Goal: Task Accomplishment & Management: Manage account settings

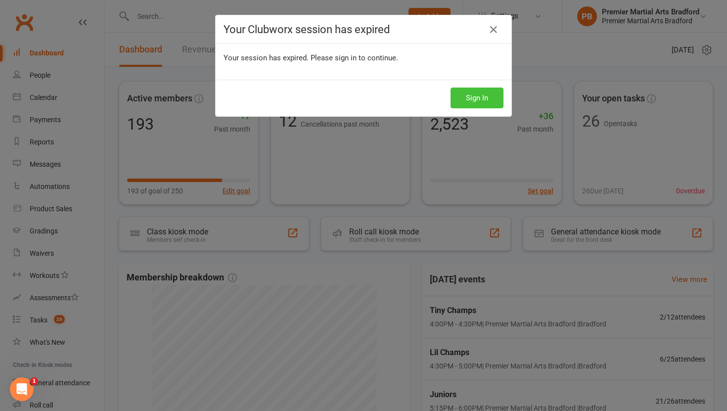
click at [473, 95] on button "Sign In" at bounding box center [476, 97] width 53 height 21
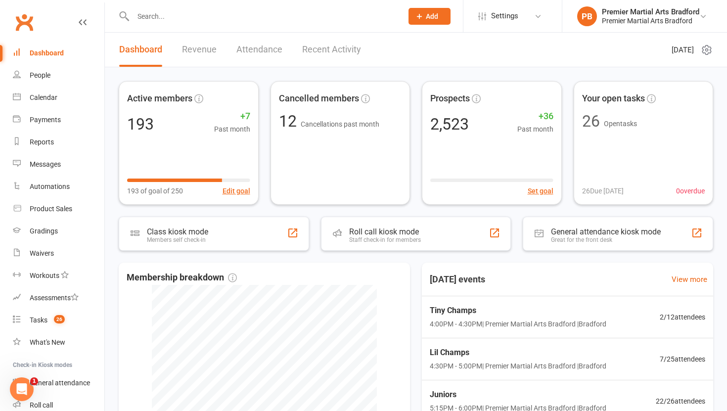
click at [210, 20] on input "text" at bounding box center [262, 16] width 265 height 14
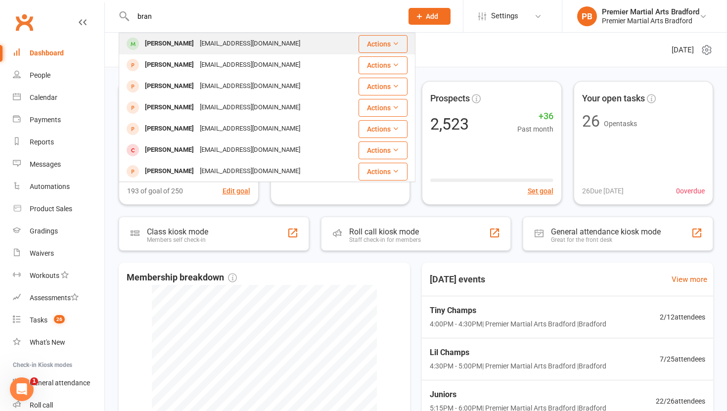
type input "bran"
click at [200, 45] on div "carolinemaycorbett@yahoo.co.uk" at bounding box center [250, 44] width 106 height 14
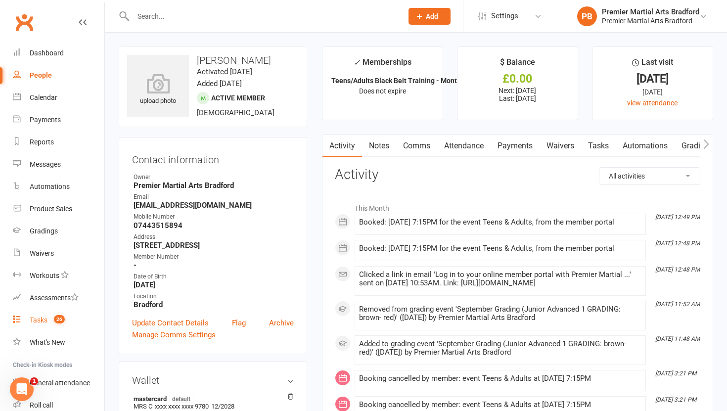
click at [35, 320] on div "Tasks" at bounding box center [39, 320] width 18 height 8
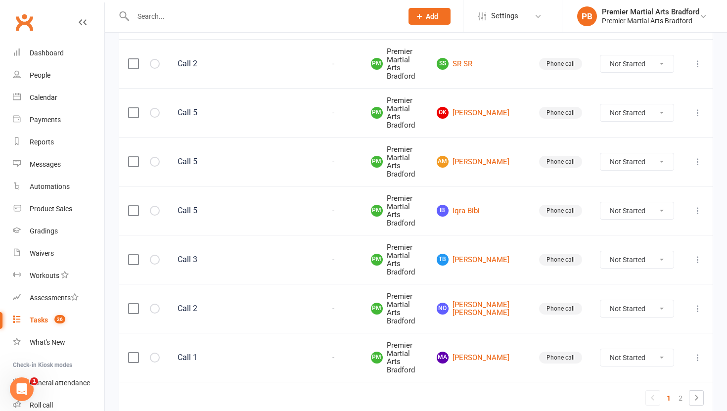
scroll to position [1072, 0]
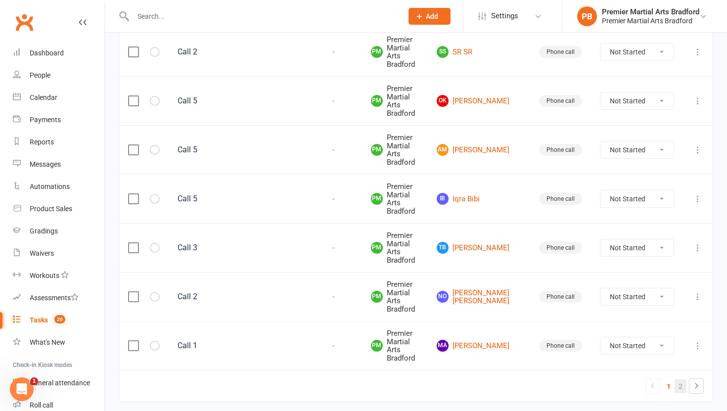
click at [678, 379] on link "2" at bounding box center [680, 386] width 12 height 14
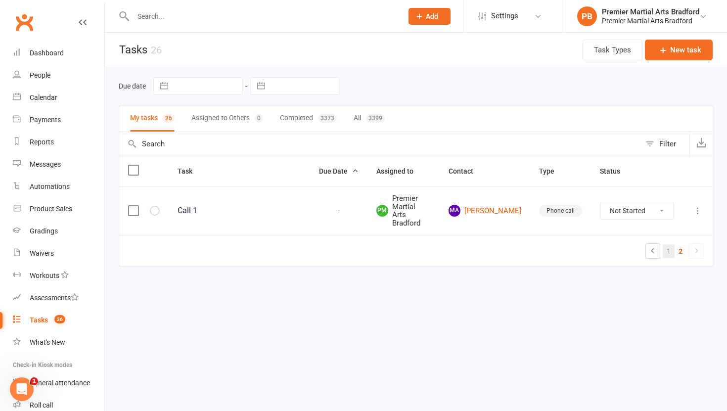
click at [662, 244] on link "1" at bounding box center [668, 251] width 12 height 14
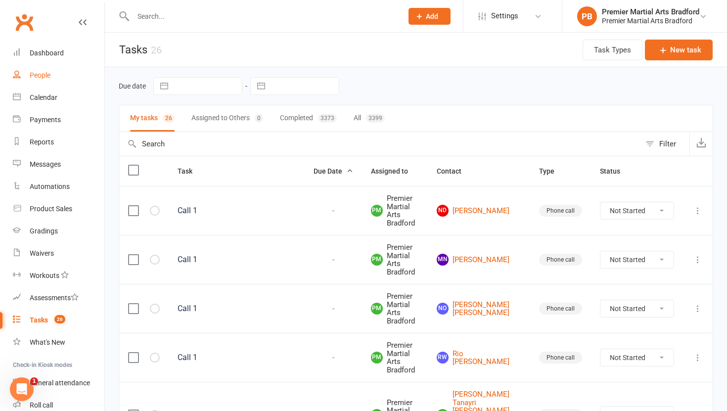
click at [38, 72] on div "People" at bounding box center [40, 75] width 21 height 8
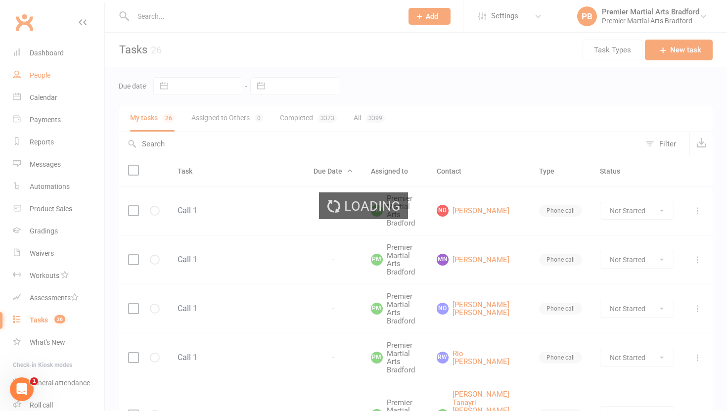
select select "100"
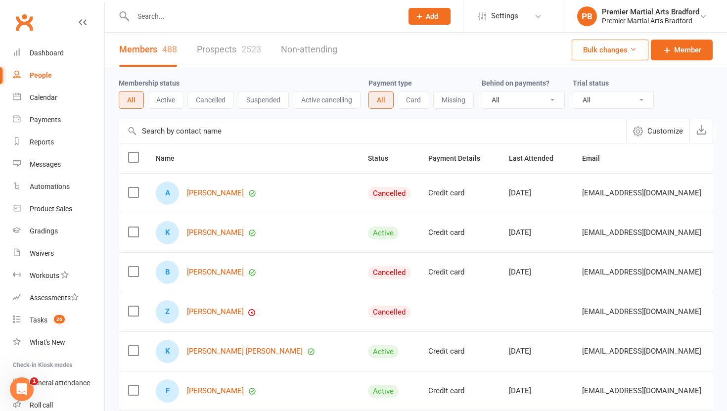
click at [217, 53] on link "Prospects 2523" at bounding box center [229, 50] width 64 height 34
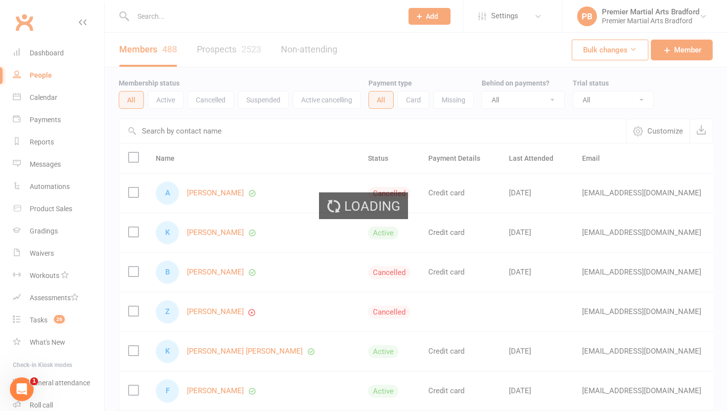
select select "100"
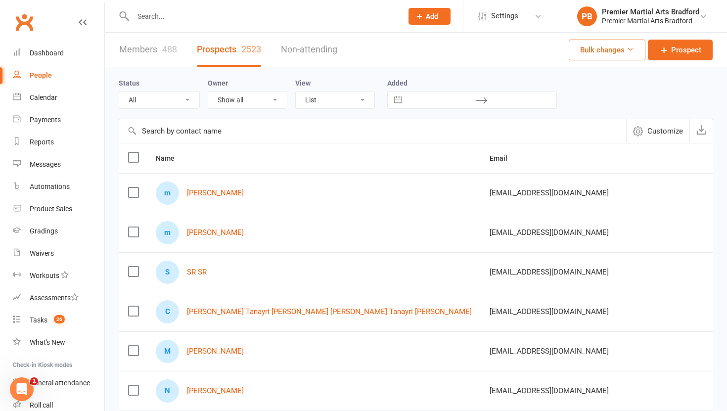
click at [132, 190] on label at bounding box center [133, 192] width 10 height 10
click at [132, 187] on input "checkbox" at bounding box center [133, 187] width 10 height 0
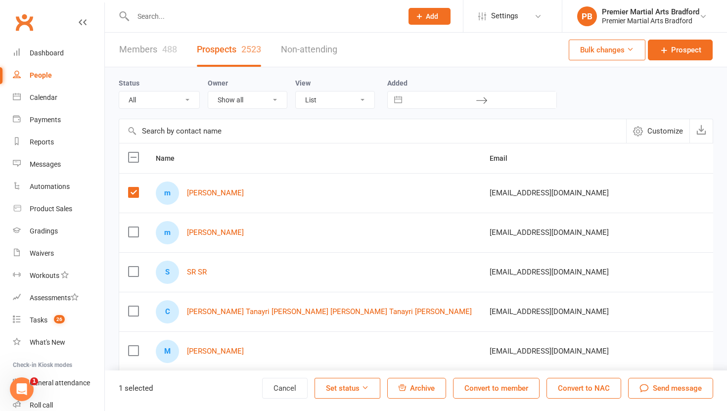
click at [411, 387] on span "Archive" at bounding box center [422, 388] width 25 height 9
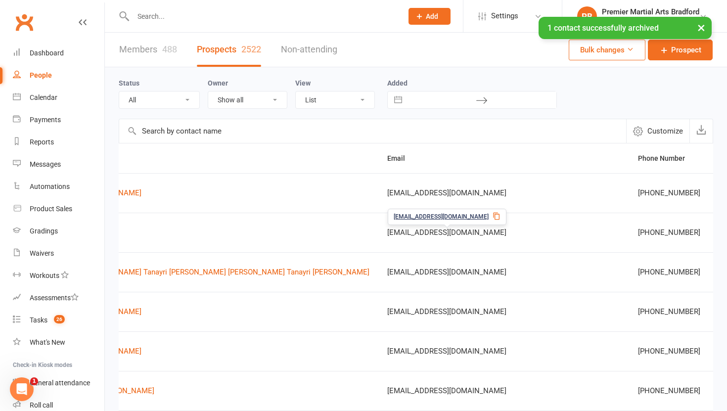
scroll to position [0, 208]
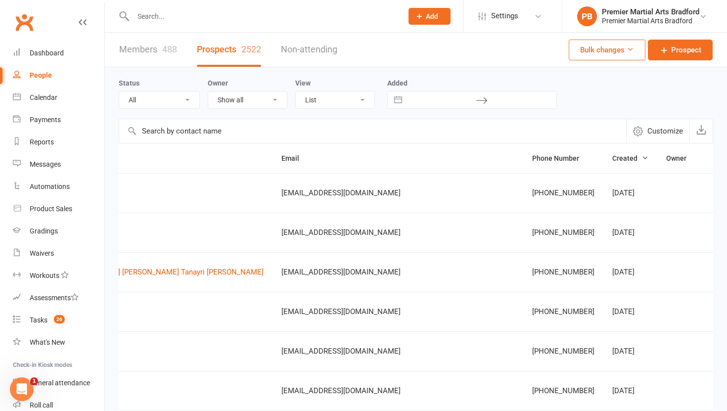
click at [452, 61] on div "Members 488 Prospects 2522 Non-attending Bulk changes Prospect" at bounding box center [416, 50] width 622 height 35
click at [174, 24] on div at bounding box center [257, 16] width 277 height 32
click at [179, 20] on input "text" at bounding box center [262, 16] width 265 height 14
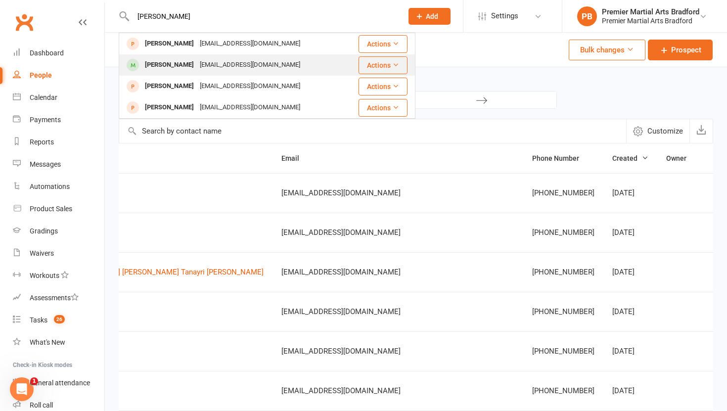
type input "arthur"
click at [157, 70] on div "Arthur Mallon" at bounding box center [169, 65] width 55 height 14
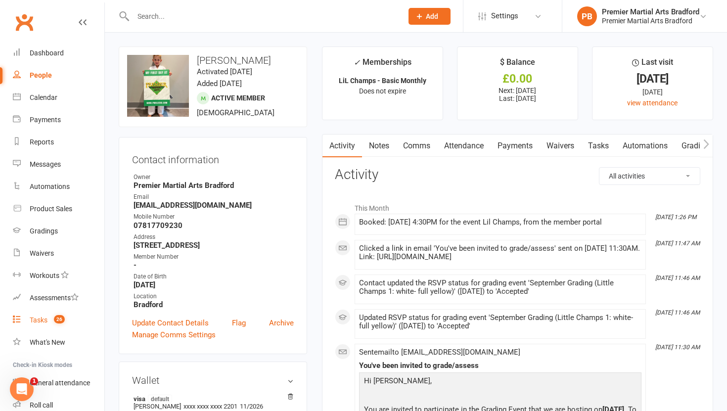
click at [38, 320] on div "Tasks" at bounding box center [39, 320] width 18 height 8
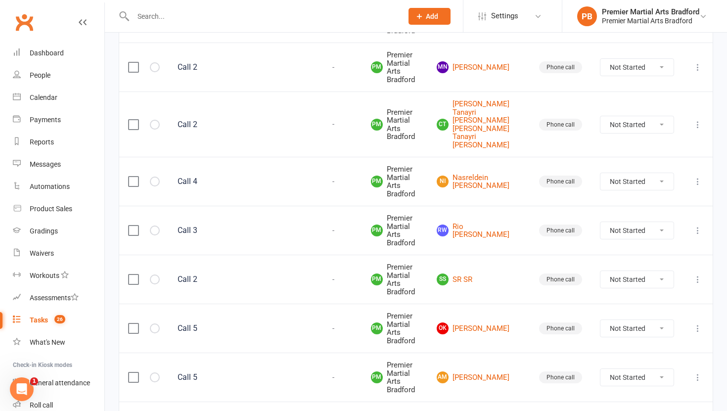
scroll to position [1072, 0]
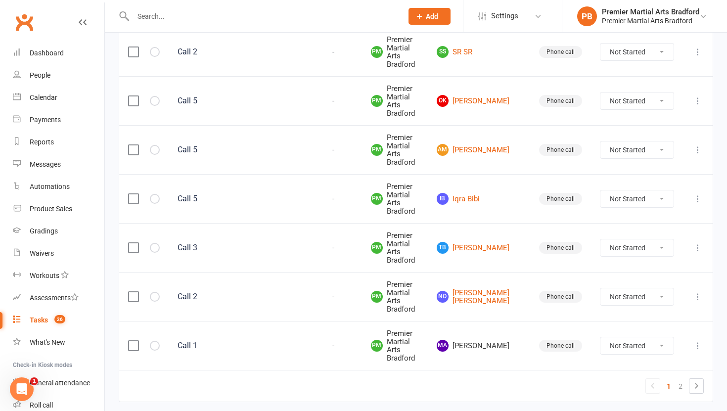
click at [697, 341] on icon at bounding box center [697, 346] width 10 height 10
click at [637, 372] on link "Delete" at bounding box center [654, 372] width 98 height 20
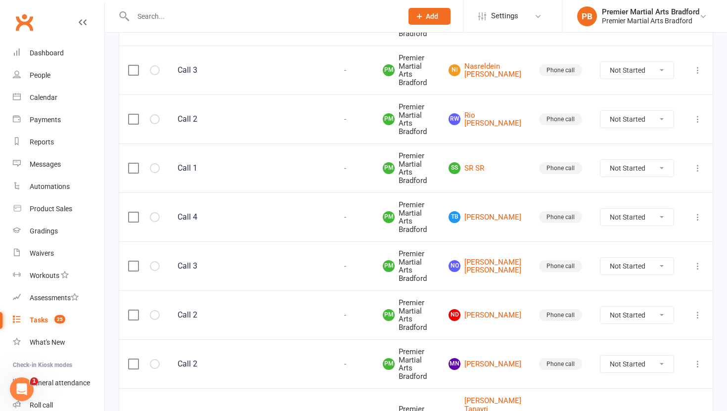
scroll to position [521, 0]
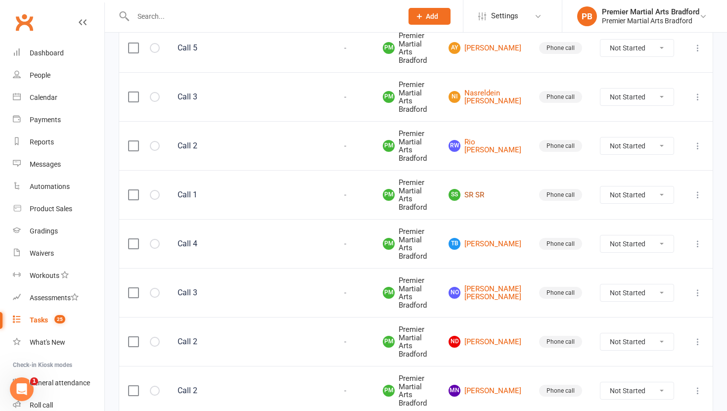
click at [493, 201] on link "SS SR SR" at bounding box center [484, 195] width 73 height 12
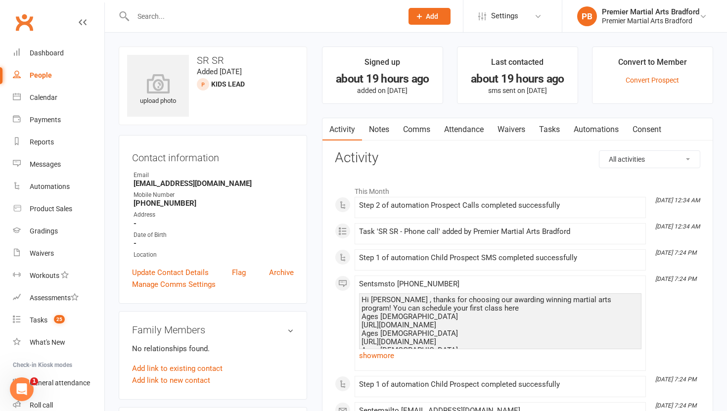
click at [554, 127] on link "Tasks" at bounding box center [549, 129] width 35 height 23
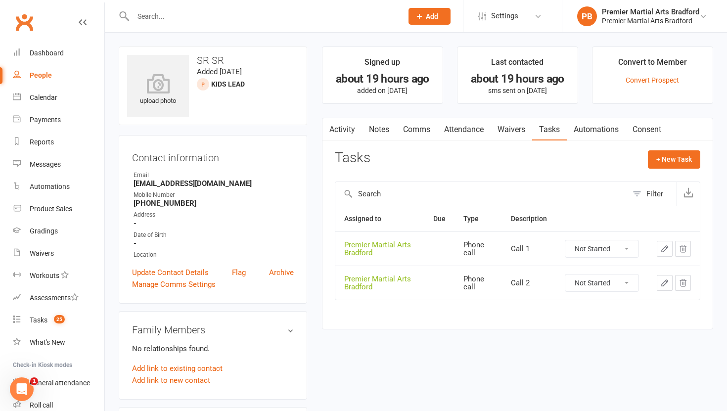
click at [628, 252] on select "Not Started In Progress Waiting Complete" at bounding box center [601, 248] width 73 height 17
click at [565, 240] on select "Not Started In Progress Waiting Complete" at bounding box center [601, 248] width 73 height 17
select select "unstarted"
click at [630, 248] on select "Not Started In Progress Waiting Complete" at bounding box center [601, 248] width 73 height 17
click at [565, 240] on select "Not Started In Progress Waiting Complete" at bounding box center [601, 248] width 73 height 17
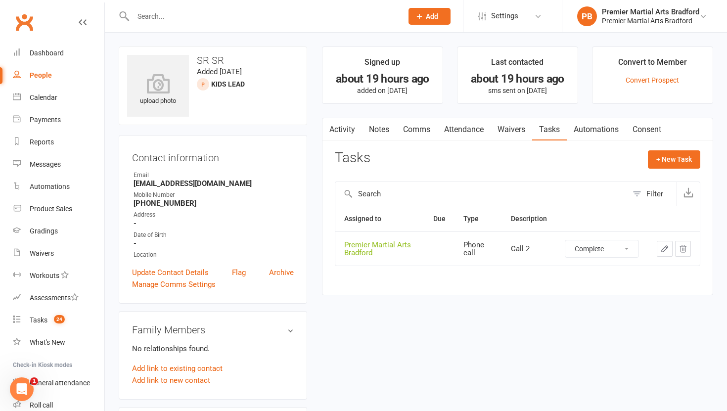
select select "unstarted"
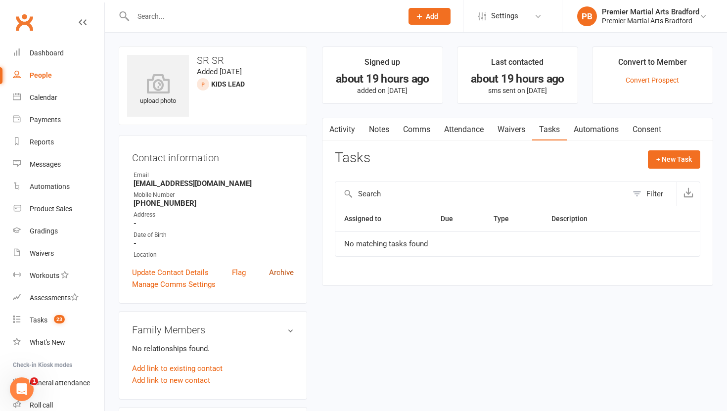
click at [281, 272] on link "Archive" at bounding box center [281, 272] width 25 height 12
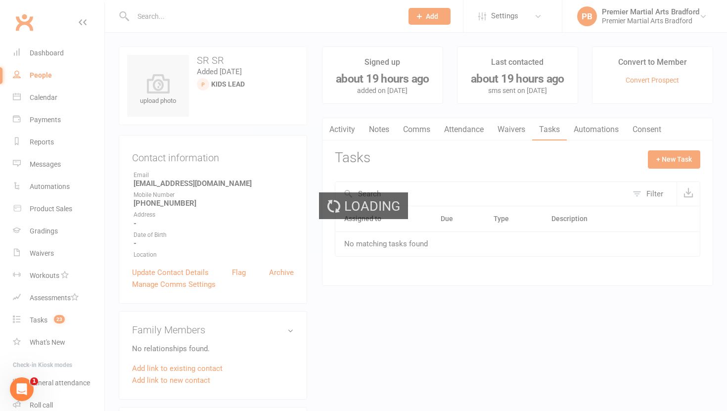
select select "100"
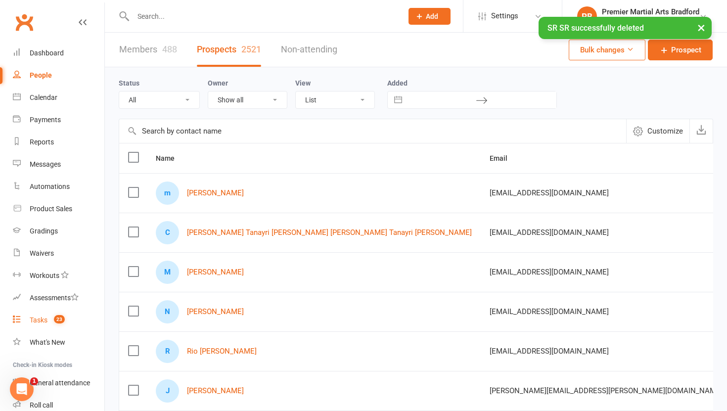
click at [45, 322] on div "Tasks" at bounding box center [39, 320] width 18 height 8
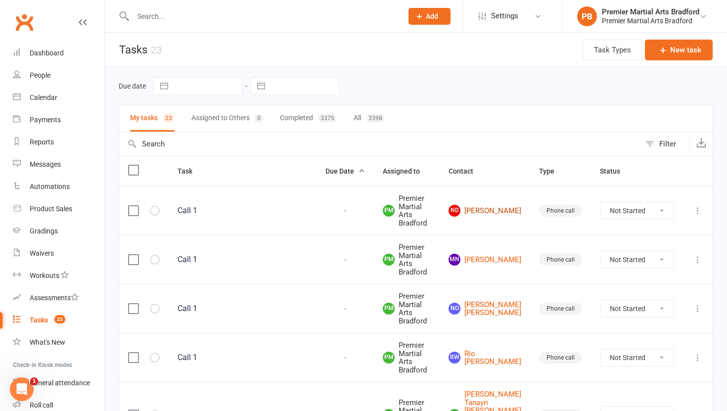
click at [495, 207] on link "Nd Natalie dyffy" at bounding box center [484, 211] width 73 height 12
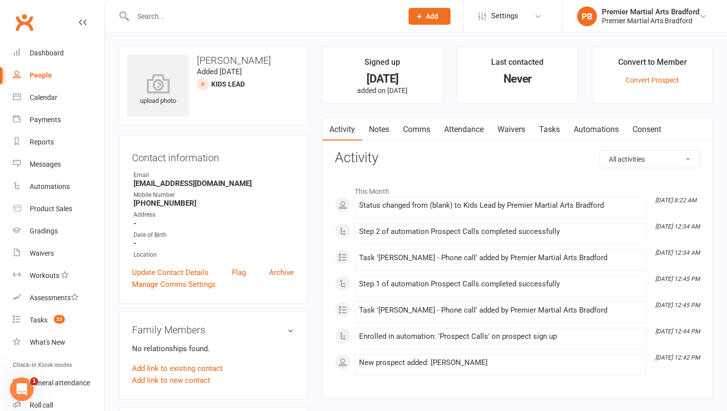
click at [560, 131] on link "Tasks" at bounding box center [549, 129] width 35 height 23
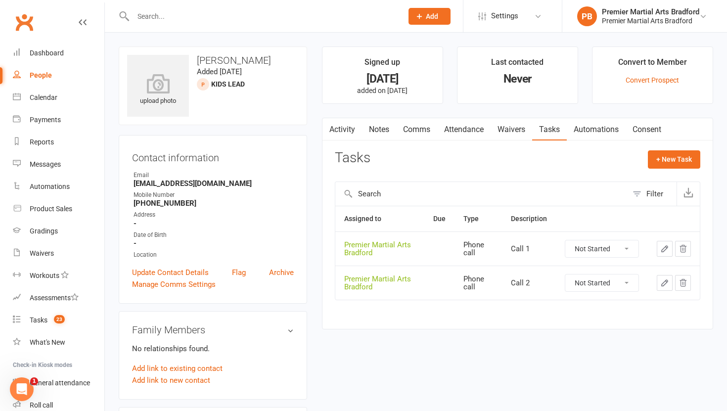
click at [629, 251] on select "Not Started In Progress Waiting Complete" at bounding box center [601, 248] width 73 height 17
click at [565, 240] on select "Not Started In Progress Waiting Complete" at bounding box center [601, 248] width 73 height 17
select select "unstarted"
click at [630, 247] on select "Not Started In Progress Waiting Complete" at bounding box center [601, 248] width 73 height 17
click at [565, 240] on select "Not Started In Progress Waiting Complete" at bounding box center [601, 248] width 73 height 17
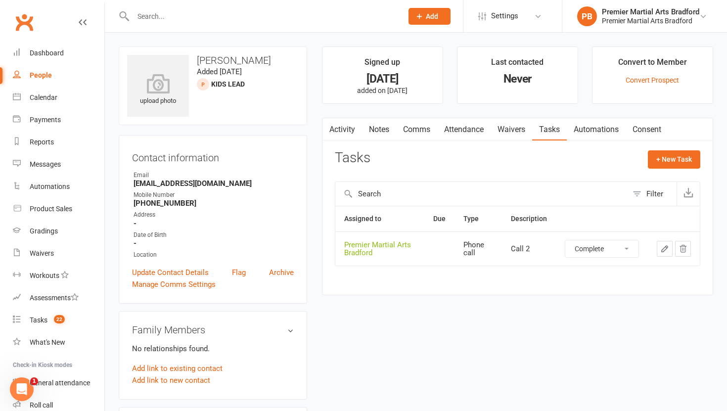
select select "unstarted"
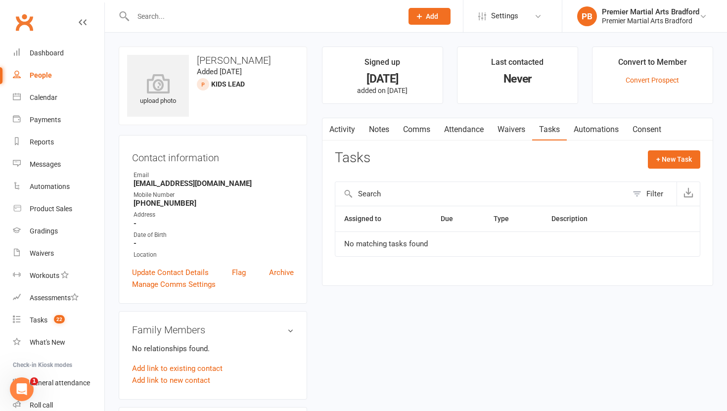
click at [379, 128] on link "Notes" at bounding box center [379, 129] width 34 height 23
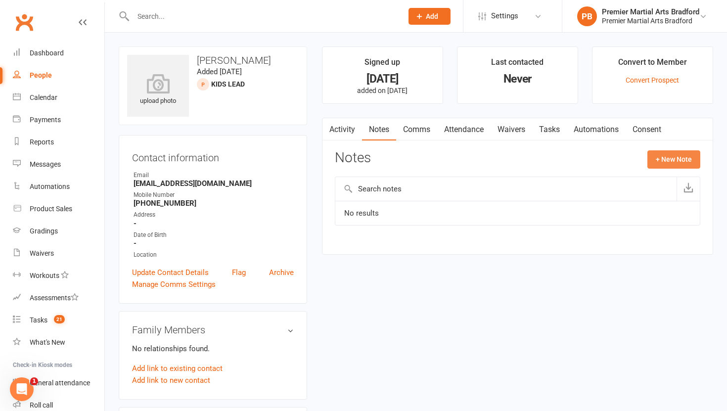
click at [666, 159] on button "+ New Note" at bounding box center [673, 159] width 53 height 18
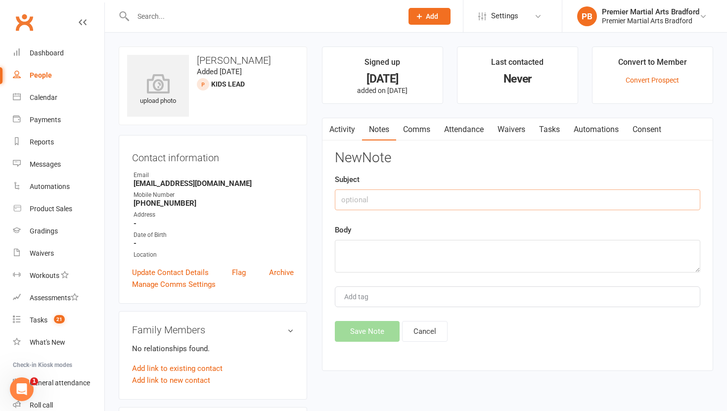
click at [417, 197] on input "text" at bounding box center [517, 199] width 365 height 21
type input "Call 1"
click at [406, 255] on textarea at bounding box center [517, 256] width 365 height 33
type textarea "NA VM & TEXT"
click at [368, 328] on button "Save Note" at bounding box center [367, 331] width 65 height 21
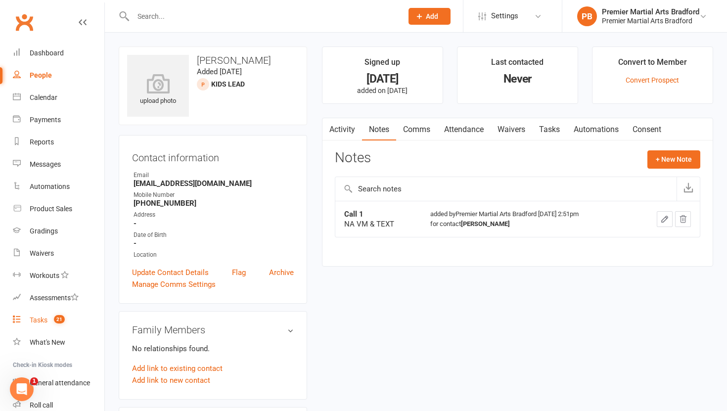
click at [51, 324] on link "Tasks 21" at bounding box center [58, 320] width 91 height 22
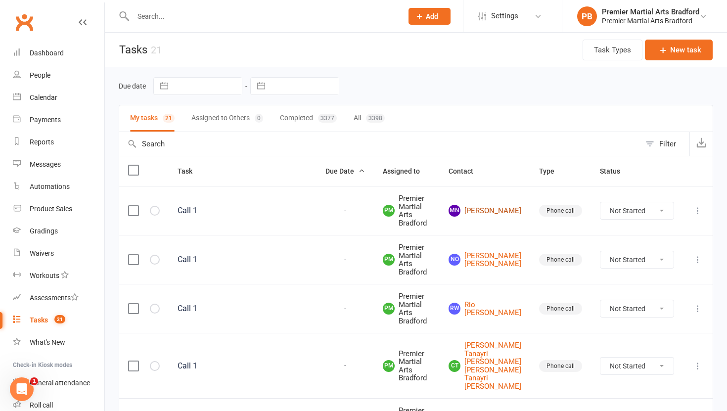
click at [500, 206] on link "MN Muhammad Naeem" at bounding box center [484, 211] width 73 height 12
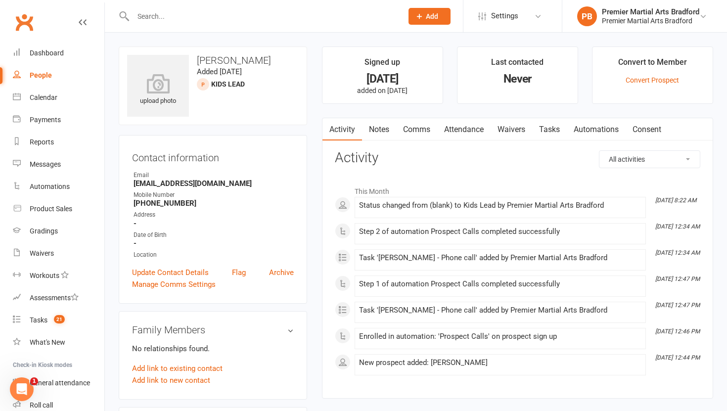
click at [552, 132] on link "Tasks" at bounding box center [549, 129] width 35 height 23
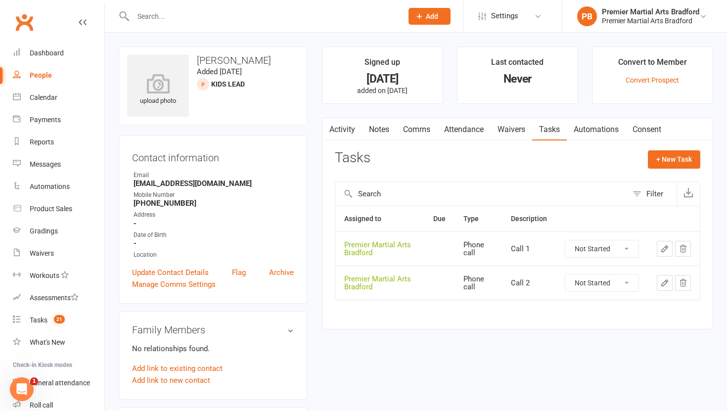
click at [631, 244] on select "Not Started In Progress Waiting Complete" at bounding box center [601, 248] width 73 height 17
click at [565, 240] on select "Not Started In Progress Waiting Complete" at bounding box center [601, 248] width 73 height 17
select select "unstarted"
click at [629, 249] on select "Not Started In Progress Waiting Complete" at bounding box center [601, 248] width 73 height 17
click at [565, 240] on select "Not Started In Progress Waiting Complete" at bounding box center [601, 248] width 73 height 17
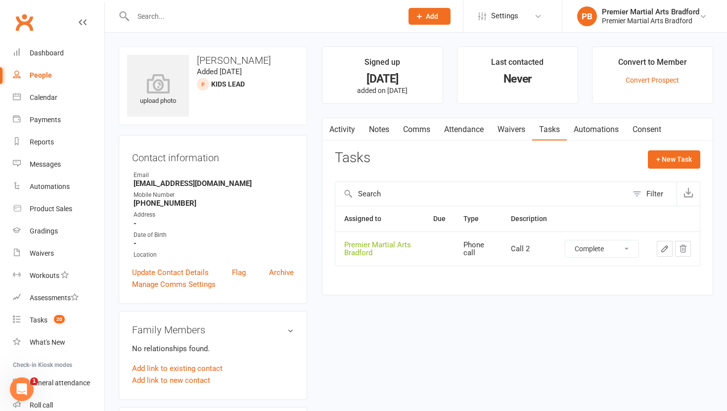
select select "unstarted"
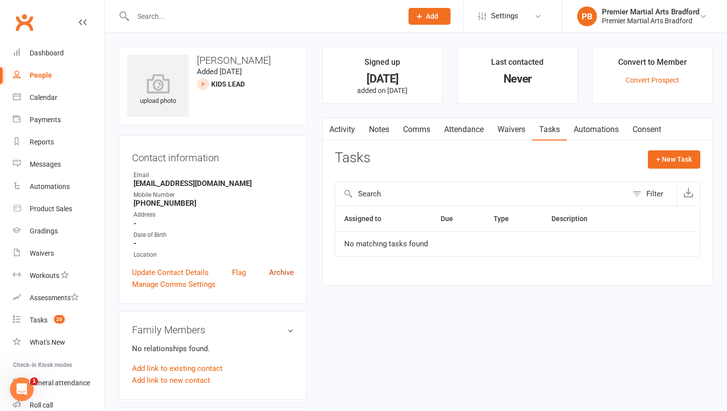
click at [285, 273] on link "Archive" at bounding box center [281, 272] width 25 height 12
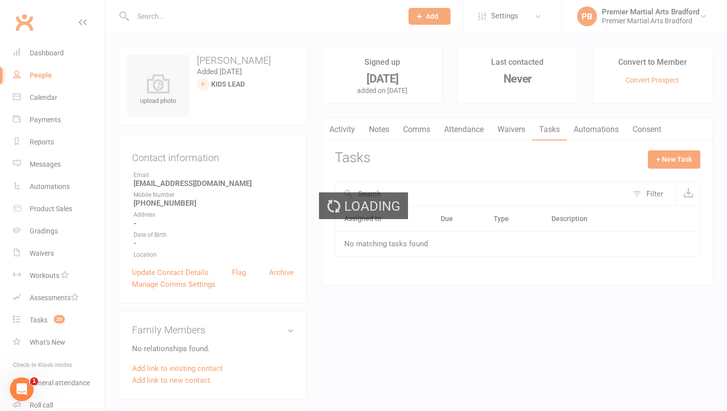
select select "100"
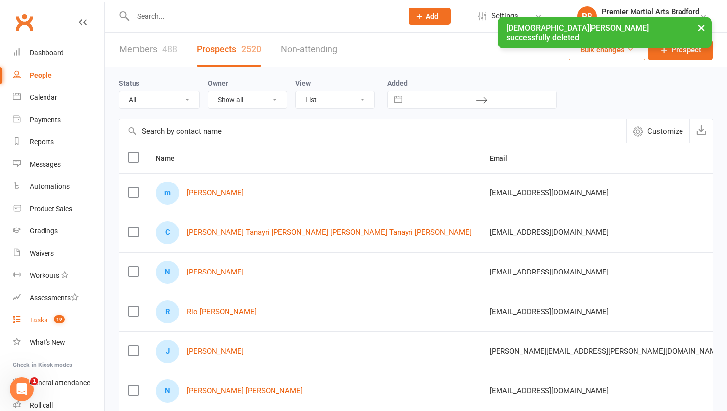
click at [46, 314] on link "Tasks 19" at bounding box center [58, 320] width 91 height 22
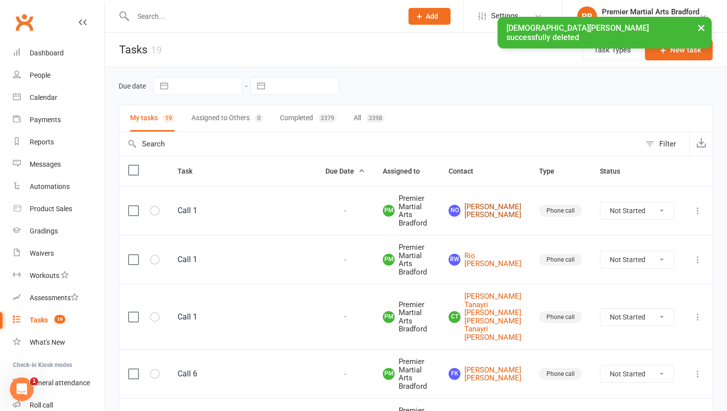
click at [504, 209] on link "NO Nnamdi Okechukwu Nnamdi Okechukwu" at bounding box center [484, 211] width 73 height 16
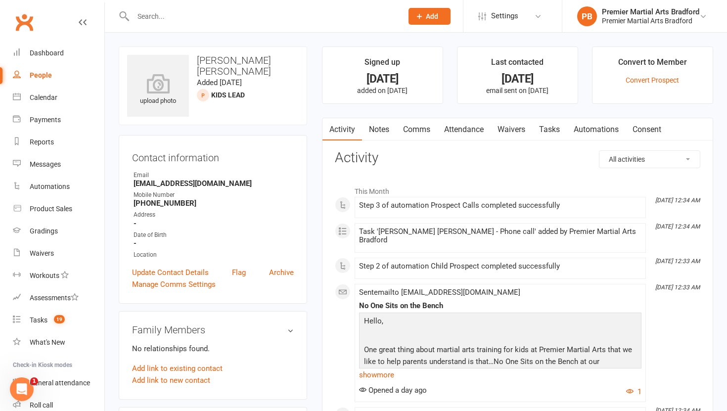
click at [549, 126] on link "Tasks" at bounding box center [549, 129] width 35 height 23
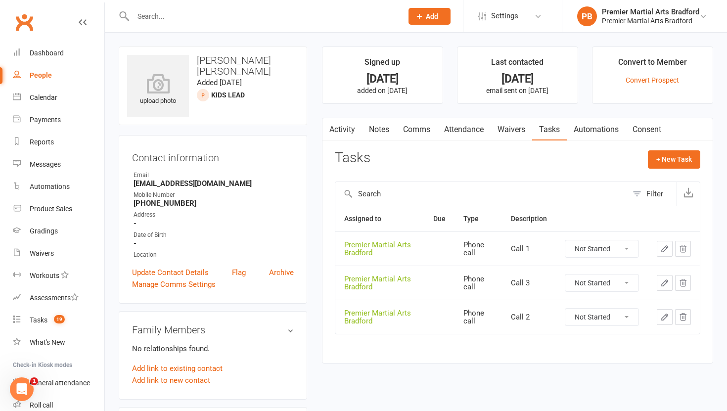
click at [625, 250] on select "Not Started In Progress Waiting Complete" at bounding box center [601, 248] width 73 height 17
click at [565, 240] on select "Not Started In Progress Waiting Complete" at bounding box center [601, 248] width 73 height 17
select select "unstarted"
click at [633, 247] on select "Not Started In Progress Waiting Complete" at bounding box center [601, 248] width 73 height 17
click at [627, 284] on select "Not Started In Progress Waiting Complete" at bounding box center [601, 282] width 73 height 17
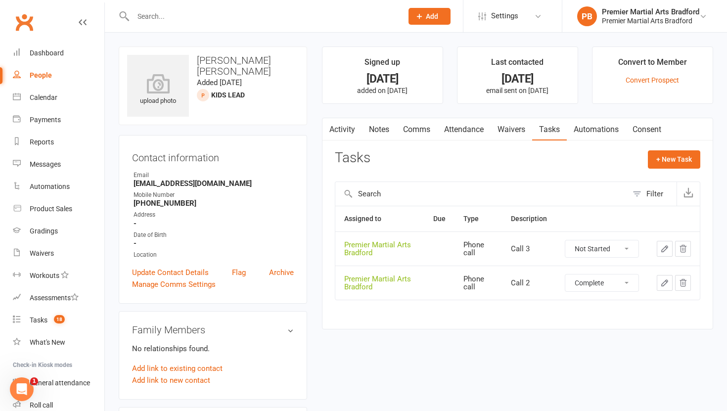
click at [565, 274] on select "Not Started In Progress Waiting Complete" at bounding box center [601, 282] width 73 height 17
select select "unstarted"
click at [626, 246] on select "Not Started In Progress Waiting Complete" at bounding box center [601, 248] width 73 height 17
click at [565, 240] on select "Not Started In Progress Waiting Complete" at bounding box center [601, 248] width 73 height 17
select select "unstarted"
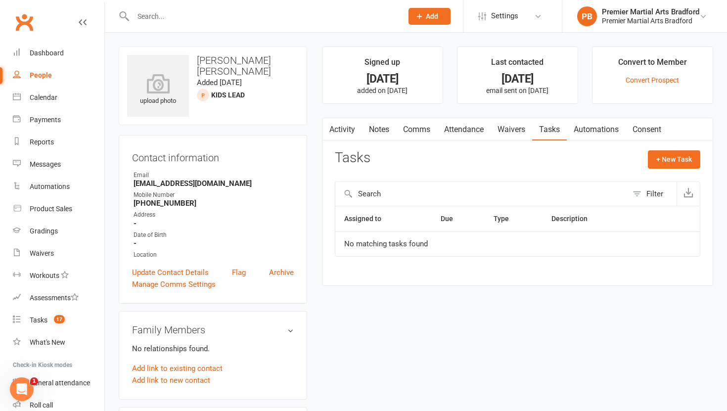
click at [376, 124] on link "Notes" at bounding box center [379, 129] width 34 height 23
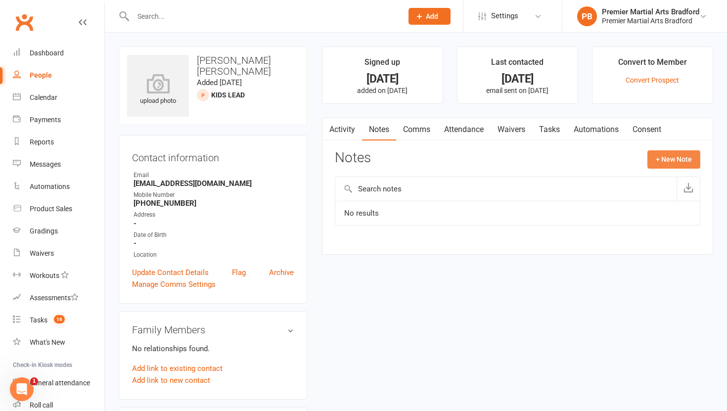
click at [668, 160] on button "+ New Note" at bounding box center [673, 159] width 53 height 18
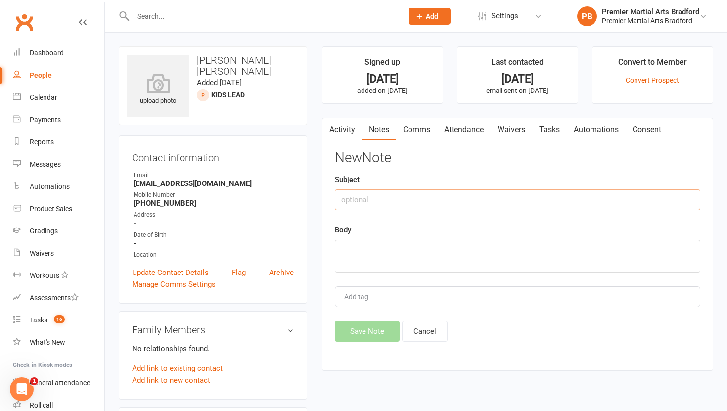
click at [368, 195] on input "text" at bounding box center [517, 199] width 365 height 21
type input "C"
type input "Call 1"
click at [347, 249] on textarea at bounding box center [517, 256] width 365 height 33
type textarea "NA VM & TEXT"
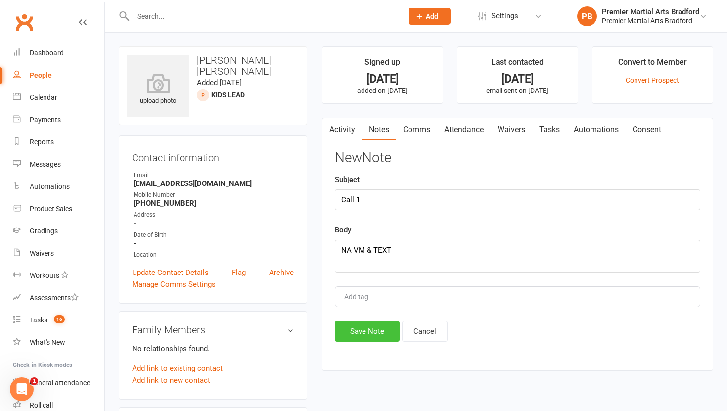
click at [369, 331] on button "Save Note" at bounding box center [367, 331] width 65 height 21
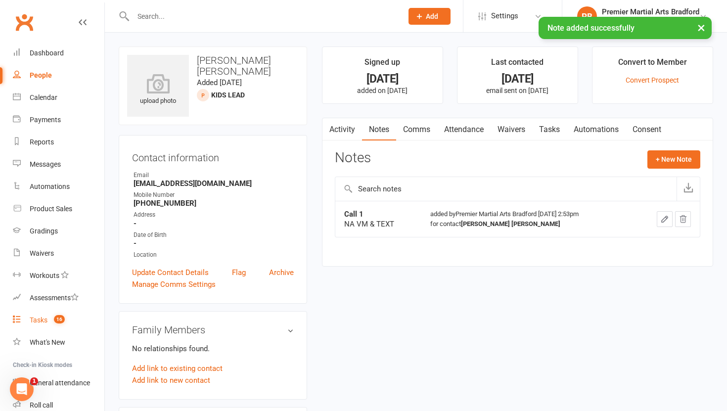
click at [38, 322] on div "Tasks" at bounding box center [39, 320] width 18 height 8
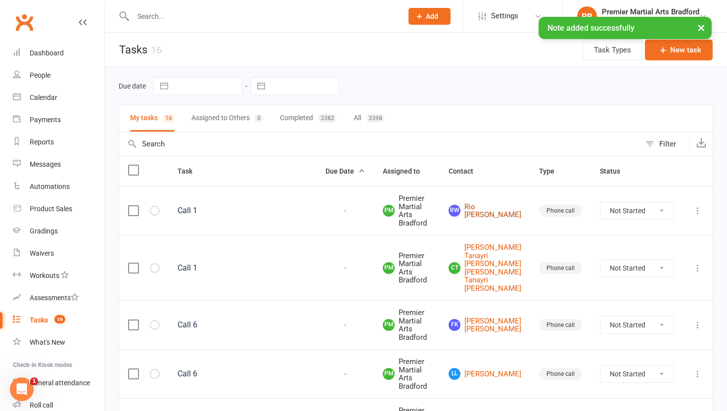
click at [506, 215] on link "Rw Rio worby" at bounding box center [484, 211] width 73 height 16
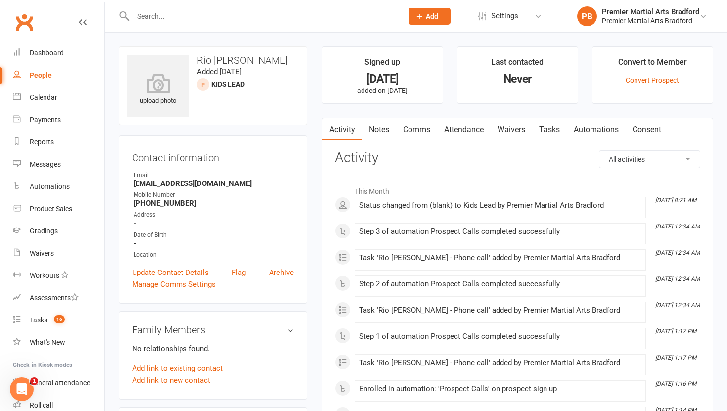
click at [553, 129] on link "Tasks" at bounding box center [549, 129] width 35 height 23
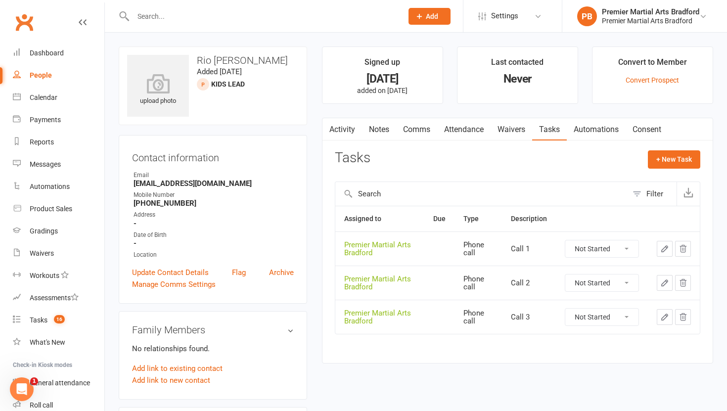
click at [628, 251] on select "Not Started In Progress Waiting Complete" at bounding box center [601, 248] width 73 height 17
click at [565, 240] on select "Not Started In Progress Waiting Complete" at bounding box center [601, 248] width 73 height 17
select select "unstarted"
click at [565, 240] on select "Not Started In Progress Waiting Complete" at bounding box center [601, 248] width 73 height 17
select select "unstarted"
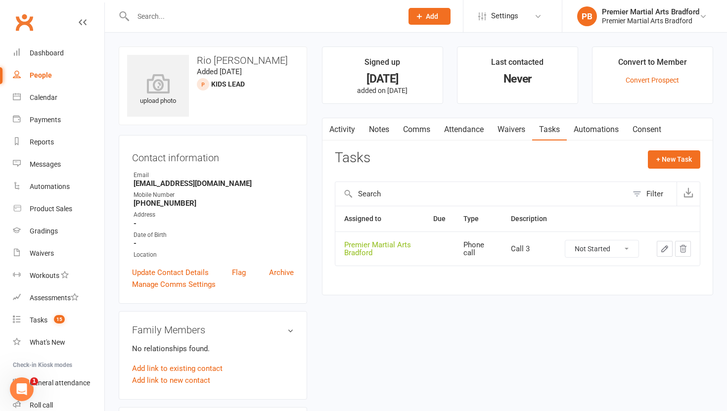
click at [627, 247] on select "Not Started In Progress Waiting Complete" at bounding box center [601, 248] width 73 height 17
click at [565, 240] on select "Not Started In Progress Waiting Complete" at bounding box center [601, 248] width 73 height 17
select select "unstarted"
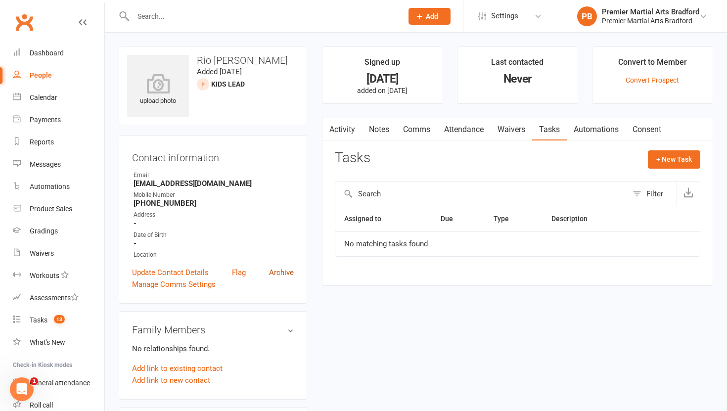
click at [282, 273] on link "Archive" at bounding box center [281, 272] width 25 height 12
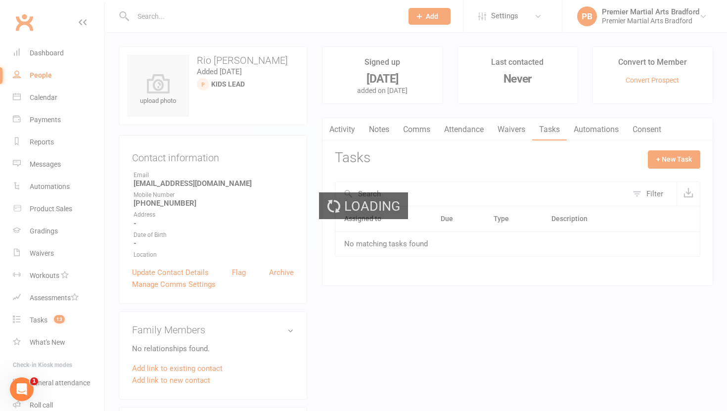
select select "100"
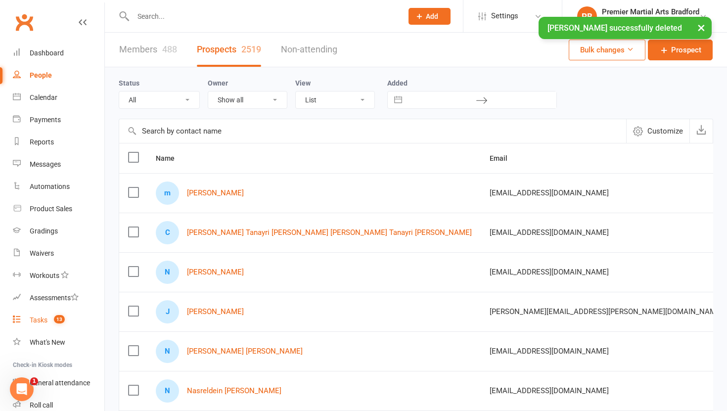
click at [44, 320] on div "Tasks" at bounding box center [39, 320] width 18 height 8
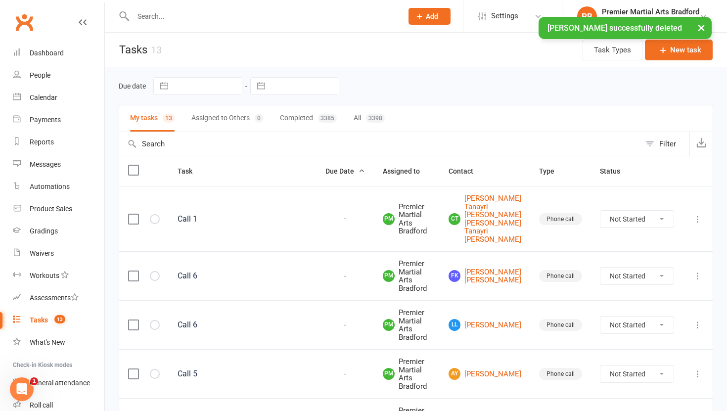
scroll to position [80, 0]
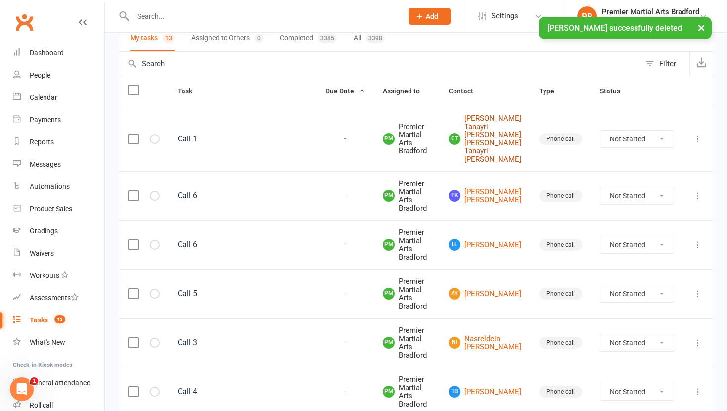
click at [495, 145] on link "CT Cristina Tanayri Viera Osorio Cristina Tanayri Viera Osorio" at bounding box center [484, 138] width 73 height 49
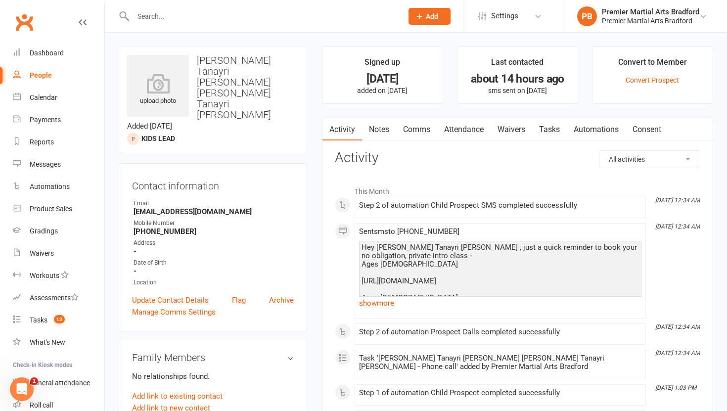
click at [554, 128] on link "Tasks" at bounding box center [549, 129] width 35 height 23
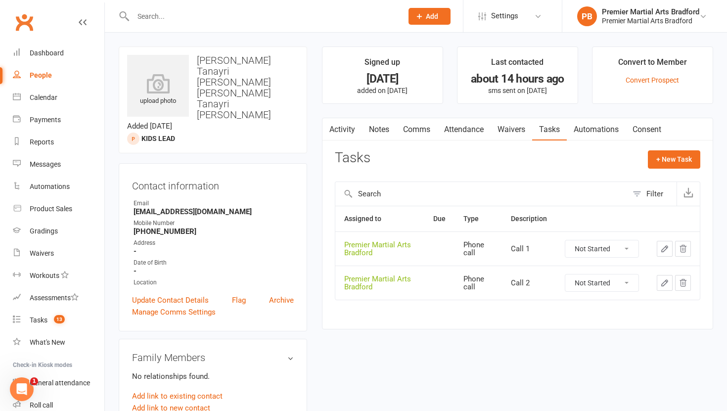
click at [624, 250] on select "Not Started In Progress Waiting Complete" at bounding box center [601, 248] width 73 height 17
click at [565, 240] on select "Not Started In Progress Waiting Complete" at bounding box center [601, 248] width 73 height 17
select select "unstarted"
click at [627, 252] on select "Not Started In Progress Waiting Complete" at bounding box center [601, 248] width 73 height 17
click at [565, 240] on select "Not Started In Progress Waiting Complete" at bounding box center [601, 248] width 73 height 17
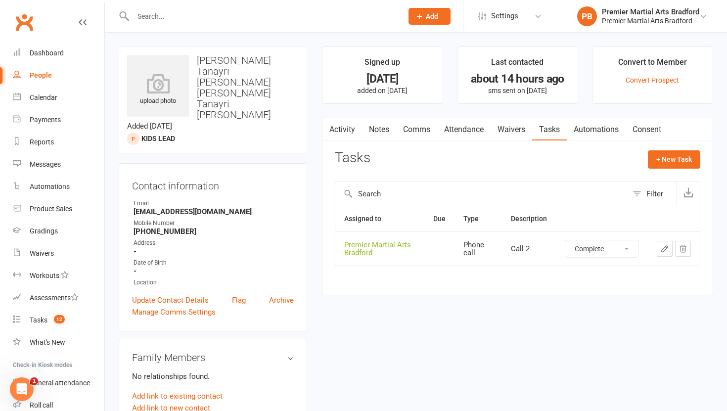
select select "unstarted"
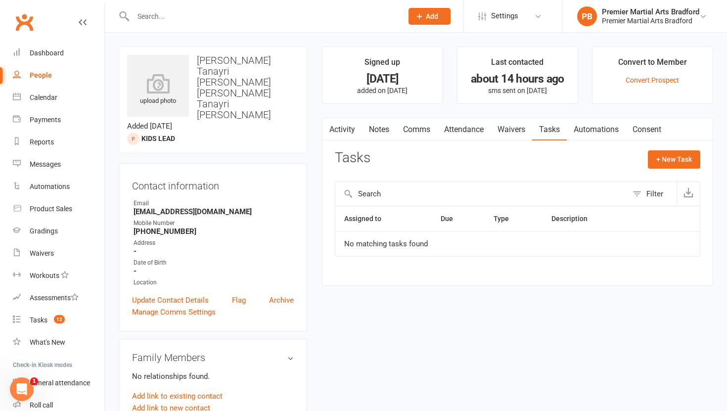
click at [379, 123] on link "Notes" at bounding box center [379, 129] width 34 height 23
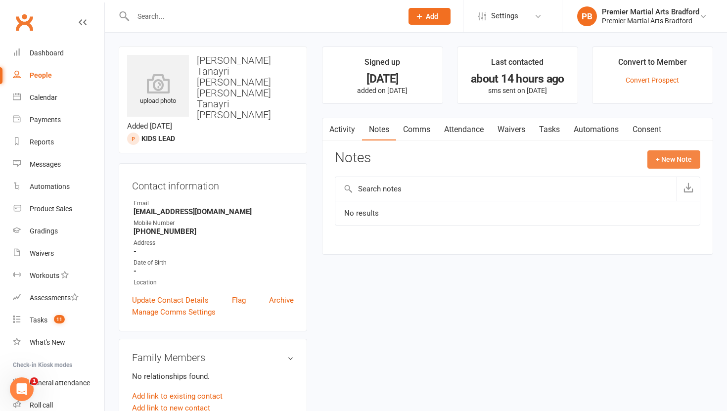
click at [681, 158] on button "+ New Note" at bounding box center [673, 159] width 53 height 18
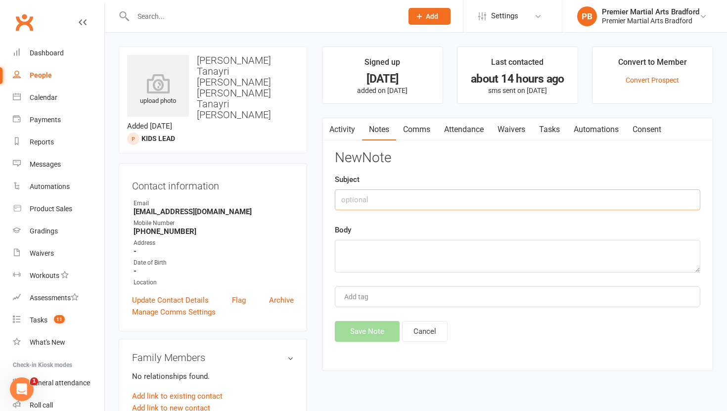
click at [420, 205] on input "text" at bounding box center [517, 199] width 365 height 21
type input "Call 1"
click at [409, 249] on textarea at bounding box center [517, 256] width 365 height 33
type textarea "NA VM & TEXT"
click at [385, 329] on button "Save Note" at bounding box center [367, 331] width 65 height 21
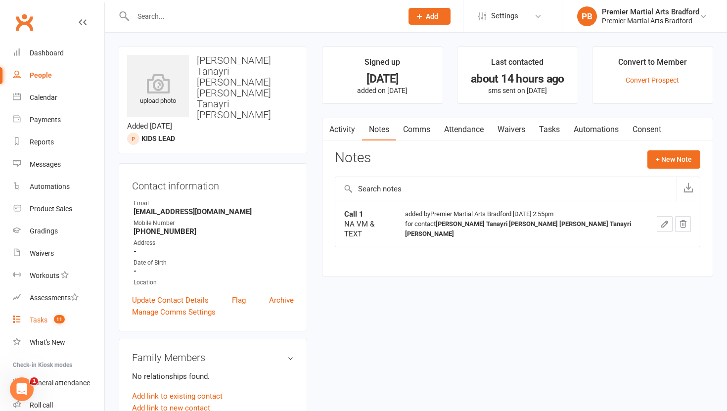
click at [41, 322] on div "Tasks" at bounding box center [39, 320] width 18 height 8
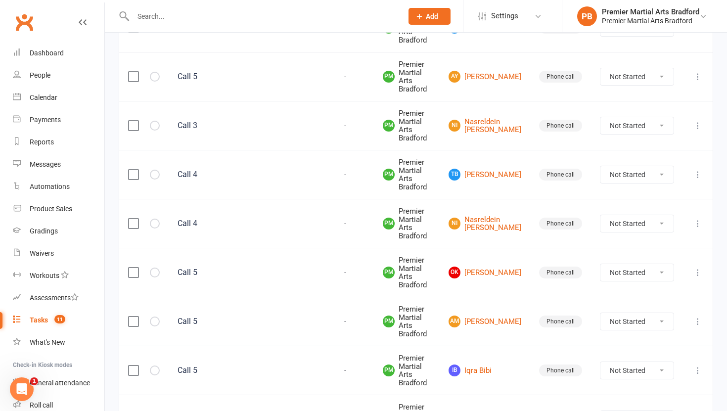
scroll to position [356, 0]
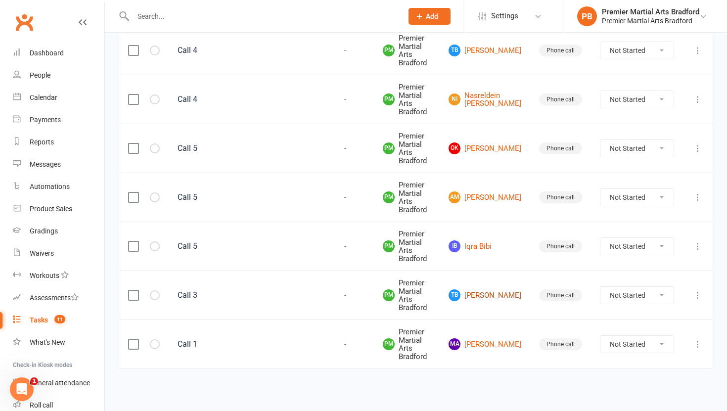
click at [505, 291] on link "Tb Troy brown" at bounding box center [484, 295] width 73 height 12
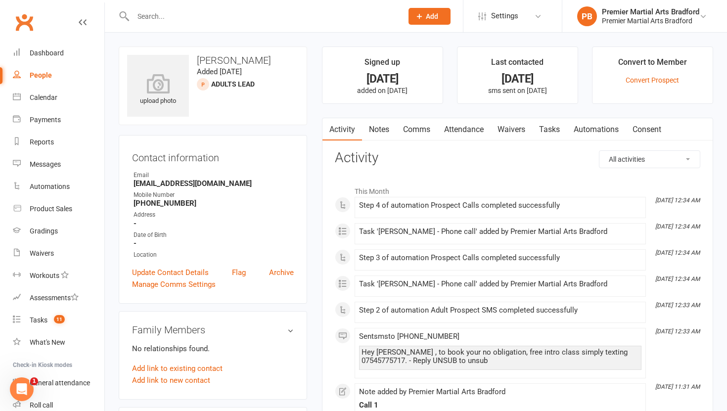
click at [549, 132] on link "Tasks" at bounding box center [549, 129] width 35 height 23
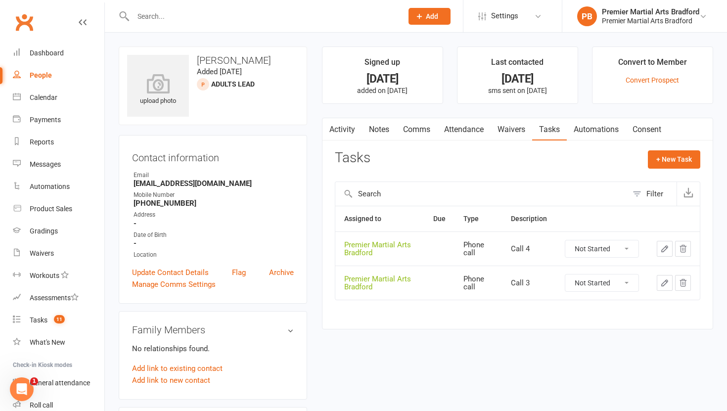
click at [629, 284] on select "Not Started In Progress Waiting Complete" at bounding box center [601, 282] width 73 height 17
click at [565, 274] on select "Not Started In Progress Waiting Complete" at bounding box center [601, 282] width 73 height 17
select select "unstarted"
click at [631, 245] on select "Not Started In Progress Waiting Complete" at bounding box center [601, 248] width 73 height 17
click at [565, 240] on select "Not Started In Progress Waiting Complete" at bounding box center [601, 248] width 73 height 17
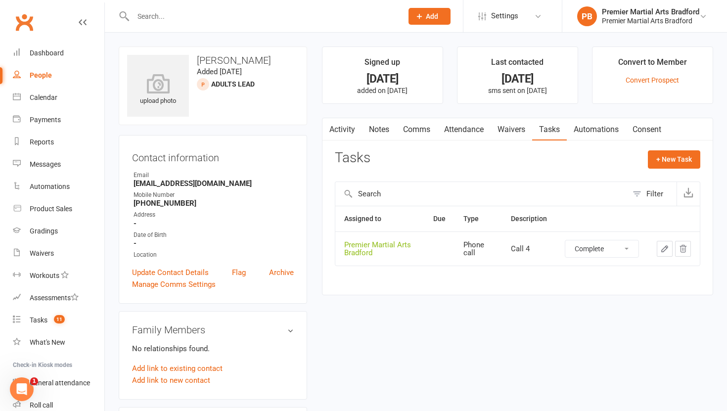
select select "unstarted"
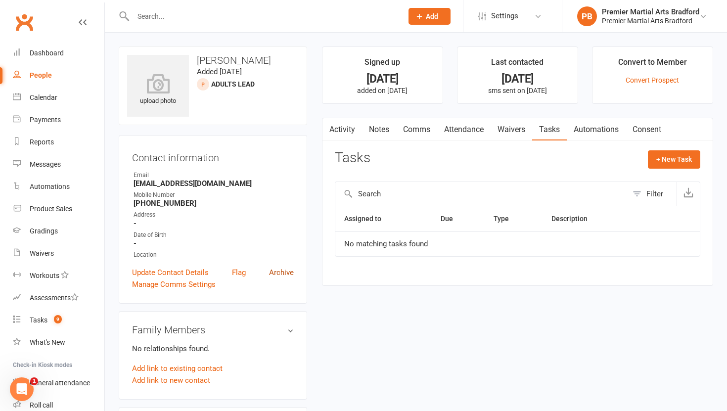
click at [283, 271] on link "Archive" at bounding box center [281, 272] width 25 height 12
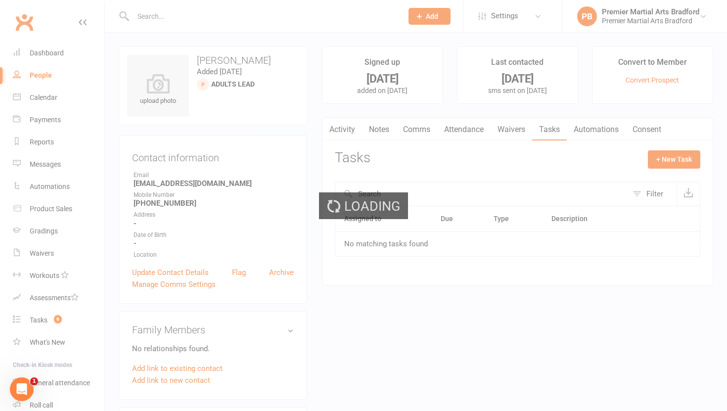
select select "100"
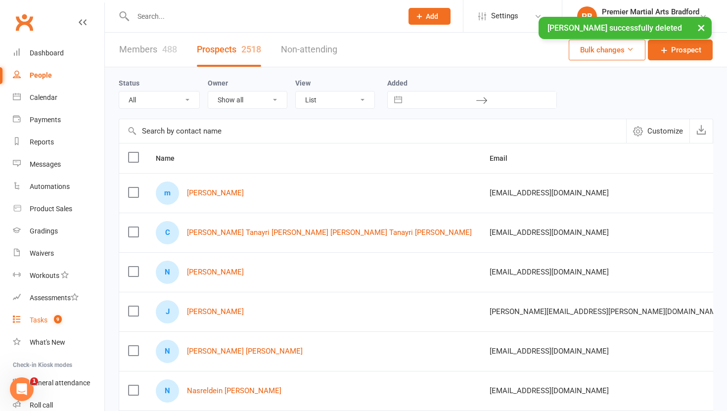
click at [41, 321] on div "Tasks" at bounding box center [39, 320] width 18 height 8
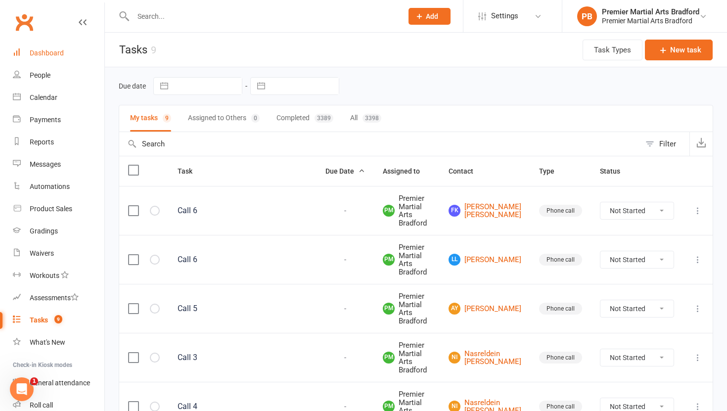
click at [52, 49] on div "Dashboard" at bounding box center [47, 53] width 34 height 8
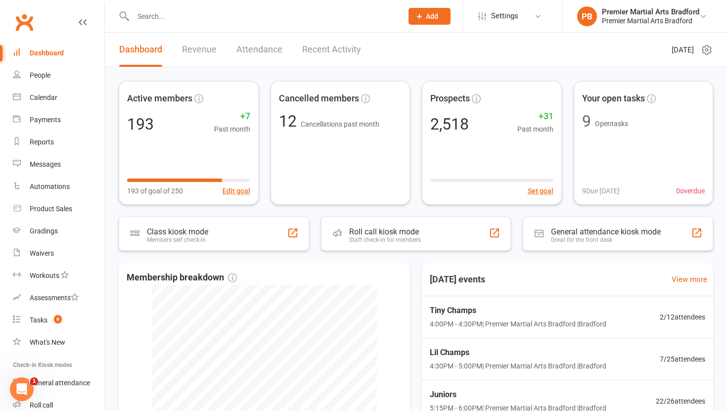
click at [334, 47] on link "Recent Activity" at bounding box center [331, 50] width 59 height 34
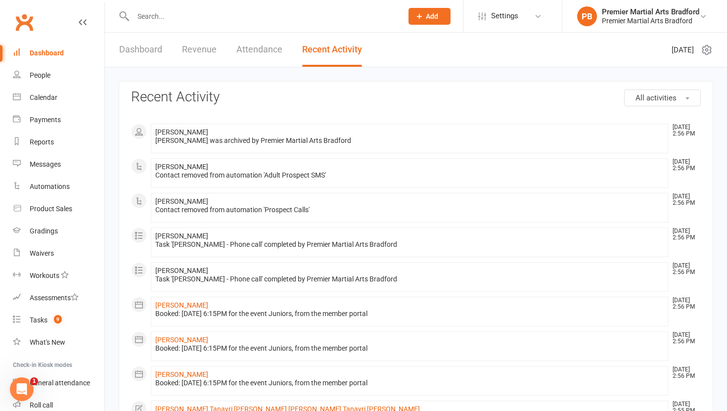
click at [172, 139] on div "Troy brown was archived by Premier Martial Arts Bradford" at bounding box center [409, 140] width 508 height 8
click at [191, 23] on div at bounding box center [257, 16] width 277 height 32
click at [198, 13] on input "text" at bounding box center [262, 16] width 265 height 14
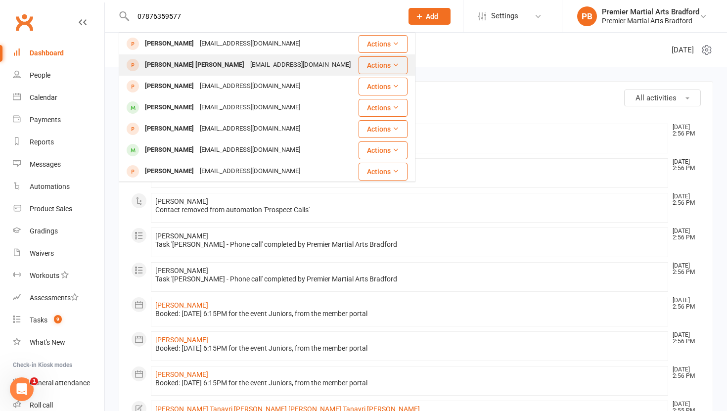
type input "07876359577"
click at [188, 67] on div "Nnamdi Okechukwu Nnamdi Okechukwu" at bounding box center [194, 65] width 105 height 14
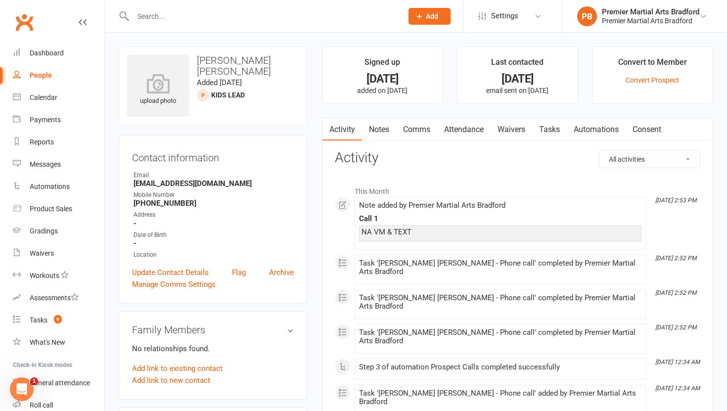
click at [157, 15] on input "text" at bounding box center [262, 16] width 265 height 14
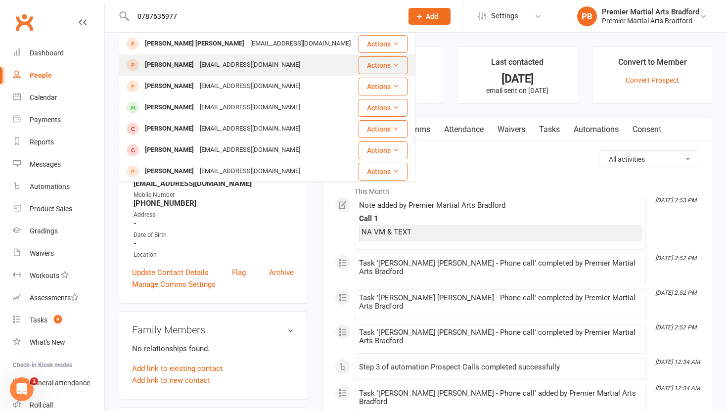
type input "0787635977"
click at [169, 67] on div "Nnamdi Okechukwu" at bounding box center [169, 65] width 55 height 14
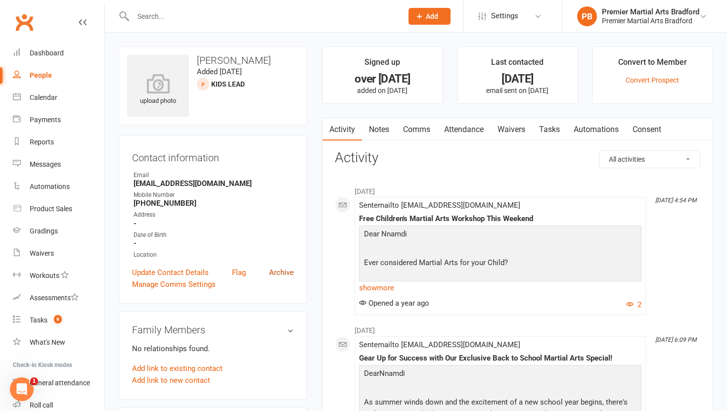
click at [279, 271] on link "Archive" at bounding box center [281, 272] width 25 height 12
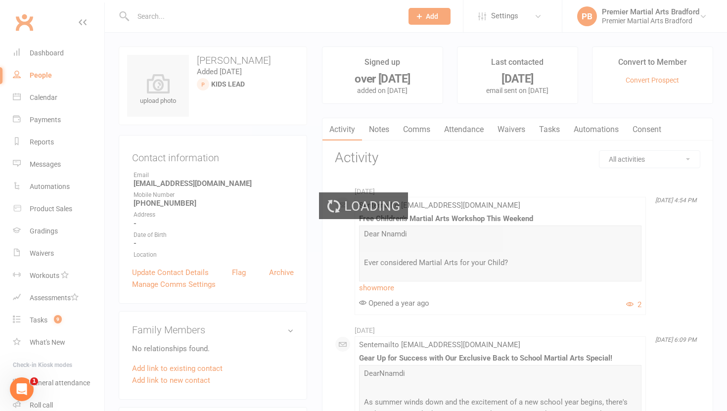
select select "100"
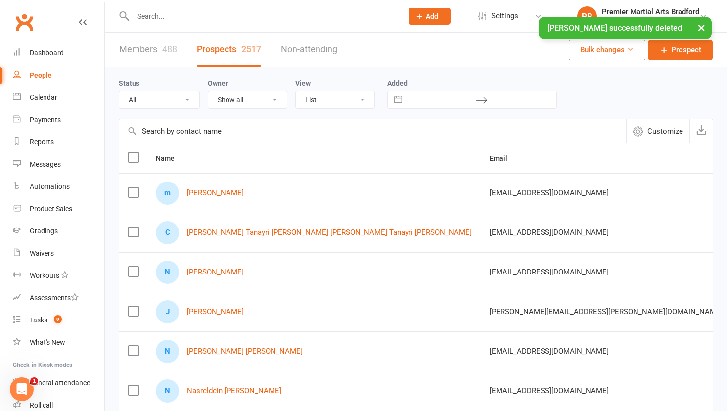
click at [211, 17] on div "× Nnamdi Okechukwu successfully deleted" at bounding box center [357, 17] width 714 height 0
click at [214, 16] on input "text" at bounding box center [262, 16] width 265 height 14
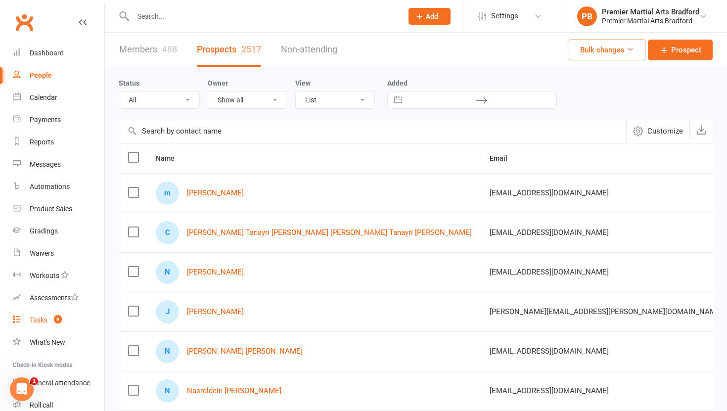
click at [39, 321] on div "Tasks" at bounding box center [39, 320] width 18 height 8
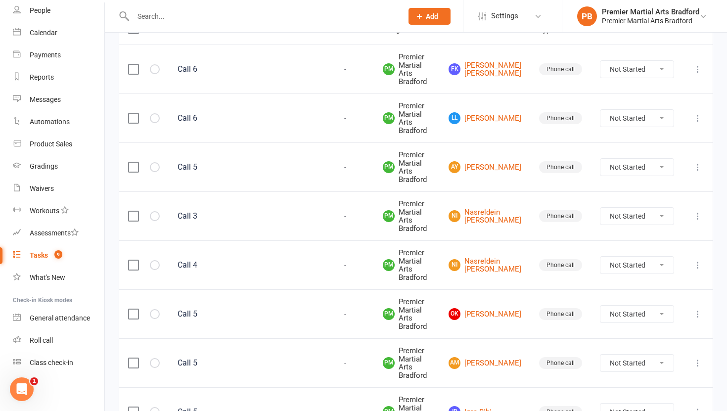
scroll to position [137, 0]
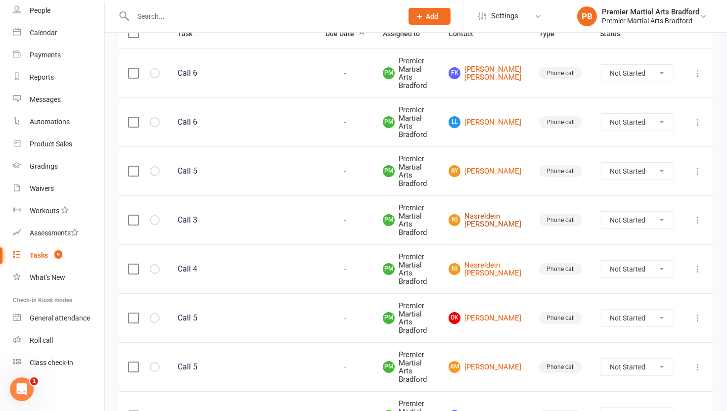
click at [507, 215] on link "NI Nasreldein Ibrahim" at bounding box center [484, 220] width 73 height 16
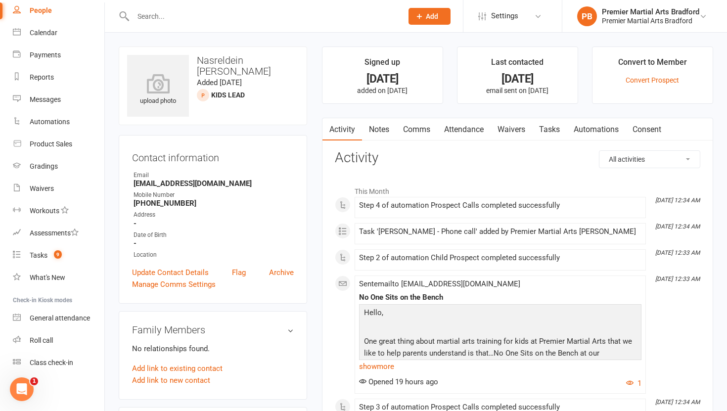
click at [550, 131] on link "Tasks" at bounding box center [549, 129] width 35 height 23
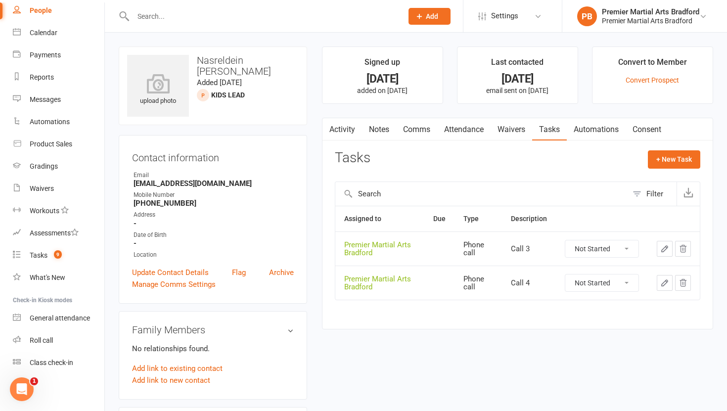
click at [625, 253] on select "Not Started In Progress Waiting Complete" at bounding box center [601, 248] width 73 height 17
click at [565, 240] on select "Not Started In Progress Waiting Complete" at bounding box center [601, 248] width 73 height 17
select select "unstarted"
click at [626, 250] on select "Not Started In Progress Waiting Complete" at bounding box center [601, 248] width 73 height 17
click at [565, 240] on select "Not Started In Progress Waiting Complete" at bounding box center [601, 248] width 73 height 17
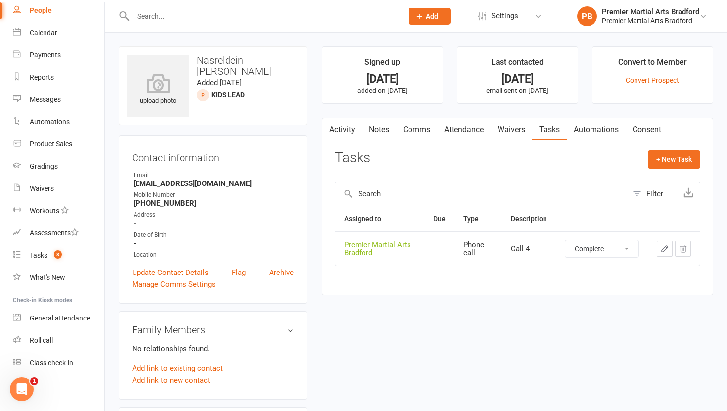
select select "unstarted"
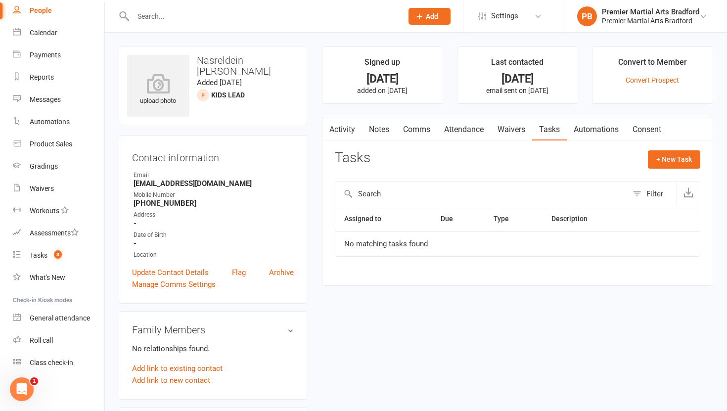
click at [378, 131] on link "Notes" at bounding box center [379, 129] width 34 height 23
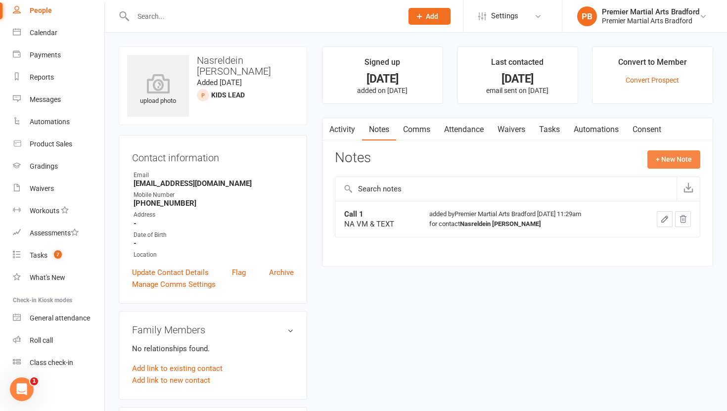
click at [663, 154] on button "+ New Note" at bounding box center [673, 159] width 53 height 18
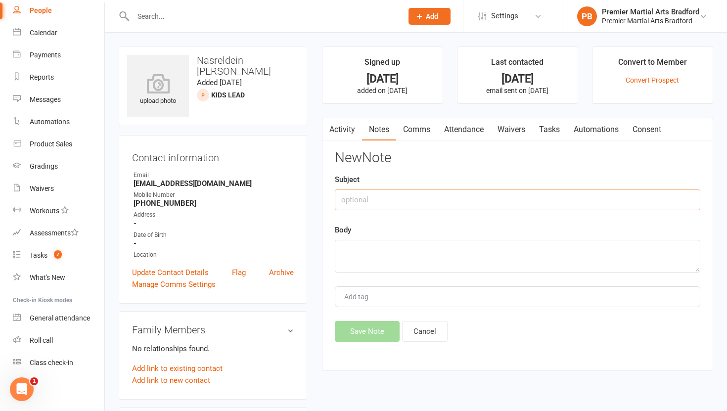
click at [393, 195] on input "text" at bounding box center [517, 199] width 365 height 21
type input "X"
type input "Call 2"
click at [372, 250] on textarea at bounding box center [517, 256] width 365 height 33
type textarea "NA VM & TEXT"
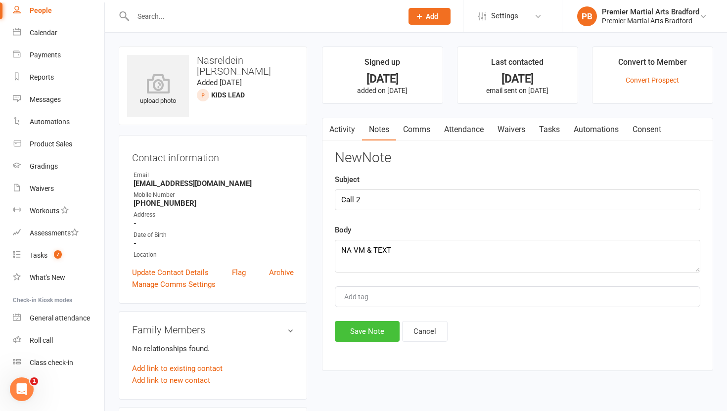
click at [361, 333] on button "Save Note" at bounding box center [367, 331] width 65 height 21
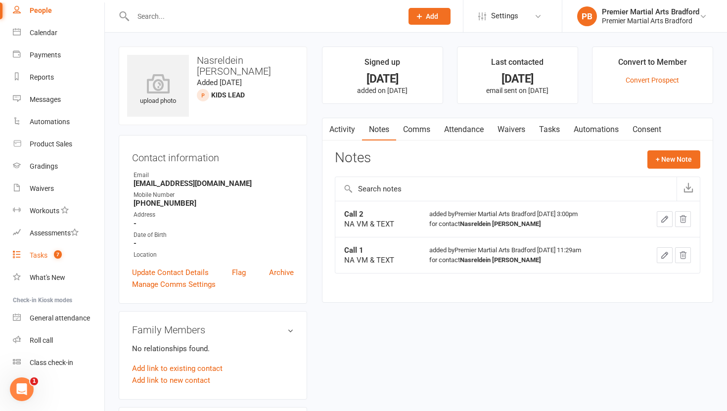
click at [35, 249] on link "Tasks 7" at bounding box center [58, 255] width 91 height 22
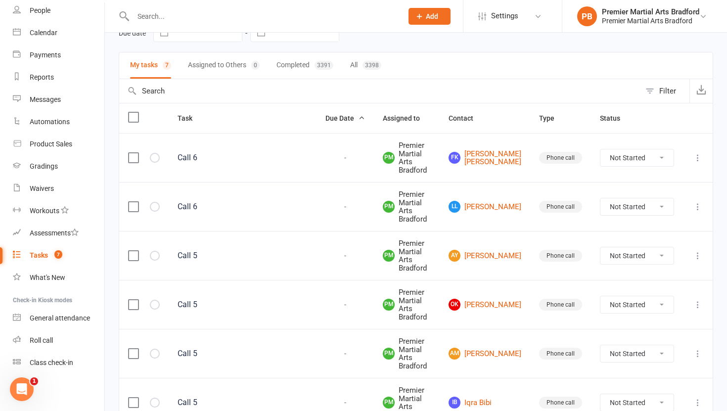
scroll to position [52, 0]
click at [510, 151] on link "Fk Farah khan Farah khan" at bounding box center [484, 158] width 73 height 16
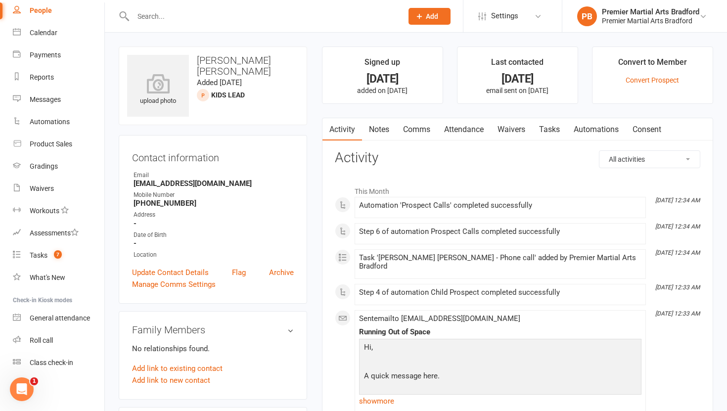
click at [556, 131] on link "Tasks" at bounding box center [549, 129] width 35 height 23
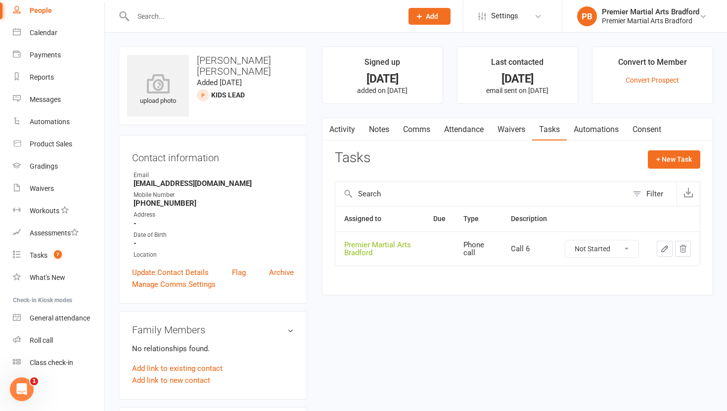
click at [626, 250] on select "Not Started In Progress Waiting Complete" at bounding box center [601, 248] width 73 height 17
click at [565, 240] on select "Not Started In Progress Waiting Complete" at bounding box center [601, 248] width 73 height 17
select select "unstarted"
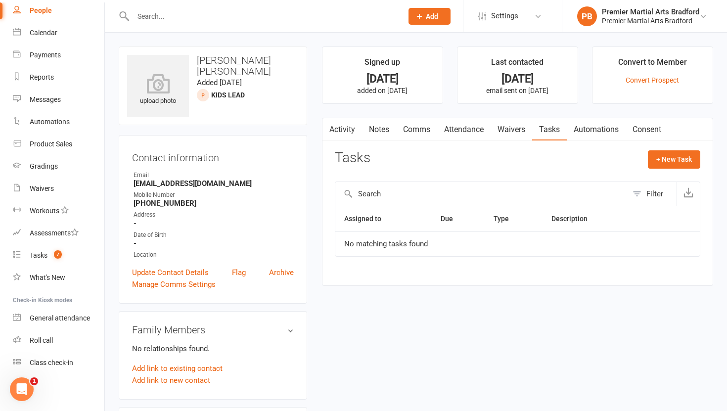
click at [387, 128] on link "Notes" at bounding box center [379, 129] width 34 height 23
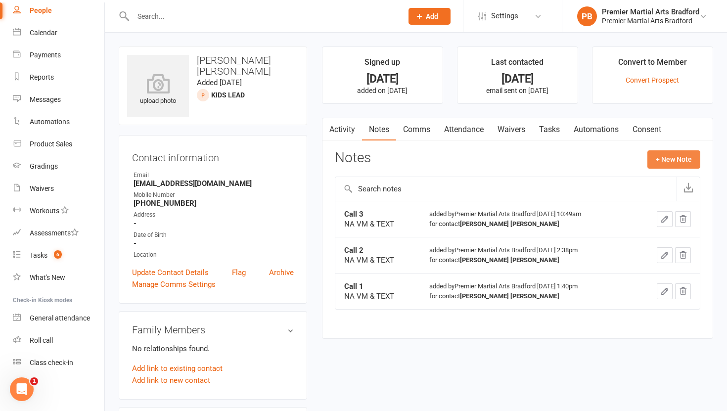
click at [679, 161] on button "+ New Note" at bounding box center [673, 159] width 53 height 18
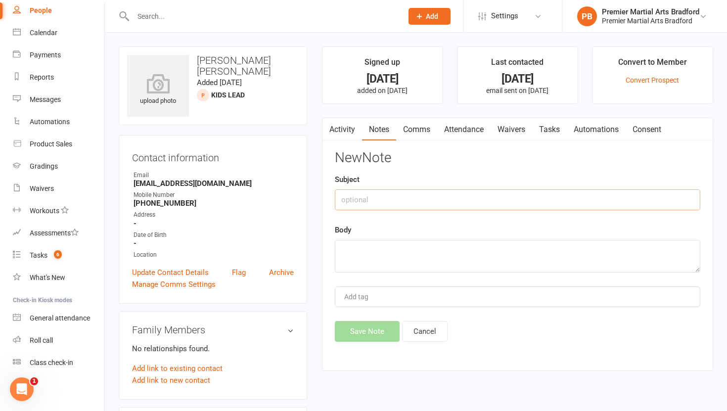
click at [378, 196] on input "text" at bounding box center [517, 199] width 365 height 21
type input "Call 4"
click at [369, 255] on textarea at bounding box center [517, 256] width 365 height 33
type textarea "NA VM & TEXT"
click at [364, 333] on button "Save Note" at bounding box center [367, 331] width 65 height 21
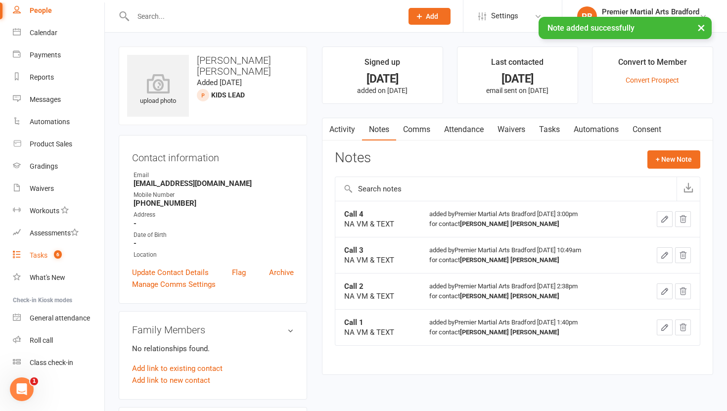
click at [42, 255] on div "Tasks" at bounding box center [39, 255] width 18 height 8
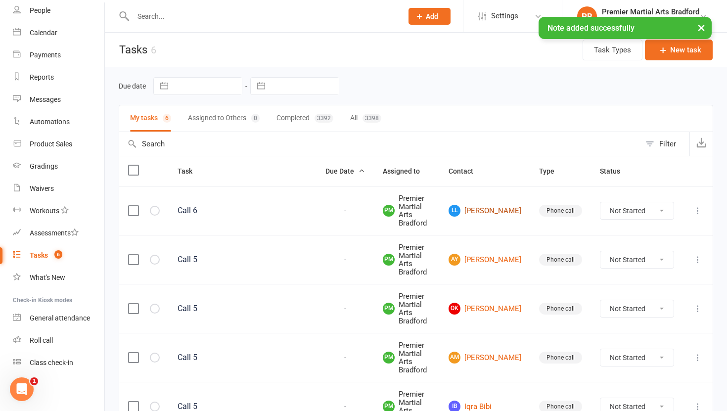
click at [499, 205] on link "LL Louisa Lee" at bounding box center [484, 211] width 73 height 12
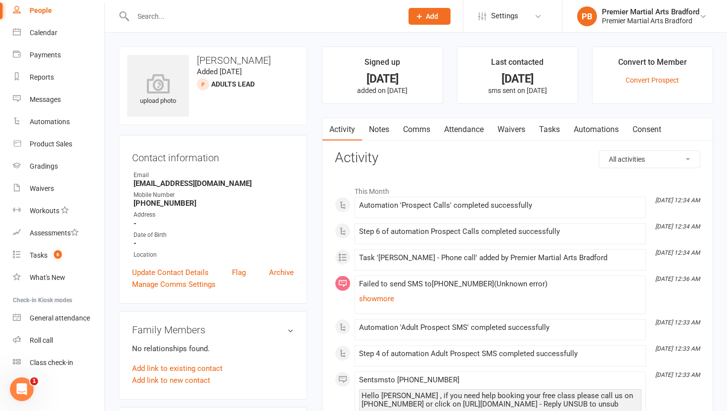
click at [555, 126] on link "Tasks" at bounding box center [549, 129] width 35 height 23
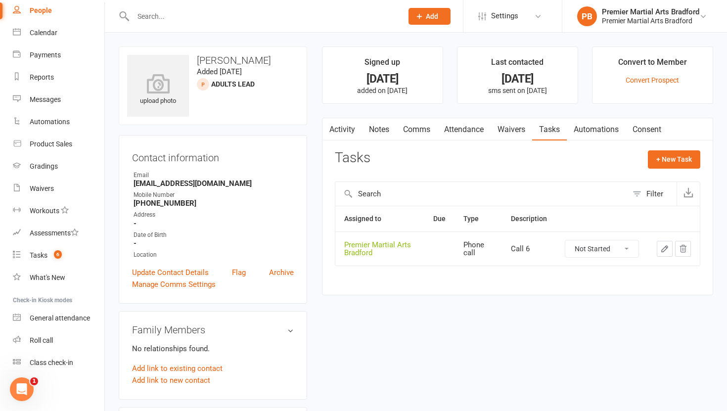
click at [628, 247] on select "Not Started In Progress Waiting Complete" at bounding box center [601, 248] width 73 height 17
click at [565, 240] on select "Not Started In Progress Waiting Complete" at bounding box center [601, 248] width 73 height 17
select select "unstarted"
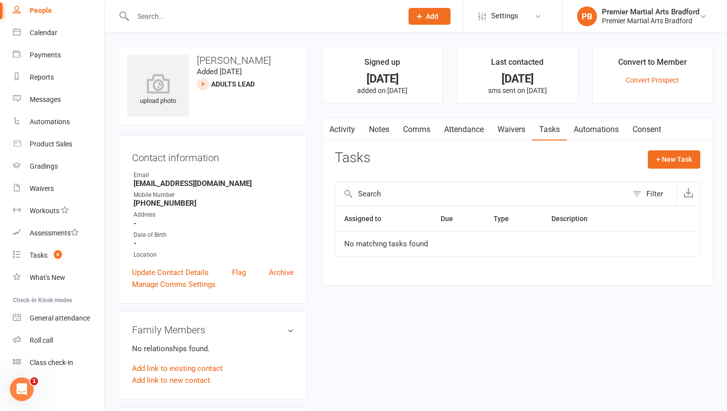
click at [383, 130] on link "Notes" at bounding box center [379, 129] width 34 height 23
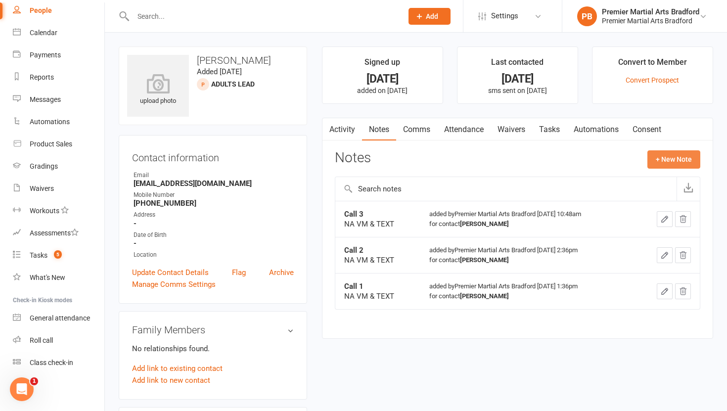
click at [686, 162] on button "+ New Note" at bounding box center [673, 159] width 53 height 18
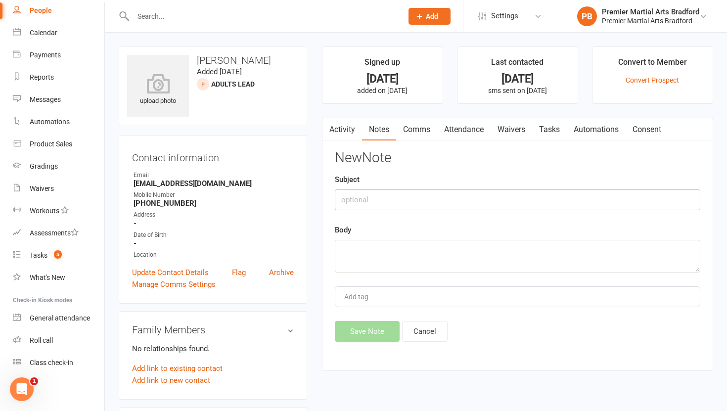
click at [436, 198] on input "text" at bounding box center [517, 199] width 365 height 21
type input "Call 4"
click at [412, 255] on textarea at bounding box center [517, 256] width 365 height 33
type textarea "NA VM & TEXT"
click at [374, 333] on button "Save Note" at bounding box center [367, 331] width 65 height 21
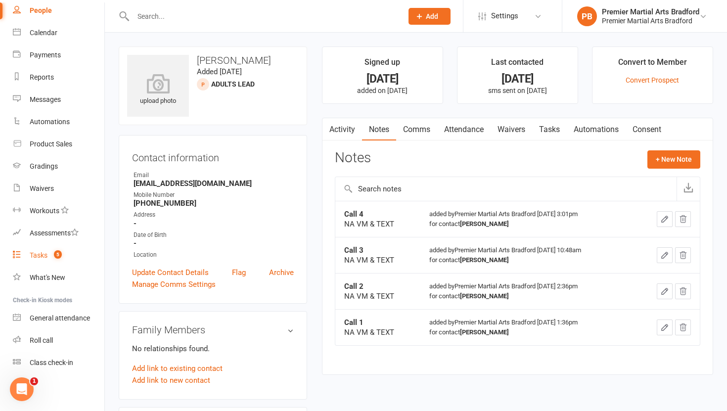
click at [39, 258] on div "Tasks" at bounding box center [39, 255] width 18 height 8
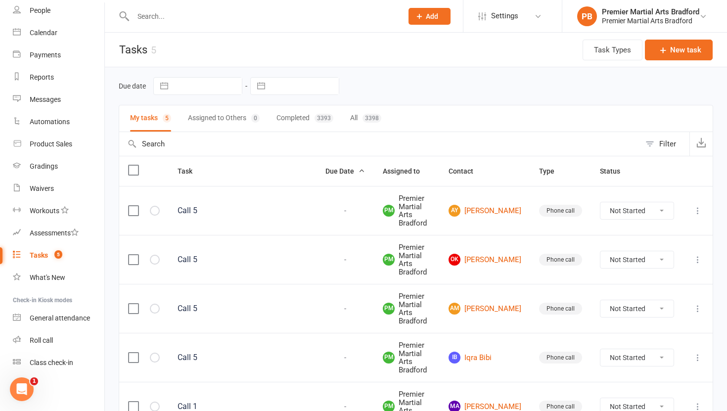
scroll to position [62, 0]
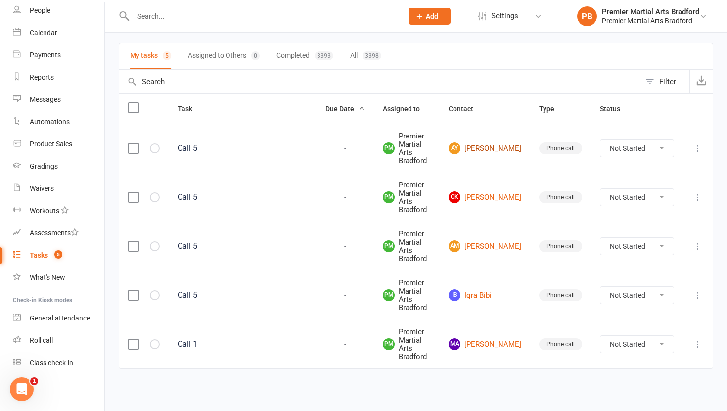
click at [509, 151] on link "AY Azeem Yaseen" at bounding box center [484, 148] width 73 height 12
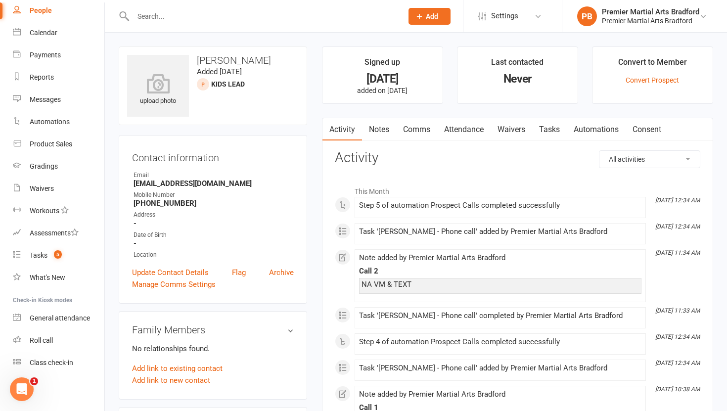
click at [554, 122] on link "Tasks" at bounding box center [549, 129] width 35 height 23
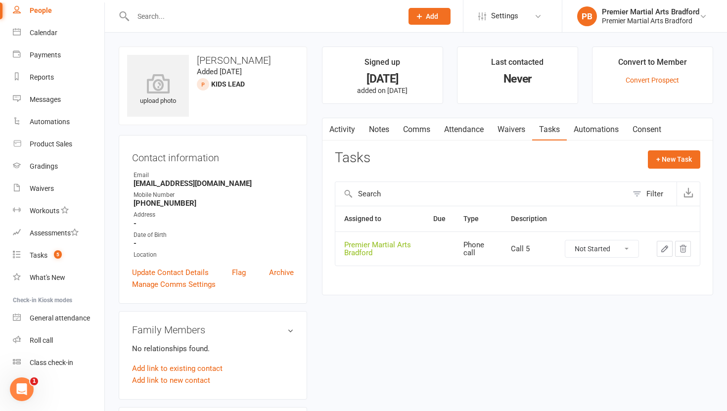
click at [632, 248] on select "Not Started In Progress Waiting Complete" at bounding box center [601, 248] width 73 height 17
click at [565, 240] on select "Not Started In Progress Waiting Complete" at bounding box center [601, 248] width 73 height 17
select select "unstarted"
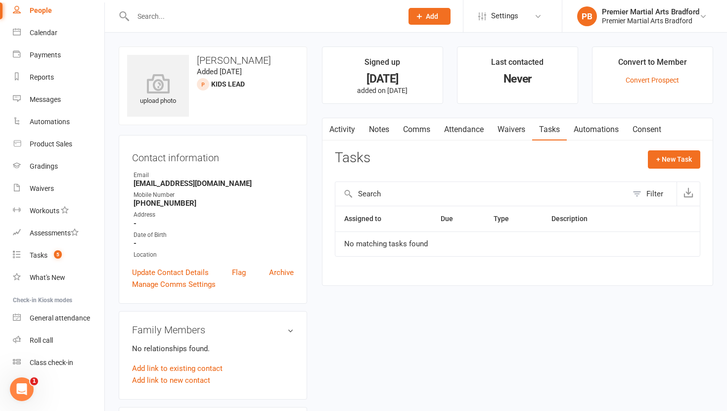
click at [382, 128] on link "Notes" at bounding box center [379, 129] width 34 height 23
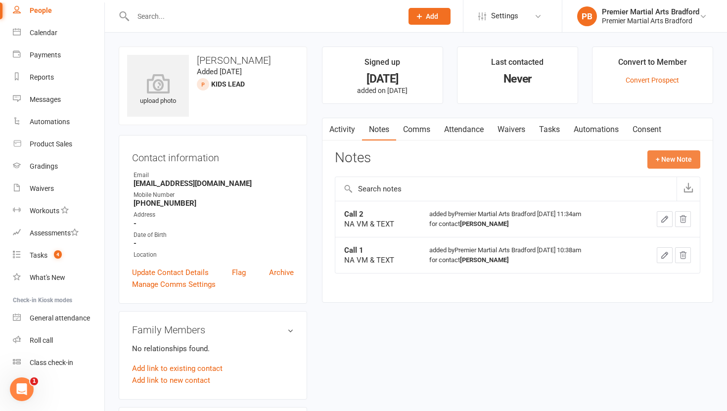
click at [672, 153] on button "+ New Note" at bounding box center [673, 159] width 53 height 18
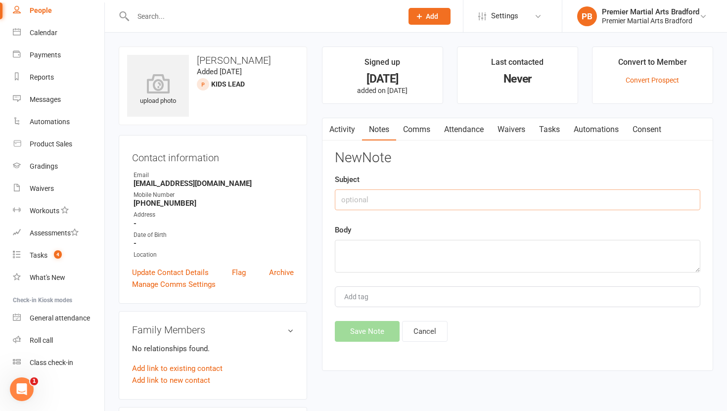
click at [390, 195] on input "text" at bounding box center [517, 199] width 365 height 21
click at [420, 131] on link "Comms" at bounding box center [416, 129] width 41 height 23
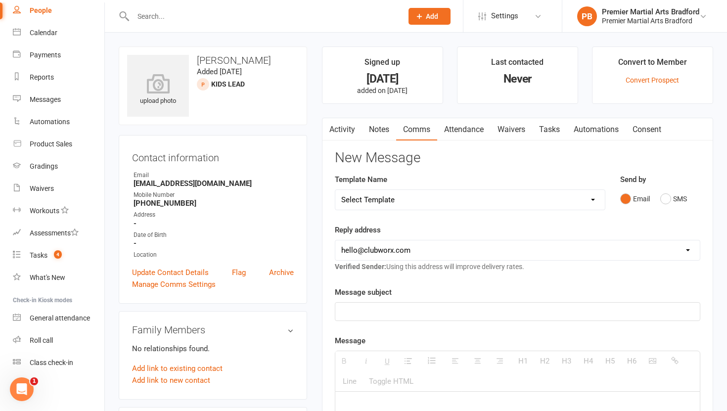
click at [372, 134] on link "Notes" at bounding box center [379, 129] width 34 height 23
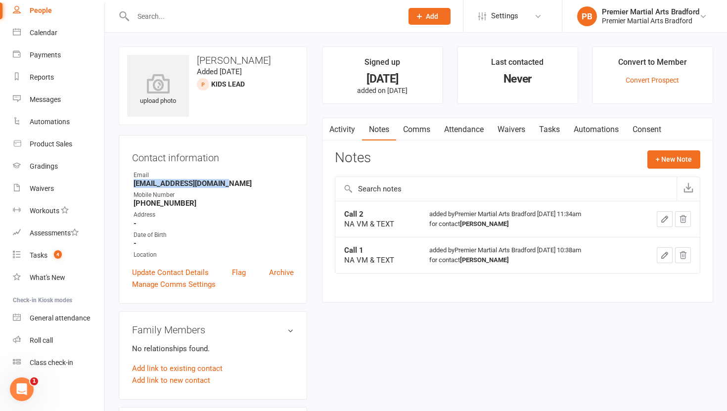
drag, startPoint x: 231, startPoint y: 185, endPoint x: 133, endPoint y: 183, distance: 97.9
click at [133, 183] on li "Email azeemyaseen@hotmail.com" at bounding box center [213, 179] width 162 height 17
copy strong "azeemyaseen@hotmail.com"
drag, startPoint x: 189, startPoint y: 205, endPoint x: 146, endPoint y: 204, distance: 43.0
click at [146, 204] on strong "+447944099012" at bounding box center [213, 203] width 160 height 9
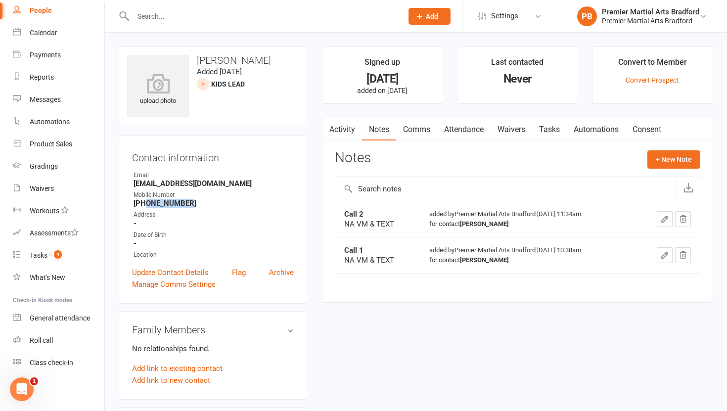
copy strong "7944099012"
click at [188, 270] on link "Update Contact Details" at bounding box center [170, 272] width 77 height 12
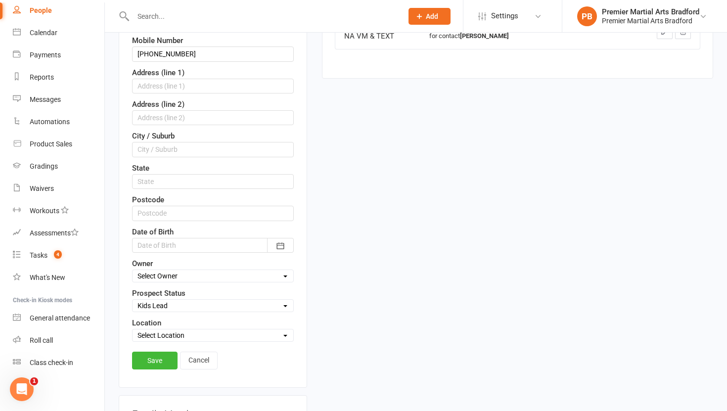
scroll to position [220, 0]
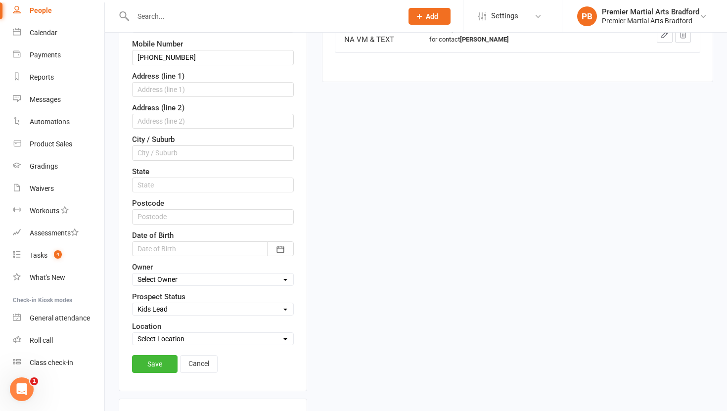
click at [176, 312] on select "Select Initial Call Made - L1 Booked Self Booked Via Calendly - L1 Booked Initi…" at bounding box center [212, 308] width 161 height 11
select select "Initial Call Made - L1 Booked"
click at [132, 303] on select "Select Initial Call Made - L1 Booked Self Booked Via Calendly - L1 Booked Initi…" at bounding box center [212, 308] width 161 height 11
click at [158, 365] on link "Save" at bounding box center [154, 364] width 45 height 18
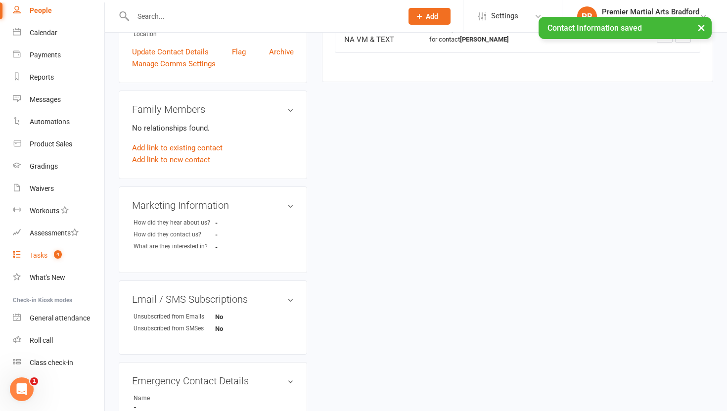
click at [38, 254] on div "Tasks" at bounding box center [39, 255] width 18 height 8
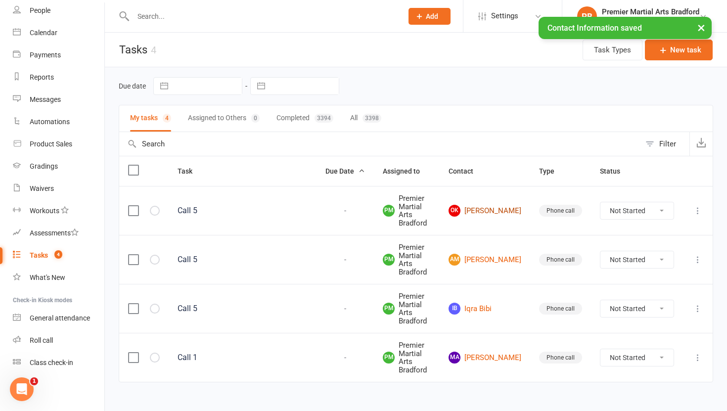
click at [510, 206] on link "OK Ossaid Khalil" at bounding box center [484, 211] width 73 height 12
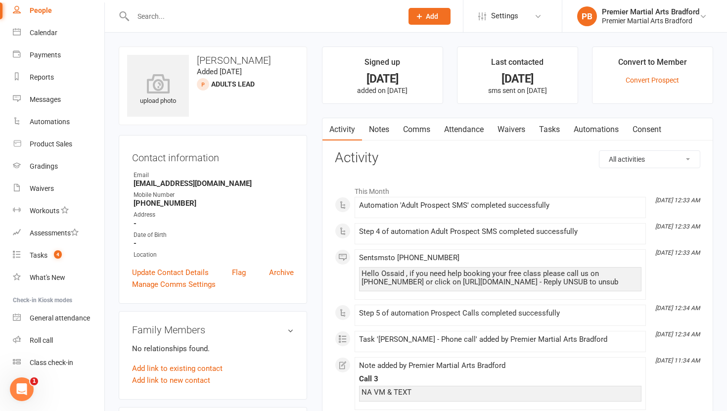
click at [545, 131] on link "Tasks" at bounding box center [549, 129] width 35 height 23
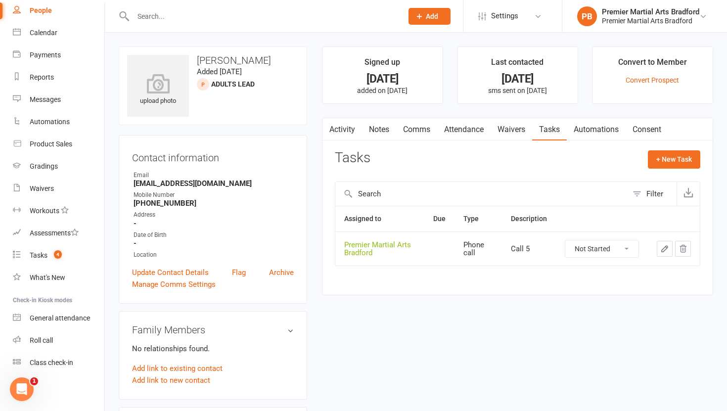
click at [620, 249] on select "Not Started In Progress Waiting Complete" at bounding box center [601, 248] width 73 height 17
click at [565, 240] on select "Not Started In Progress Waiting Complete" at bounding box center [601, 248] width 73 height 17
select select "unstarted"
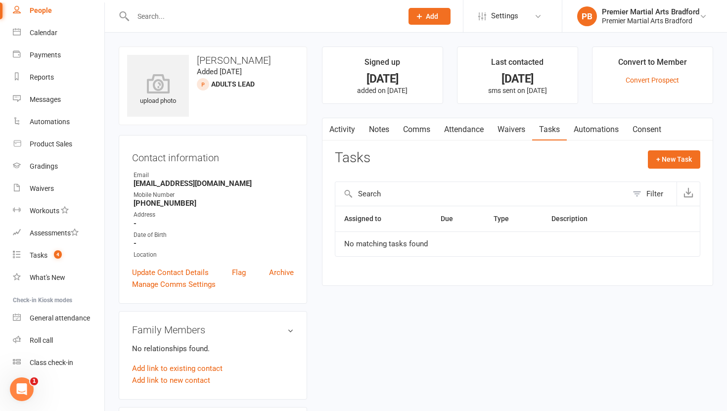
click at [374, 132] on link "Notes" at bounding box center [379, 129] width 34 height 23
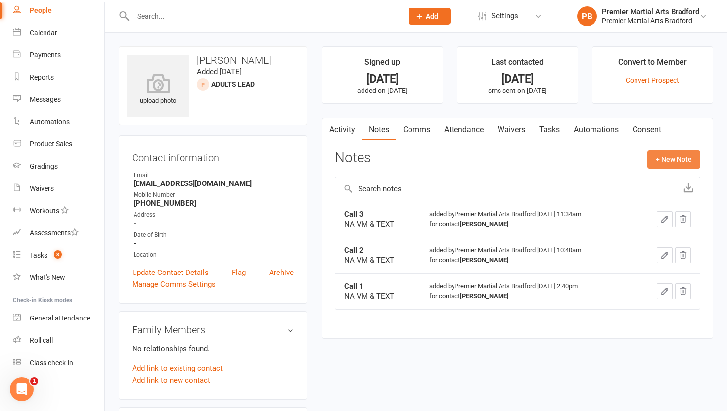
click at [665, 156] on button "+ New Note" at bounding box center [673, 159] width 53 height 18
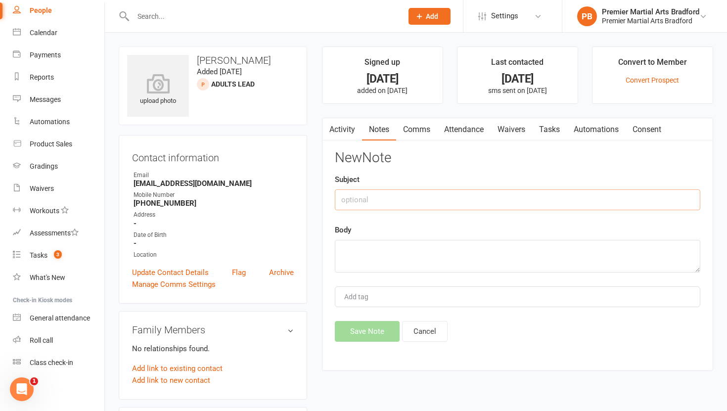
click at [355, 203] on input "text" at bounding box center [517, 199] width 365 height 21
type input "Call 4"
click at [352, 252] on textarea at bounding box center [517, 256] width 365 height 33
type textarea "NA VM & TEXT"
click at [367, 334] on button "Save Note" at bounding box center [367, 331] width 65 height 21
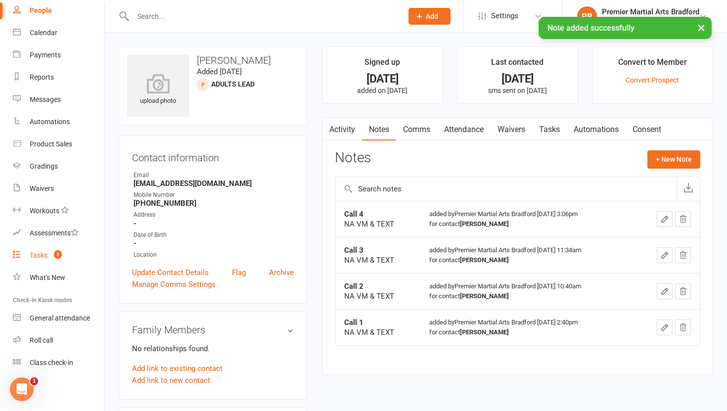
click at [40, 259] on link "Tasks 3" at bounding box center [58, 255] width 91 height 22
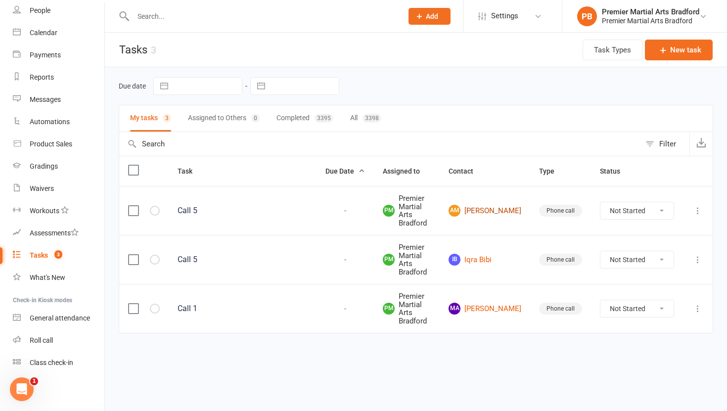
click at [506, 206] on link "AM Alex Mihesan" at bounding box center [484, 211] width 73 height 12
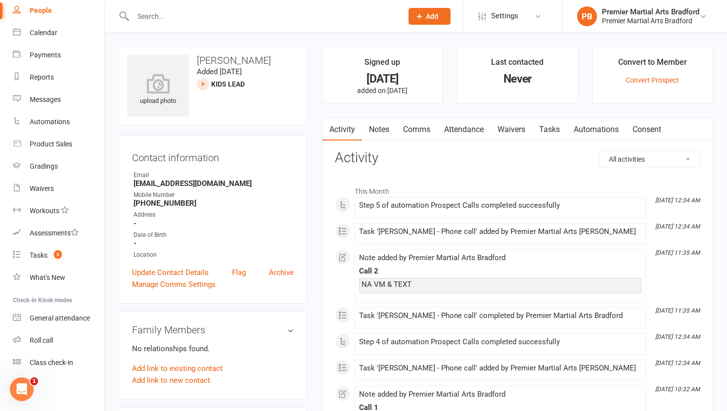
click at [551, 130] on link "Tasks" at bounding box center [549, 129] width 35 height 23
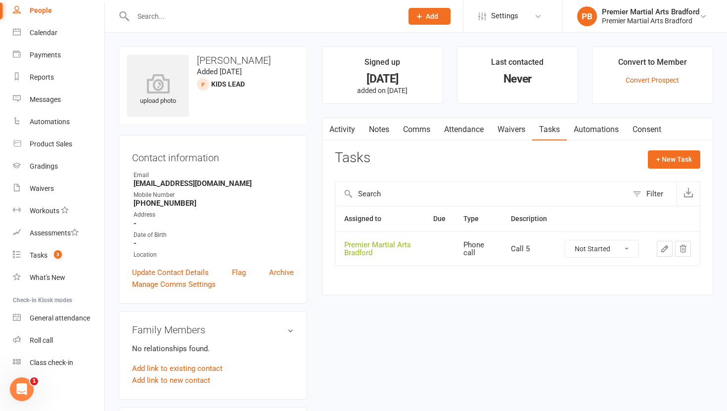
click at [624, 246] on select "Not Started In Progress Waiting Complete" at bounding box center [601, 248] width 73 height 17
click at [565, 240] on select "Not Started In Progress Waiting Complete" at bounding box center [601, 248] width 73 height 17
select select "unstarted"
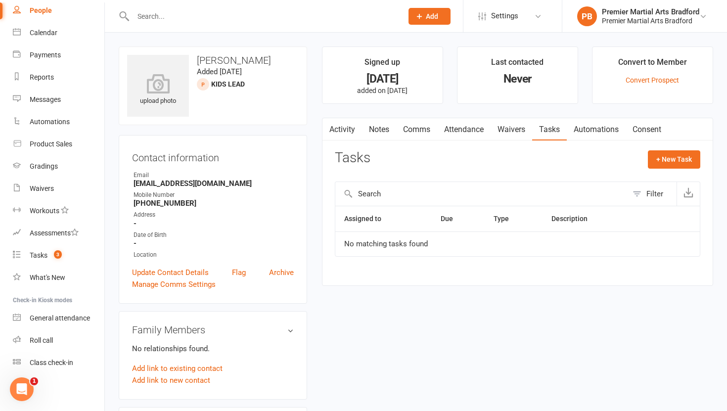
click at [385, 134] on link "Notes" at bounding box center [379, 129] width 34 height 23
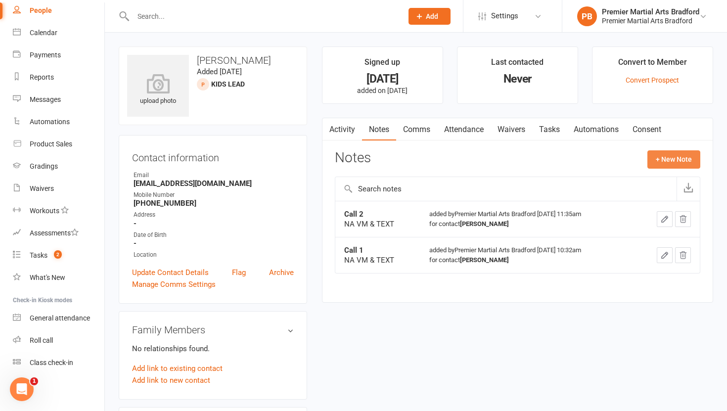
click at [675, 158] on button "+ New Note" at bounding box center [673, 159] width 53 height 18
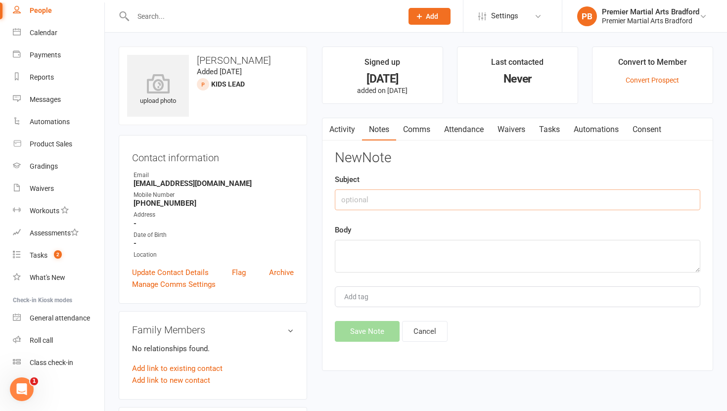
click at [377, 197] on input "text" at bounding box center [517, 199] width 365 height 21
type input "Call 3"
click at [360, 249] on textarea at bounding box center [517, 256] width 365 height 33
type textarea "NA VM & TEXT"
click at [373, 328] on button "Save Note" at bounding box center [367, 331] width 65 height 21
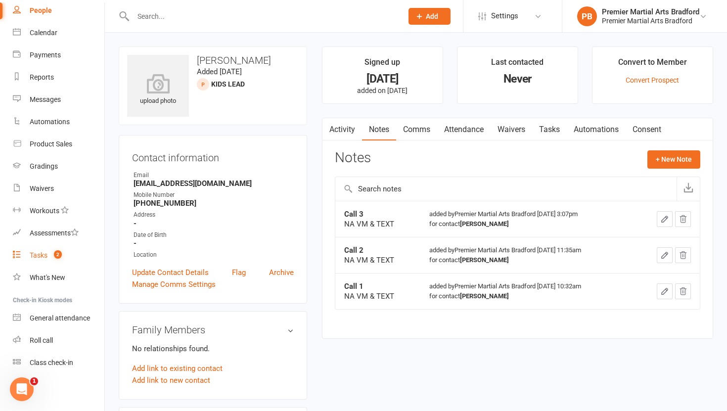
click at [41, 258] on div "Tasks" at bounding box center [39, 255] width 18 height 8
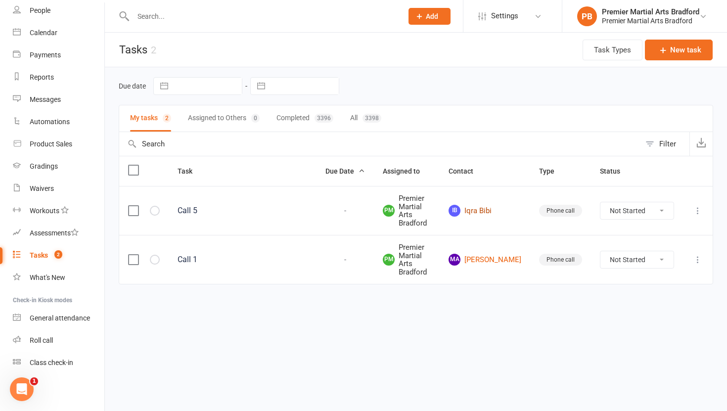
click at [511, 209] on link "IB Iqra Bibi" at bounding box center [484, 211] width 73 height 12
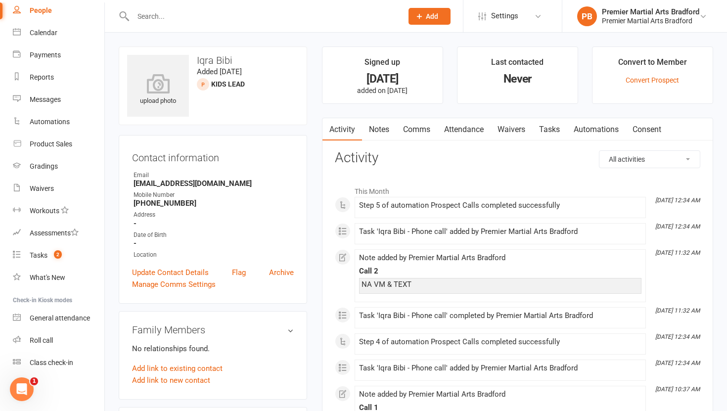
click at [553, 125] on link "Tasks" at bounding box center [549, 129] width 35 height 23
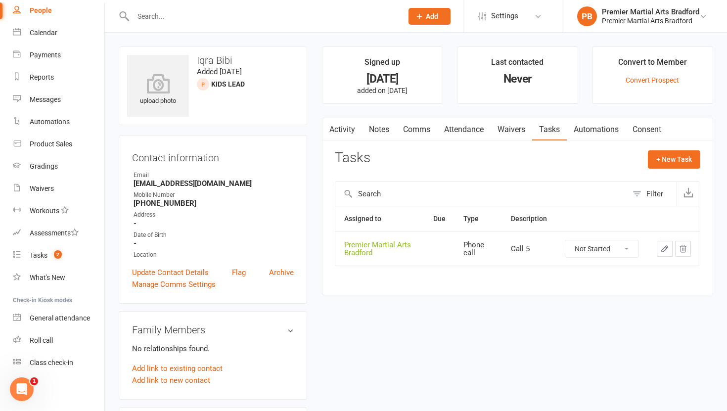
click at [627, 248] on select "Not Started In Progress Waiting Complete" at bounding box center [601, 248] width 73 height 17
click at [565, 240] on select "Not Started In Progress Waiting Complete" at bounding box center [601, 248] width 73 height 17
select select "unstarted"
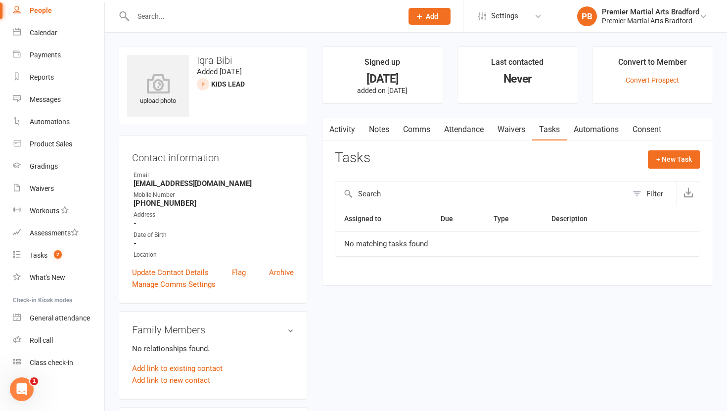
click at [376, 129] on link "Notes" at bounding box center [379, 129] width 34 height 23
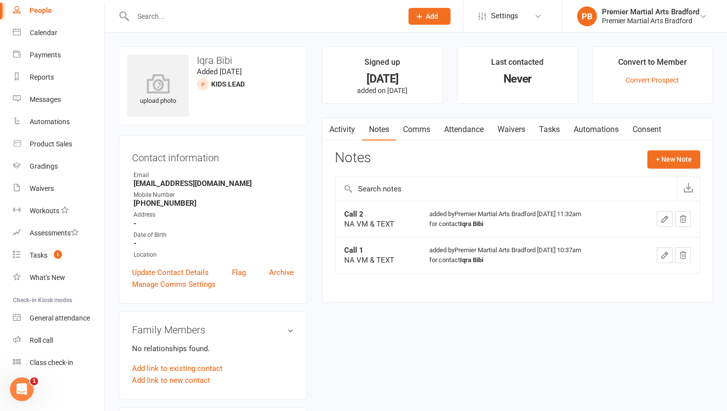
click at [548, 130] on link "Tasks" at bounding box center [549, 129] width 35 height 23
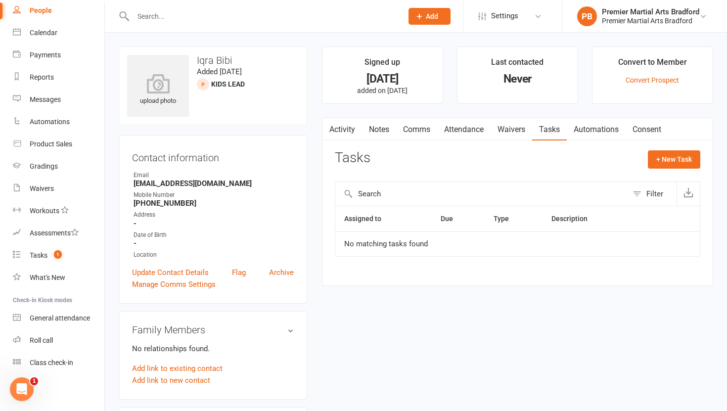
click at [378, 130] on link "Notes" at bounding box center [379, 129] width 34 height 23
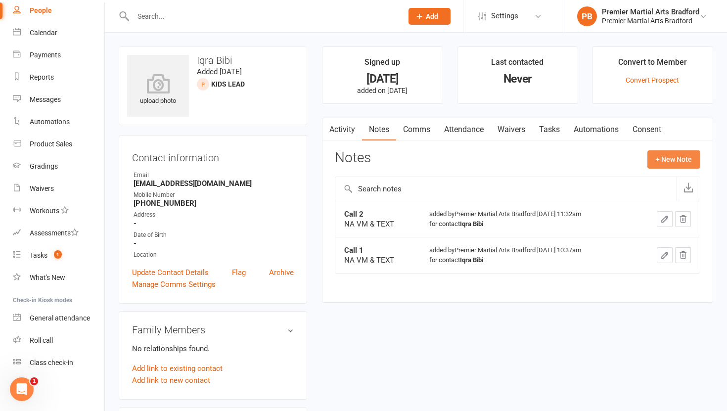
click at [674, 168] on button "+ New Note" at bounding box center [673, 159] width 53 height 18
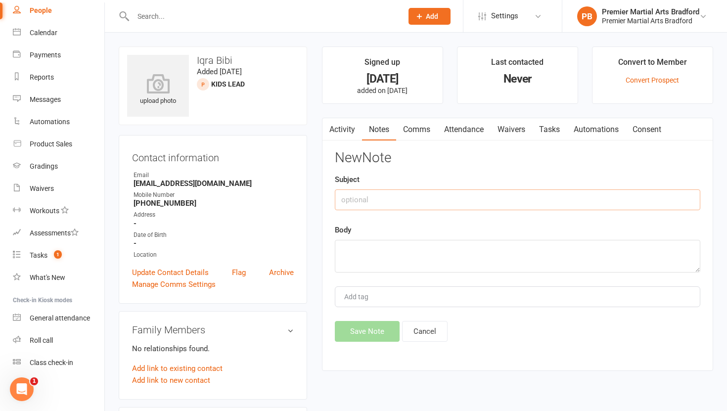
click at [402, 206] on input "text" at bounding box center [517, 199] width 365 height 21
type input "C"
click at [336, 126] on link "Activity" at bounding box center [342, 129] width 40 height 23
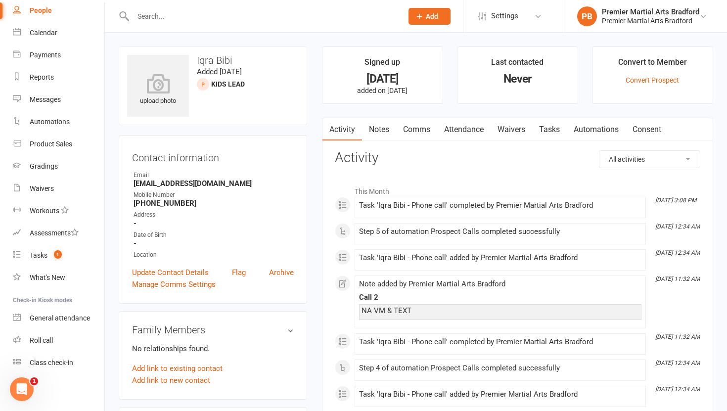
click at [384, 126] on link "Notes" at bounding box center [379, 129] width 34 height 23
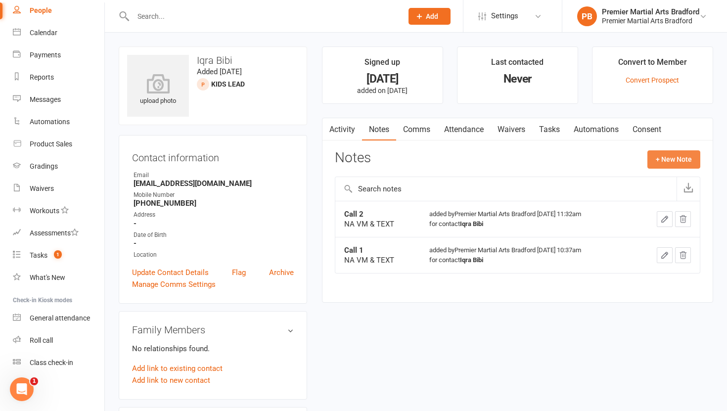
click at [686, 159] on button "+ New Note" at bounding box center [673, 159] width 53 height 18
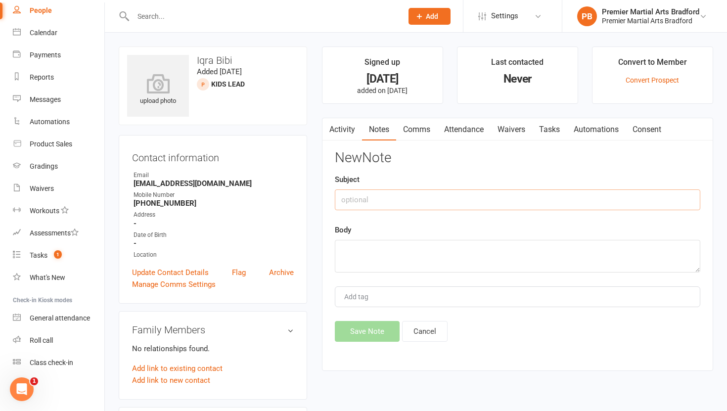
click at [380, 198] on input "text" at bounding box center [517, 199] width 365 height 21
type input "Call 3"
click at [354, 254] on textarea at bounding box center [517, 256] width 365 height 33
type textarea "NA VM & TEXT"
click at [356, 337] on button "Save Note" at bounding box center [367, 331] width 65 height 21
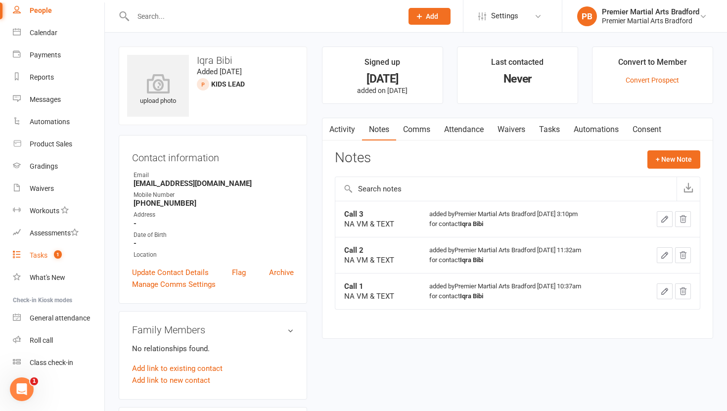
click at [40, 257] on div "Tasks" at bounding box center [39, 255] width 18 height 8
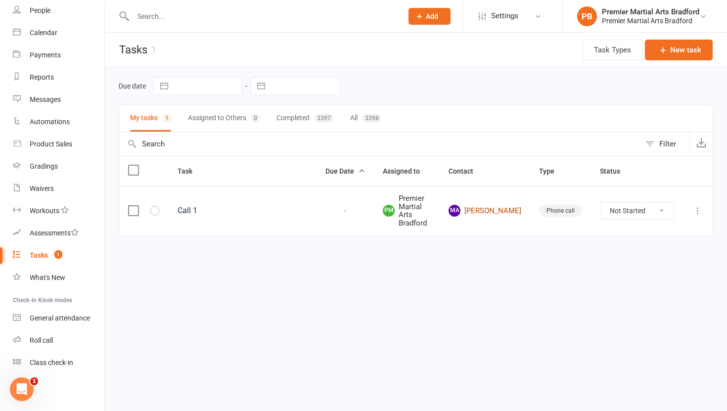
click at [516, 207] on link "ma munim abdullah" at bounding box center [484, 211] width 73 height 12
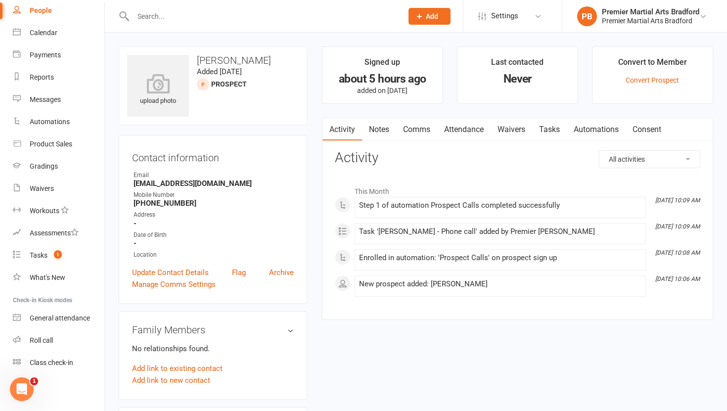
click at [548, 129] on link "Tasks" at bounding box center [549, 129] width 35 height 23
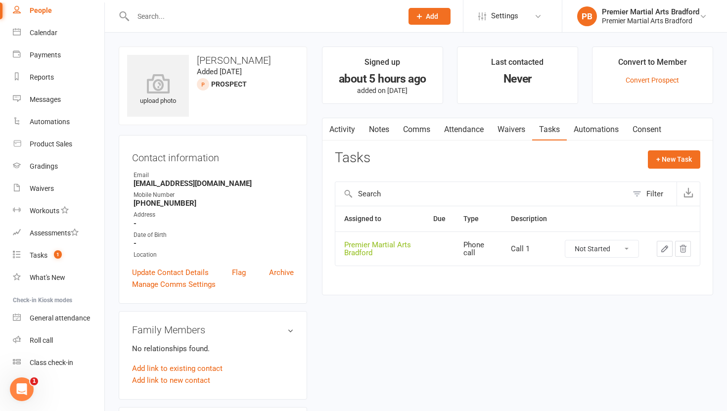
click at [626, 247] on select "Not Started In Progress Waiting Complete" at bounding box center [601, 248] width 73 height 17
click at [565, 240] on select "Not Started In Progress Waiting Complete" at bounding box center [601, 248] width 73 height 17
select select "unstarted"
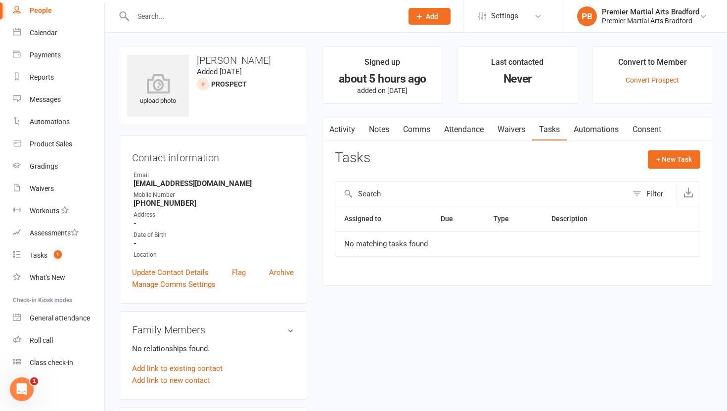
click at [376, 127] on link "Notes" at bounding box center [379, 129] width 34 height 23
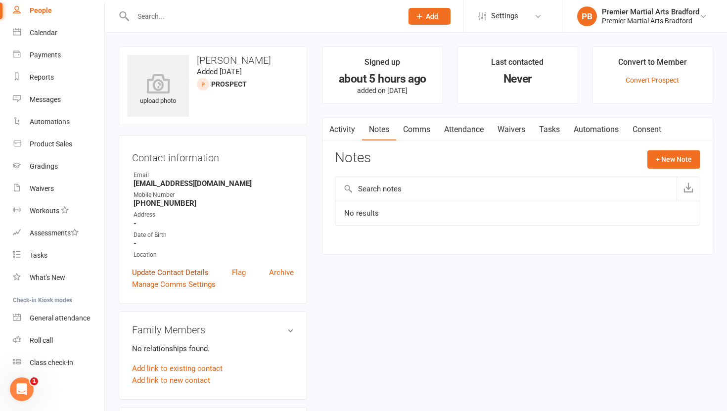
click at [169, 271] on link "Update Contact Details" at bounding box center [170, 272] width 77 height 12
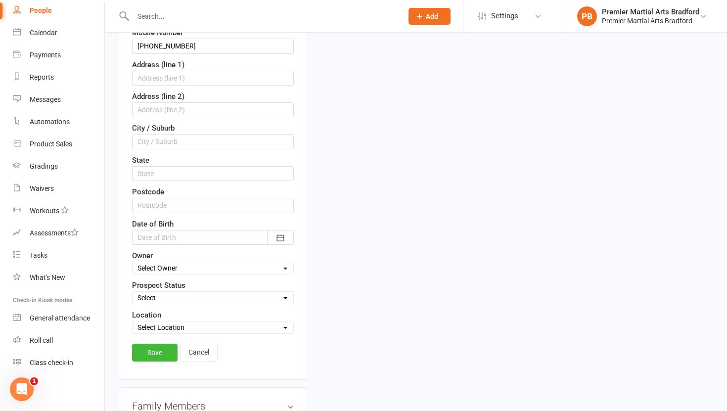
scroll to position [233, 0]
click at [158, 297] on select "Select Initial Call Made - L1 Booked Self Booked Via Calendly - L1 Booked Initi…" at bounding box center [212, 296] width 161 height 11
select select "Adults Lead"
click at [132, 291] on select "Select Initial Call Made - L1 Booked Self Booked Via Calendly - L1 Booked Initi…" at bounding box center [212, 296] width 161 height 11
click at [159, 353] on link "Save" at bounding box center [154, 352] width 45 height 18
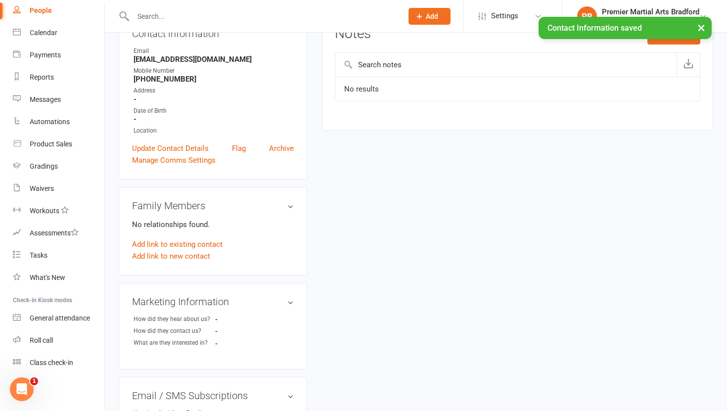
scroll to position [0, 0]
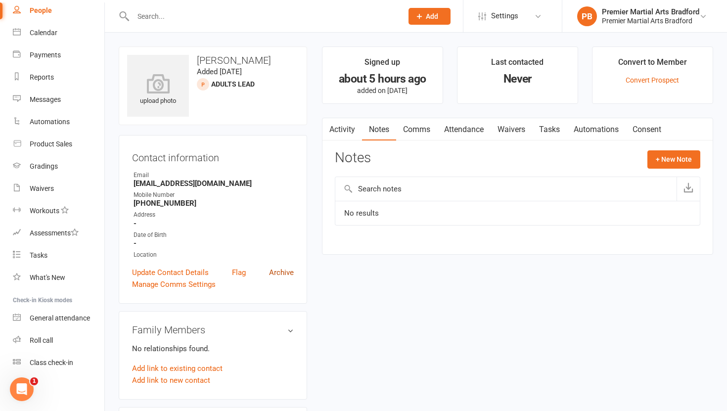
click at [285, 269] on link "Archive" at bounding box center [281, 272] width 25 height 12
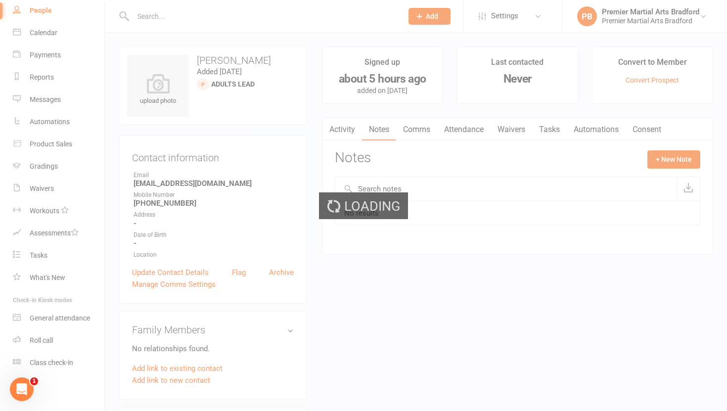
select select "100"
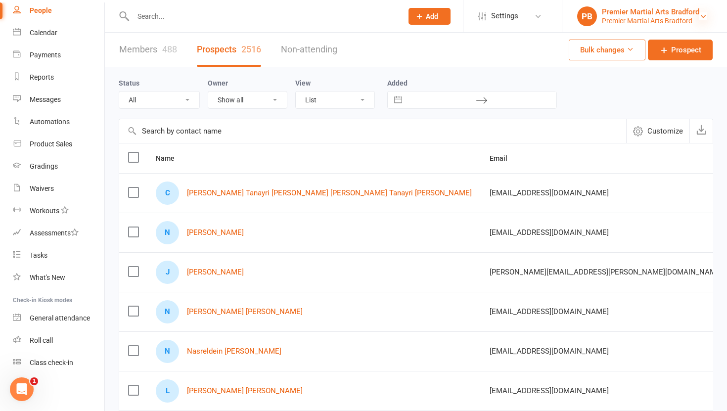
click at [700, 13] on icon at bounding box center [703, 16] width 8 height 8
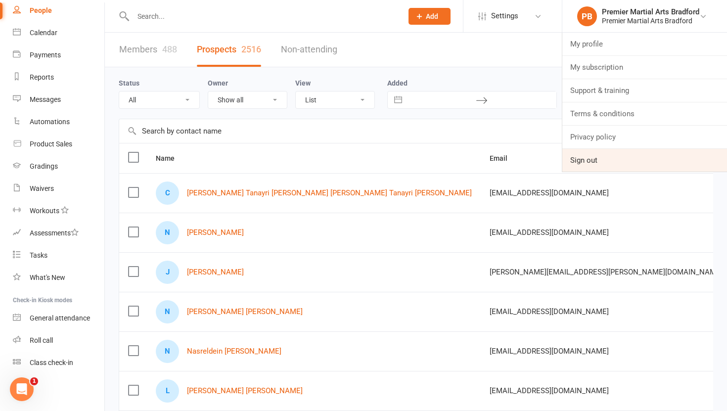
click at [593, 166] on link "Sign out" at bounding box center [644, 160] width 165 height 23
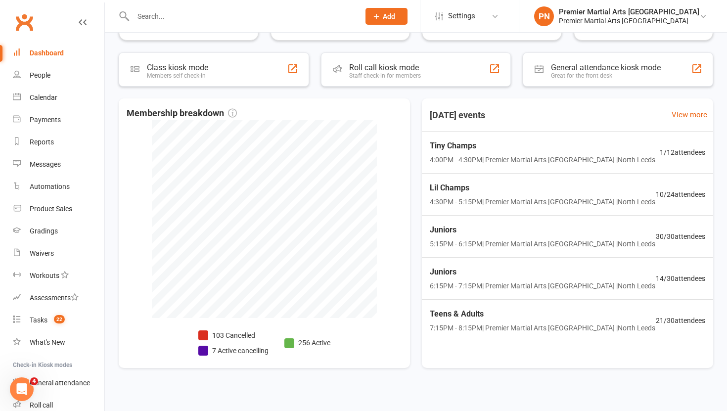
scroll to position [207, 0]
click at [563, 228] on span "Juniors" at bounding box center [542, 228] width 230 height 13
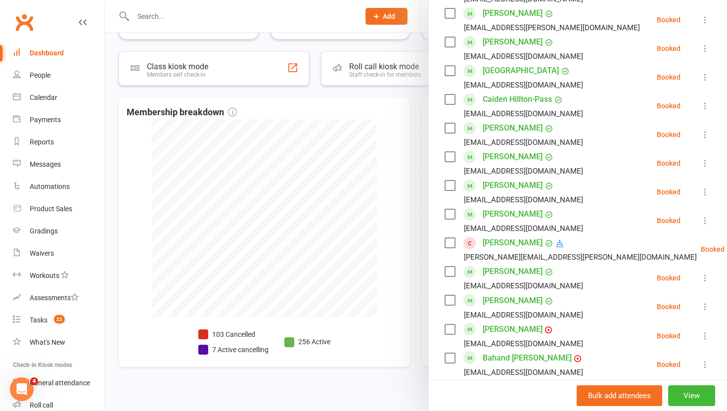
scroll to position [336, 0]
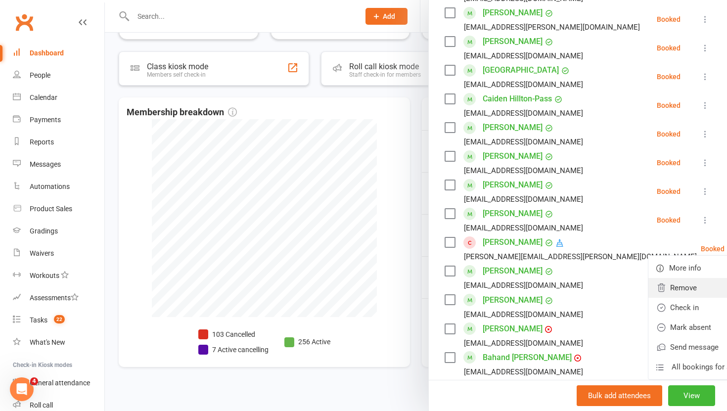
click at [662, 278] on link "Remove" at bounding box center [701, 288] width 106 height 20
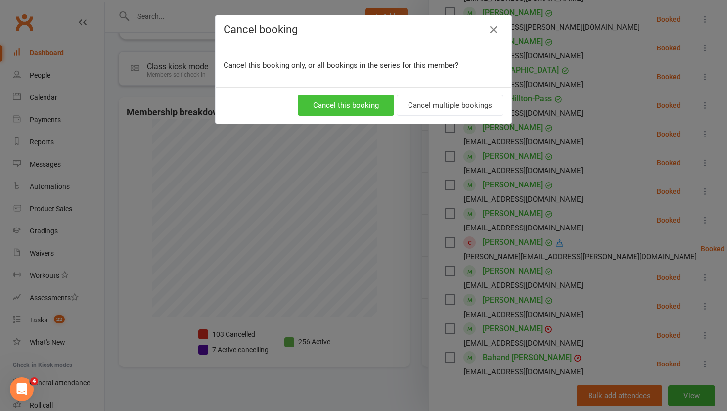
click at [371, 104] on button "Cancel this booking" at bounding box center [346, 105] width 96 height 21
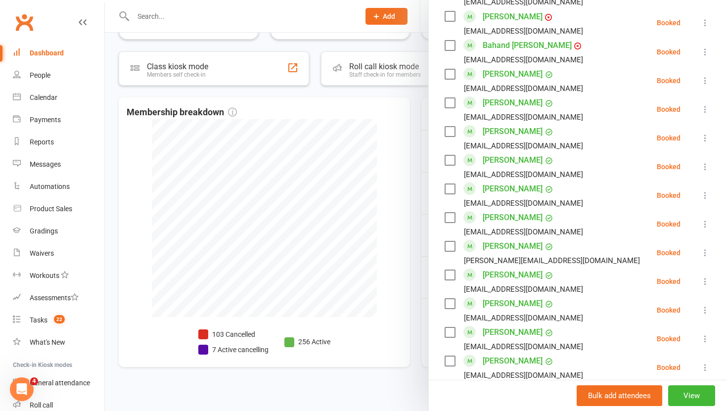
scroll to position [0, 0]
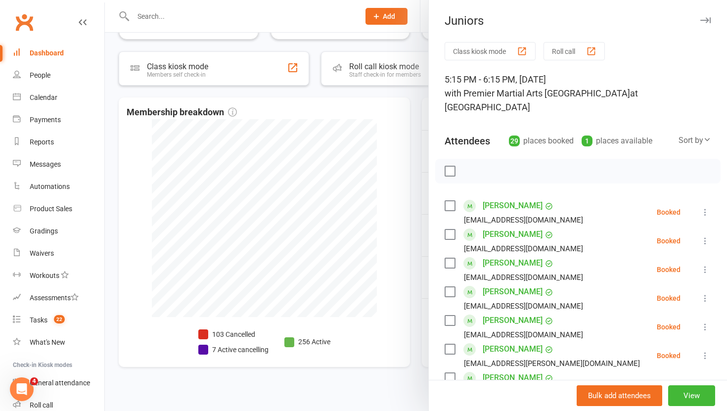
click at [421, 239] on div at bounding box center [416, 205] width 622 height 411
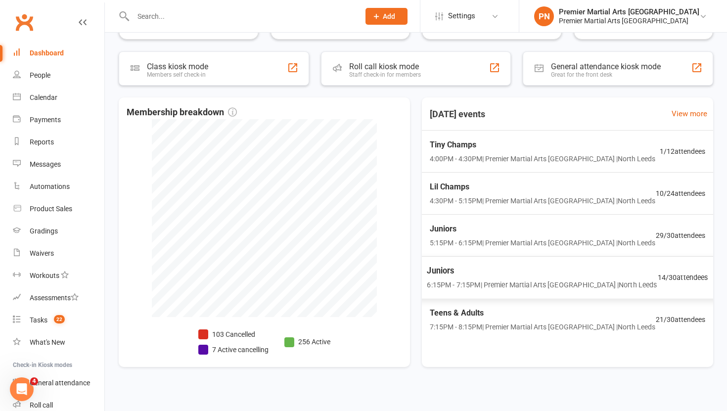
click at [528, 277] on span "Juniors" at bounding box center [542, 270] width 230 height 13
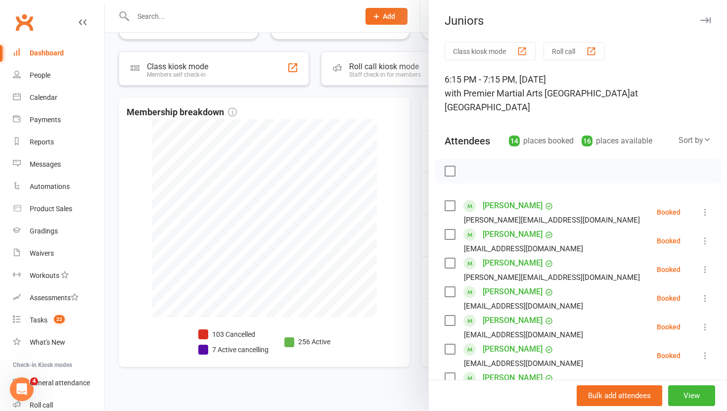
click at [414, 233] on div at bounding box center [416, 205] width 622 height 411
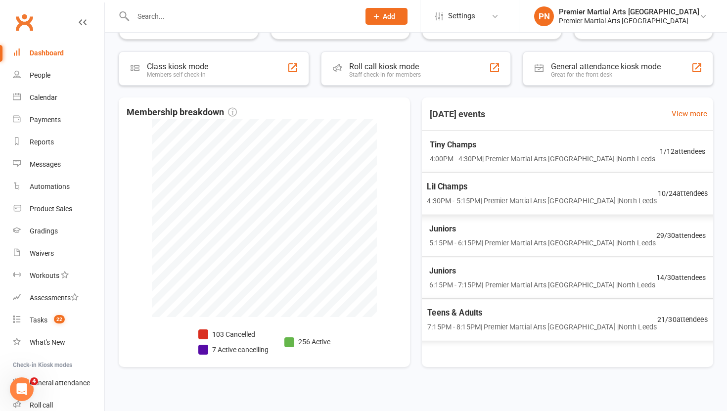
click at [538, 209] on div "Lil Champs 4:30PM - 5:15PM | Premier Martial Arts [GEOGRAPHIC_DATA] | [GEOGRAPH…" at bounding box center [567, 193] width 305 height 43
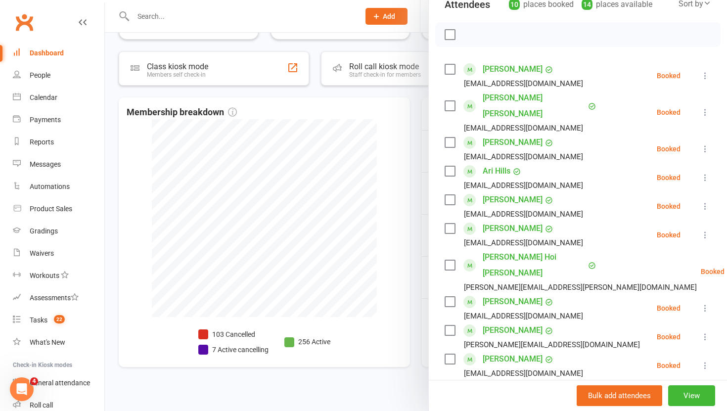
scroll to position [145, 0]
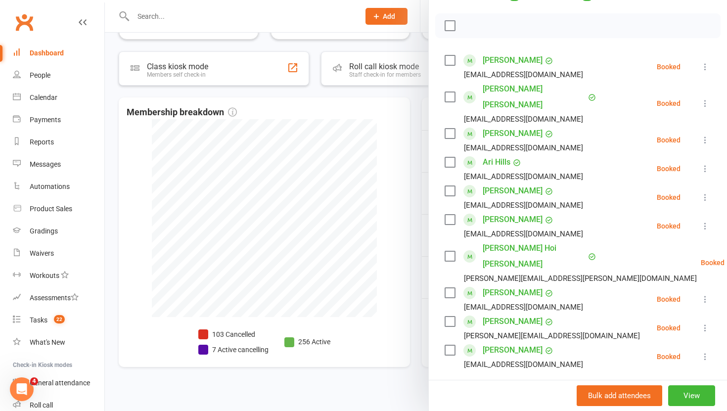
click at [423, 239] on div at bounding box center [416, 205] width 622 height 411
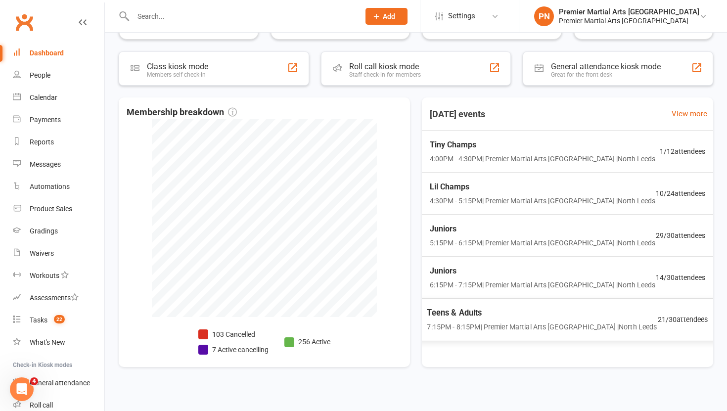
click at [538, 331] on span "7:15PM - 8:15PM | Premier Martial Arts [GEOGRAPHIC_DATA] | [GEOGRAPHIC_DATA]" at bounding box center [542, 326] width 230 height 11
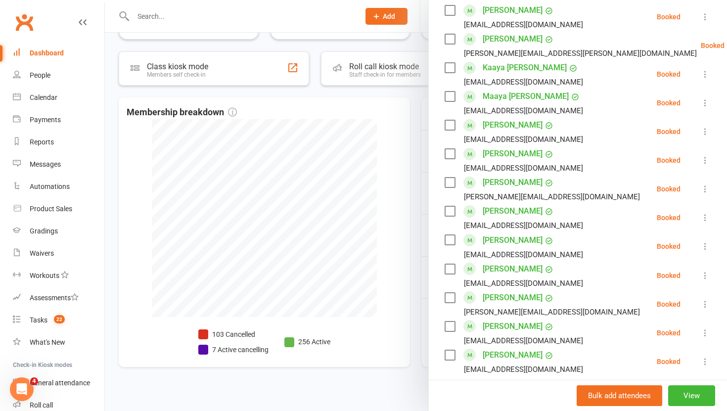
scroll to position [447, 0]
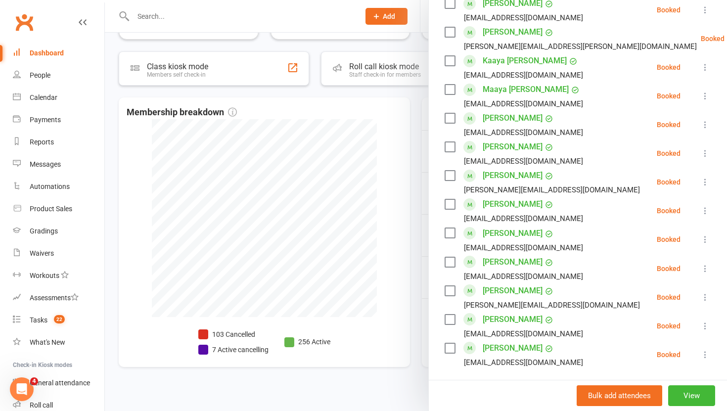
click at [706, 263] on icon at bounding box center [705, 268] width 10 height 10
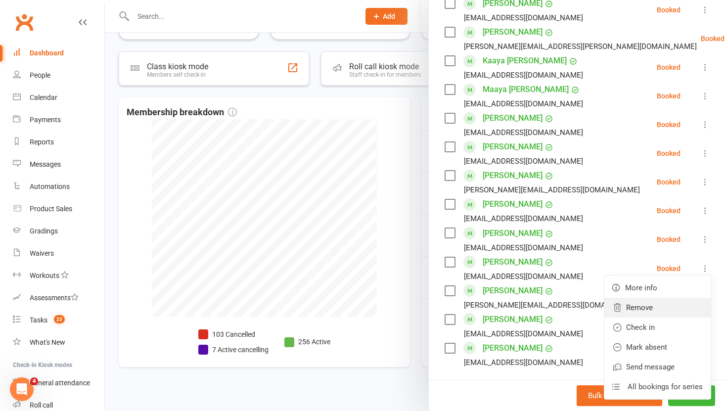
click at [625, 298] on link "Remove" at bounding box center [657, 308] width 106 height 20
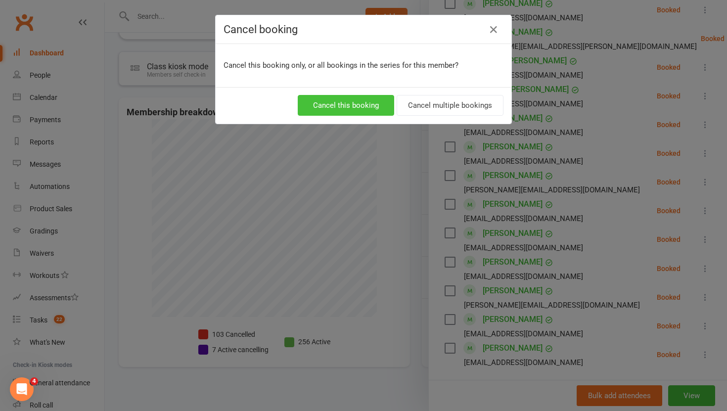
click at [365, 102] on button "Cancel this booking" at bounding box center [346, 105] width 96 height 21
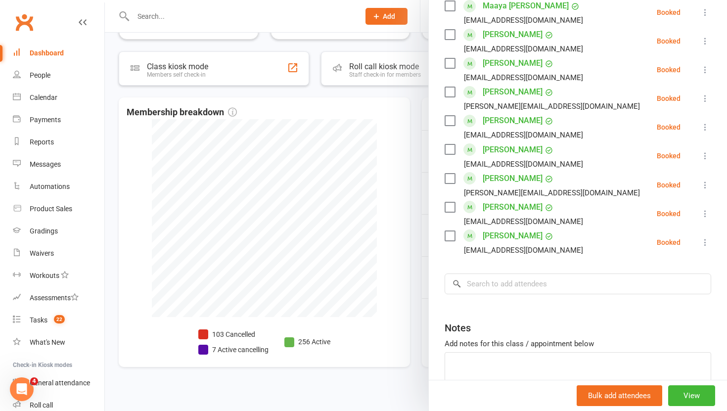
scroll to position [0, 0]
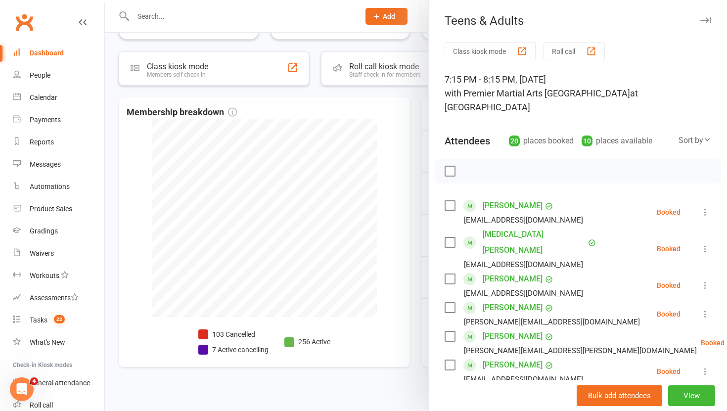
click at [423, 233] on div at bounding box center [416, 205] width 622 height 411
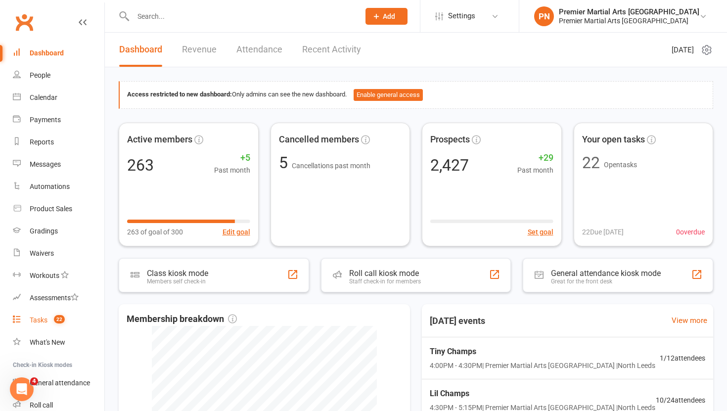
click at [34, 320] on div "Tasks" at bounding box center [39, 320] width 18 height 8
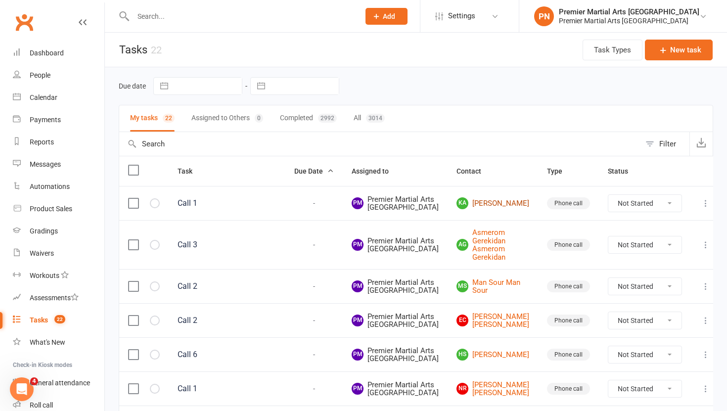
click at [491, 209] on link "KA [PERSON_NAME]" at bounding box center [492, 203] width 73 height 12
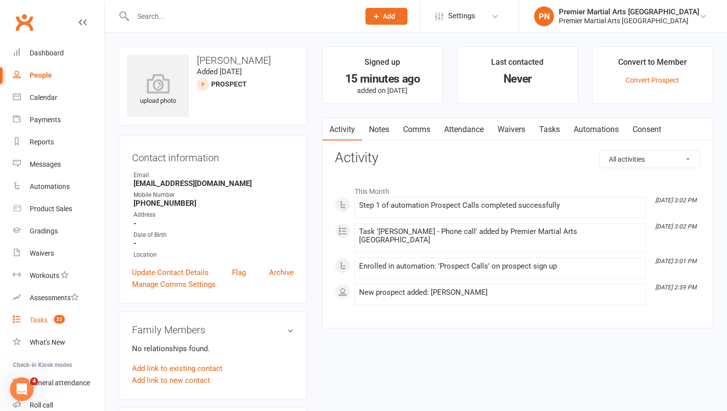
click at [43, 324] on link "Tasks 22" at bounding box center [58, 320] width 91 height 22
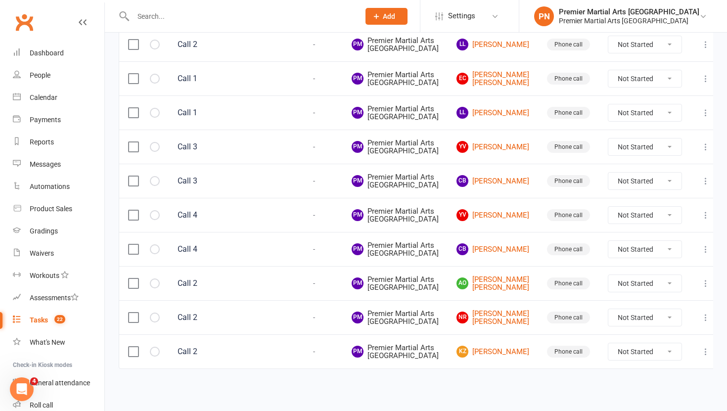
scroll to position [814, 0]
click at [493, 119] on link "LL [PERSON_NAME]" at bounding box center [492, 113] width 73 height 12
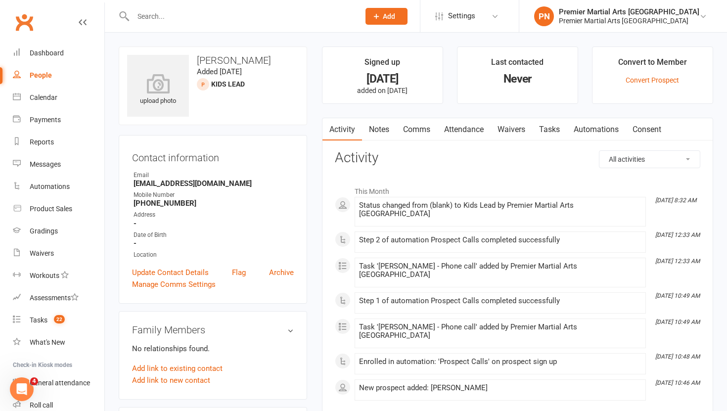
click at [555, 133] on link "Tasks" at bounding box center [549, 129] width 35 height 23
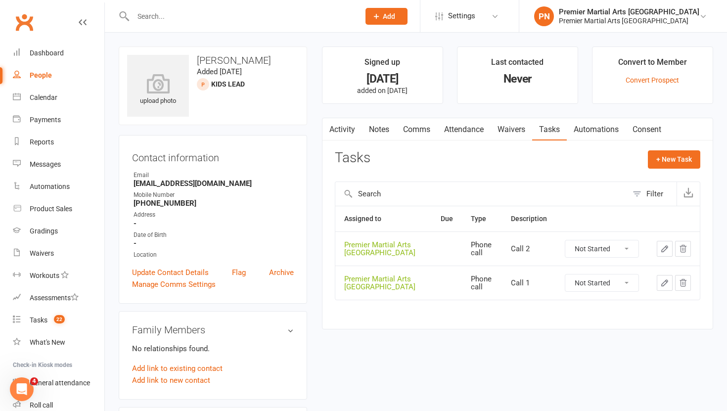
click at [626, 282] on select "Not Started In Progress Waiting Complete" at bounding box center [601, 282] width 73 height 17
click at [565, 274] on select "Not Started In Progress Waiting Complete" at bounding box center [601, 282] width 73 height 17
select select "unstarted"
click at [629, 249] on select "Not Started In Progress Waiting Complete" at bounding box center [601, 248] width 73 height 17
click at [565, 240] on select "Not Started In Progress Waiting Complete" at bounding box center [601, 248] width 73 height 17
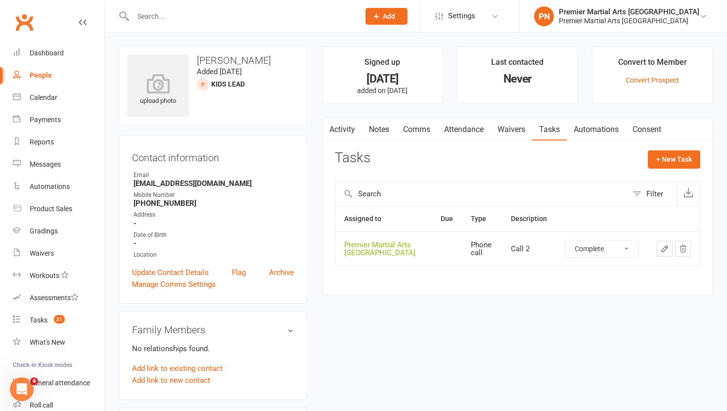
select select "unstarted"
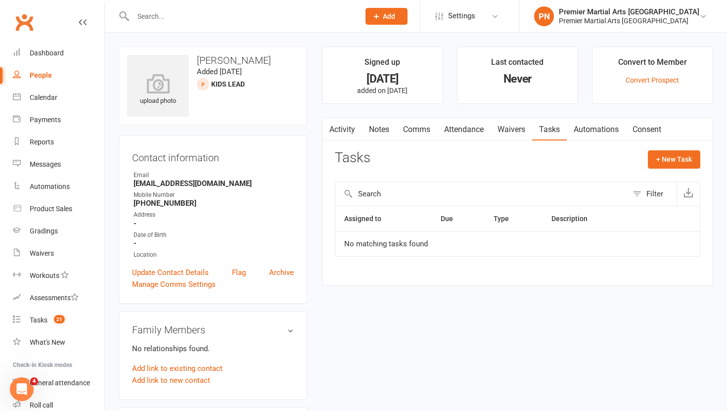
click at [377, 127] on link "Notes" at bounding box center [379, 129] width 34 height 23
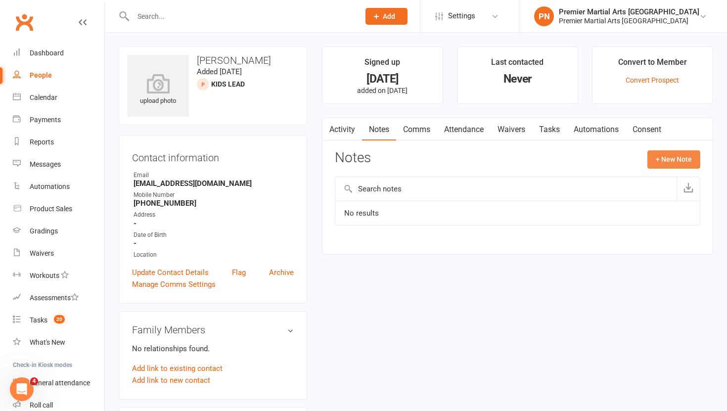
click at [672, 158] on button "+ New Note" at bounding box center [673, 159] width 53 height 18
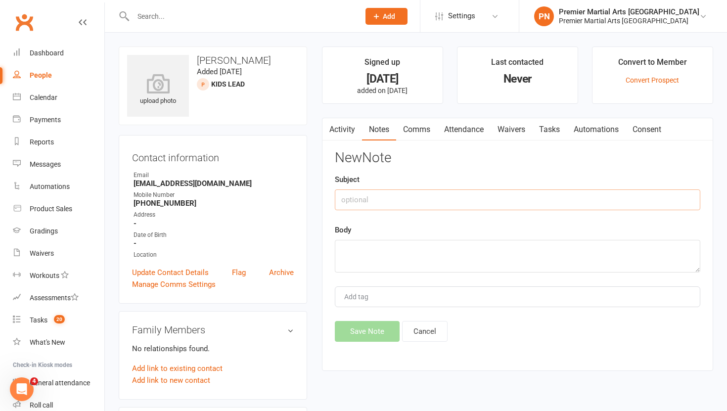
click at [419, 196] on input "text" at bounding box center [517, 199] width 365 height 21
type input "Call 1"
click at [398, 263] on textarea at bounding box center [517, 256] width 365 height 33
type textarea "NA VM & TEXT"
click at [367, 336] on button "Save Note" at bounding box center [367, 331] width 65 height 21
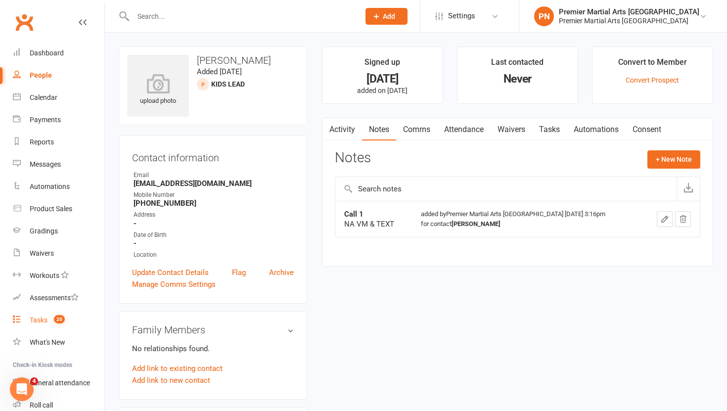
click at [45, 315] on link "Tasks 20" at bounding box center [58, 320] width 91 height 22
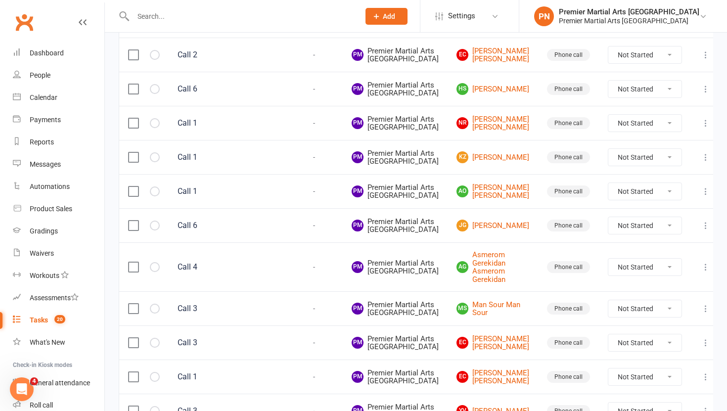
scroll to position [272, 0]
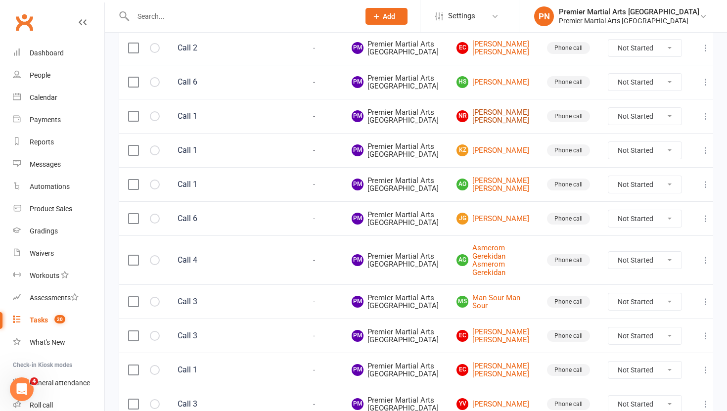
click at [497, 125] on link "NR [PERSON_NAME] [PERSON_NAME]" at bounding box center [492, 116] width 73 height 16
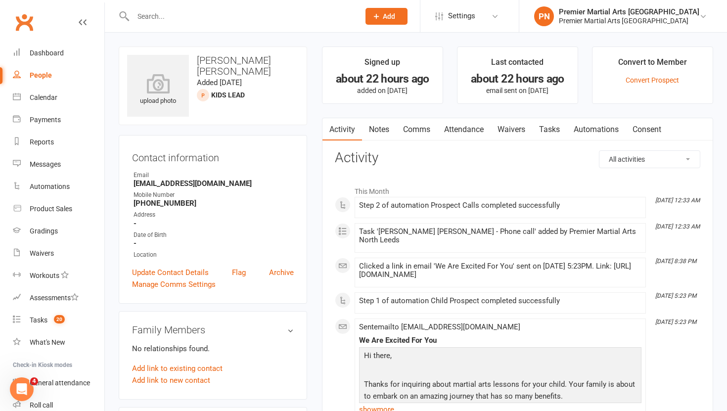
click at [556, 126] on link "Tasks" at bounding box center [549, 129] width 35 height 23
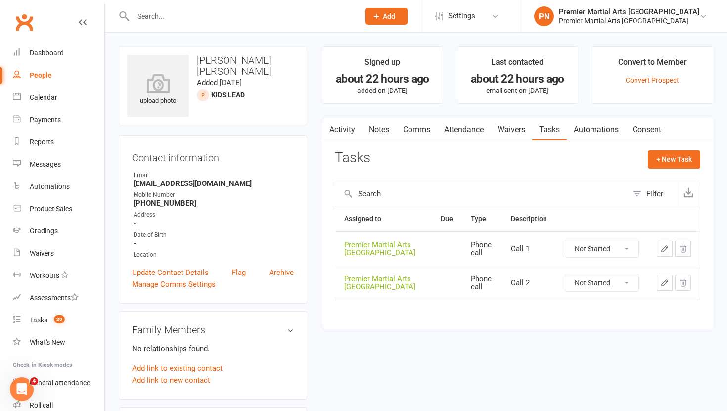
click at [623, 254] on select "Not Started In Progress Waiting Complete" at bounding box center [601, 248] width 73 height 17
click at [565, 240] on select "Not Started In Progress Waiting Complete" at bounding box center [601, 248] width 73 height 17
select select "unstarted"
click at [626, 250] on select "Not Started In Progress Waiting Complete" at bounding box center [601, 248] width 73 height 17
click at [565, 240] on select "Not Started In Progress Waiting Complete" at bounding box center [601, 248] width 73 height 17
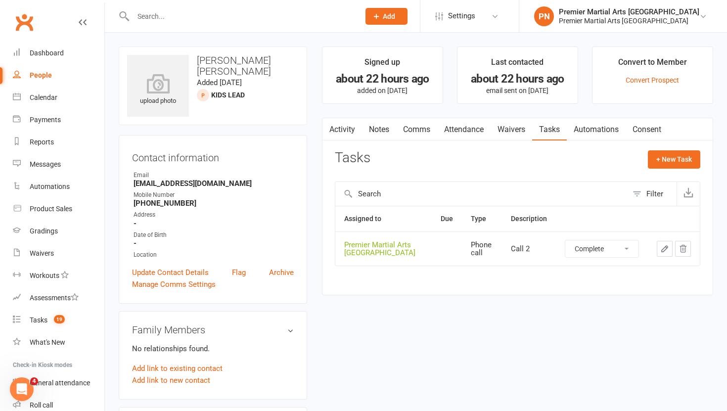
select select "unstarted"
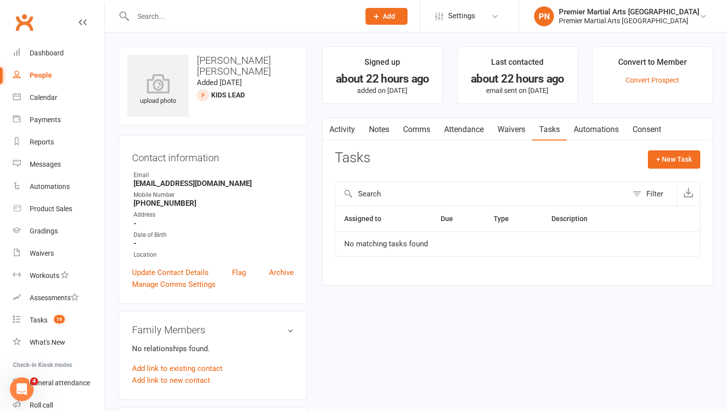
click at [374, 125] on link "Notes" at bounding box center [379, 129] width 34 height 23
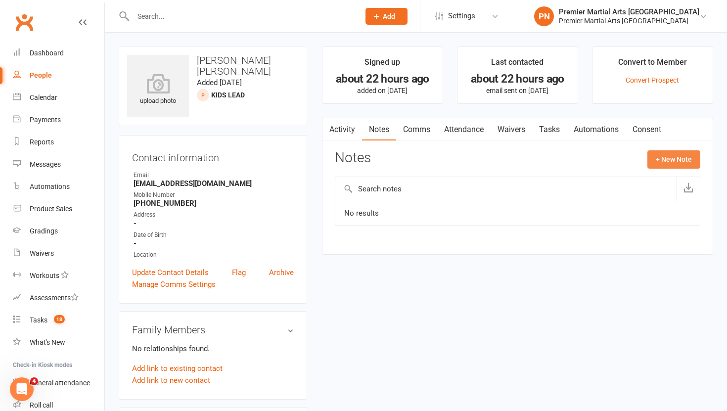
click at [685, 152] on button "+ New Note" at bounding box center [673, 159] width 53 height 18
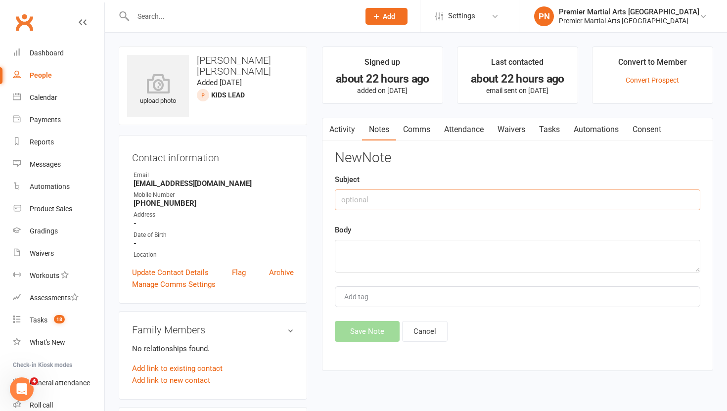
click at [402, 203] on input "text" at bounding box center [517, 199] width 365 height 21
type input "Call 1"
click at [383, 256] on textarea at bounding box center [517, 256] width 365 height 33
type textarea "NA VM & TEXT"
click at [364, 335] on button "Save Note" at bounding box center [367, 331] width 65 height 21
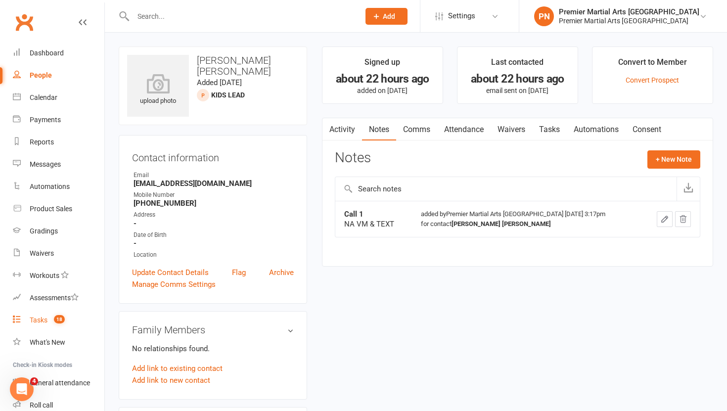
click at [45, 317] on div "Tasks" at bounding box center [39, 320] width 18 height 8
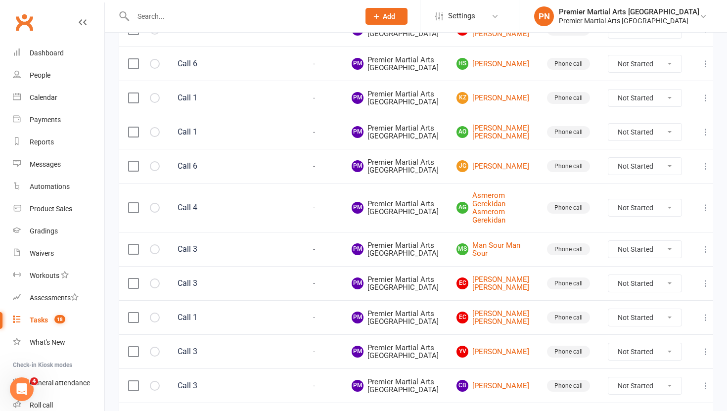
scroll to position [291, 0]
click at [490, 103] on link "kZ [PERSON_NAME]" at bounding box center [492, 97] width 73 height 12
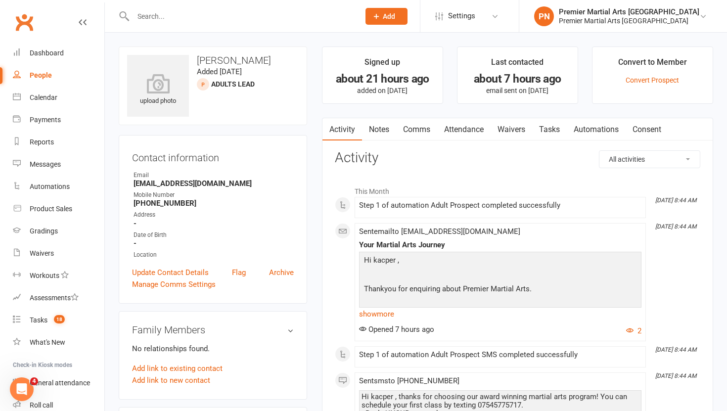
click at [558, 127] on link "Tasks" at bounding box center [549, 129] width 35 height 23
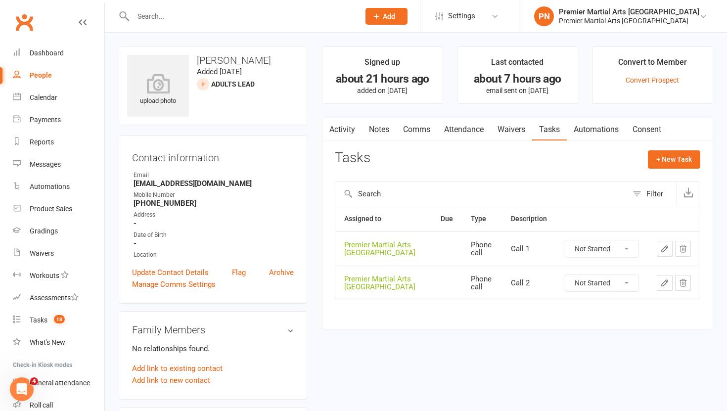
click at [633, 247] on select "Not Started In Progress Waiting Complete" at bounding box center [601, 248] width 73 height 17
click at [565, 240] on select "Not Started In Progress Waiting Complete" at bounding box center [601, 248] width 73 height 17
select select "unstarted"
click at [627, 249] on select "Not Started In Progress Waiting Complete" at bounding box center [601, 248] width 73 height 17
click at [565, 240] on select "Not Started In Progress Waiting Complete" at bounding box center [601, 248] width 73 height 17
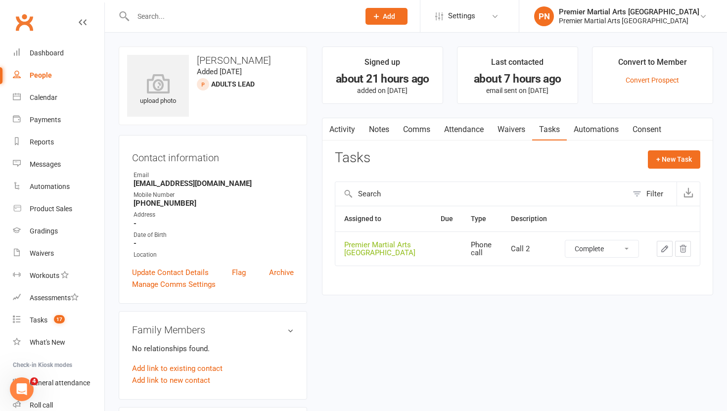
select select "unstarted"
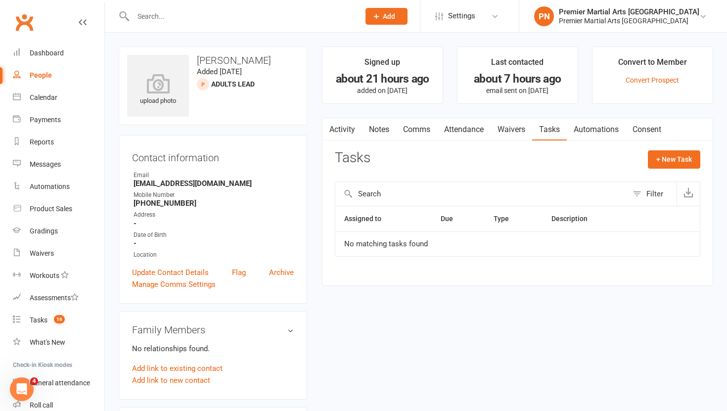
click at [378, 129] on link "Notes" at bounding box center [379, 129] width 34 height 23
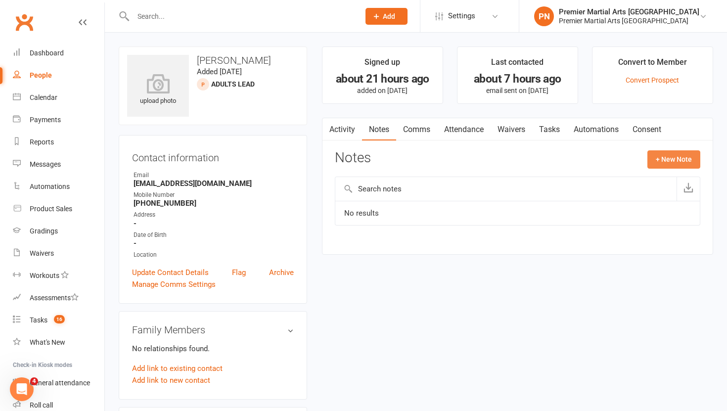
click at [674, 158] on button "+ New Note" at bounding box center [673, 159] width 53 height 18
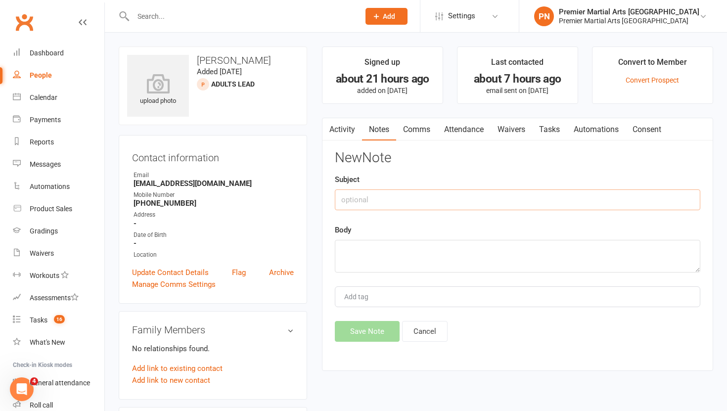
click at [407, 199] on input "text" at bounding box center [517, 199] width 365 height 21
type input "Call 1"
click at [386, 252] on textarea at bounding box center [517, 256] width 365 height 33
type textarea "NA VM & TEXT"
click at [361, 338] on button "Save Note" at bounding box center [367, 331] width 65 height 21
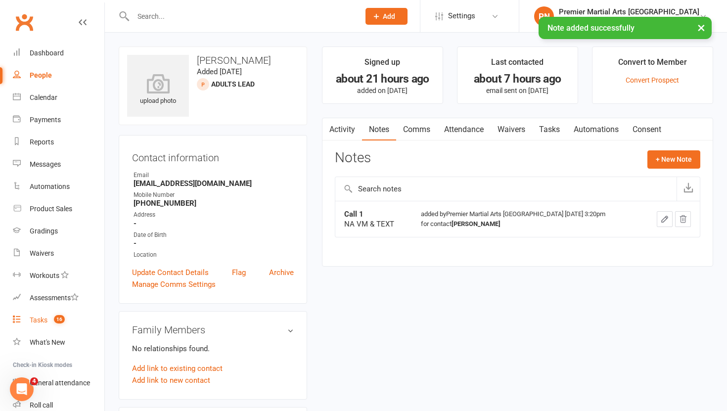
click at [37, 321] on div "Tasks" at bounding box center [39, 320] width 18 height 8
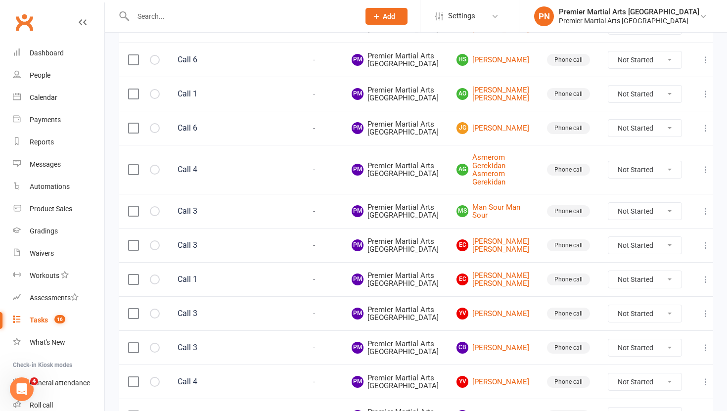
scroll to position [296, 0]
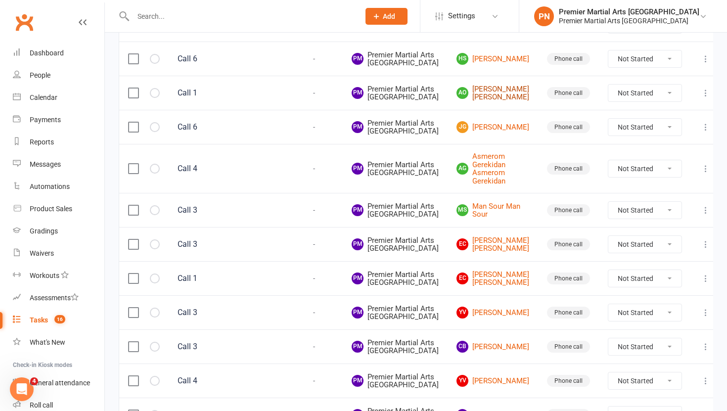
click at [495, 101] on link "AO [PERSON_NAME] [PERSON_NAME]" at bounding box center [492, 93] width 73 height 16
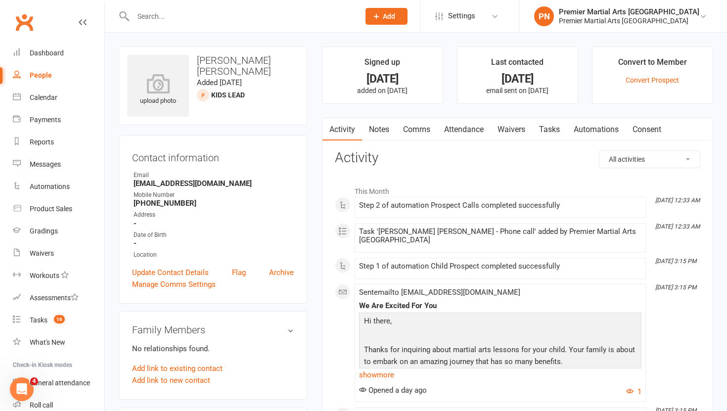
click at [549, 132] on link "Tasks" at bounding box center [549, 129] width 35 height 23
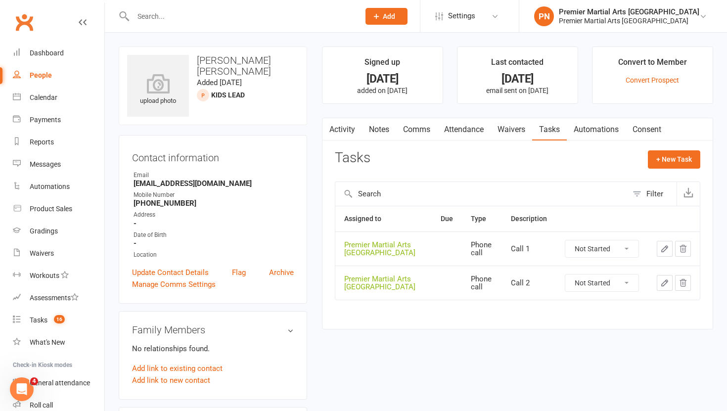
click at [624, 246] on select "Not Started In Progress Waiting Complete" at bounding box center [601, 248] width 73 height 17
click at [565, 240] on select "Not Started In Progress Waiting Complete" at bounding box center [601, 248] width 73 height 17
select select "unstarted"
click at [628, 246] on select "Not Started In Progress Waiting Complete" at bounding box center [601, 248] width 73 height 17
click at [565, 240] on select "Not Started In Progress Waiting Complete" at bounding box center [601, 248] width 73 height 17
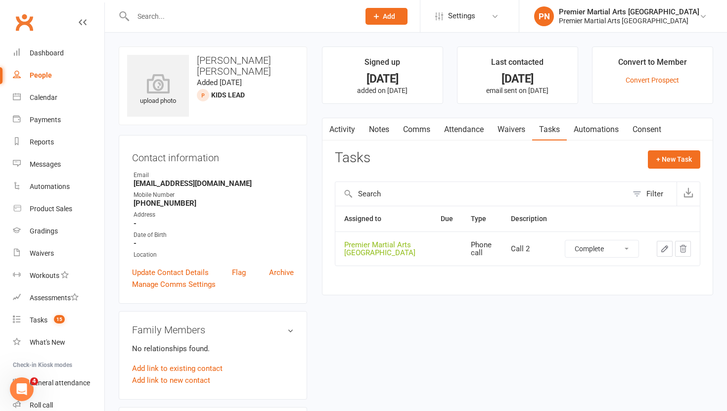
select select "unstarted"
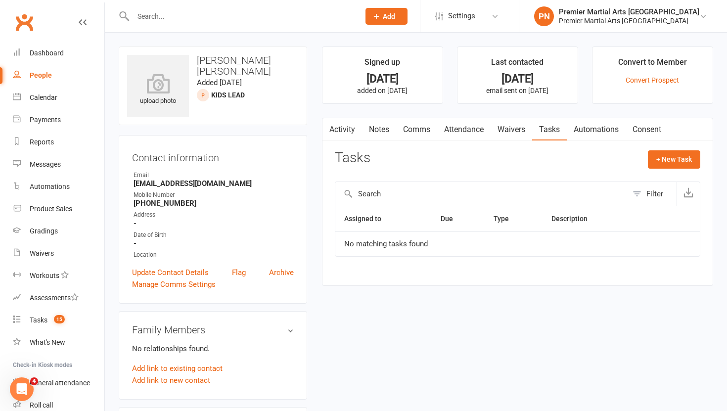
click at [383, 132] on link "Notes" at bounding box center [379, 129] width 34 height 23
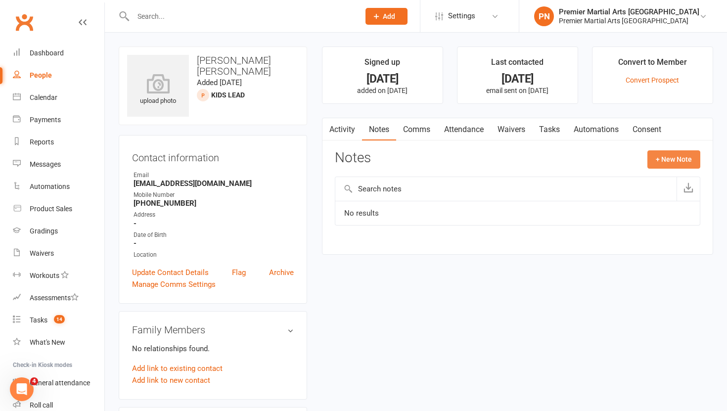
click at [683, 160] on button "+ New Note" at bounding box center [673, 159] width 53 height 18
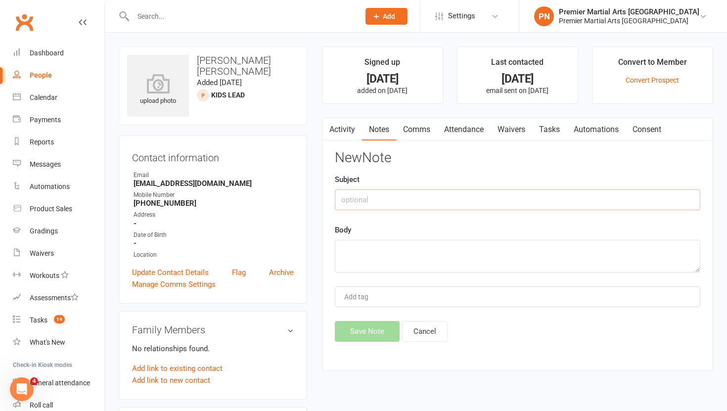
click at [369, 201] on input "text" at bounding box center [517, 199] width 365 height 21
type input "Call 1"
click at [368, 257] on textarea at bounding box center [517, 256] width 365 height 33
type textarea "NA VM & TEXT"
click at [361, 332] on button "Save Note" at bounding box center [367, 331] width 65 height 21
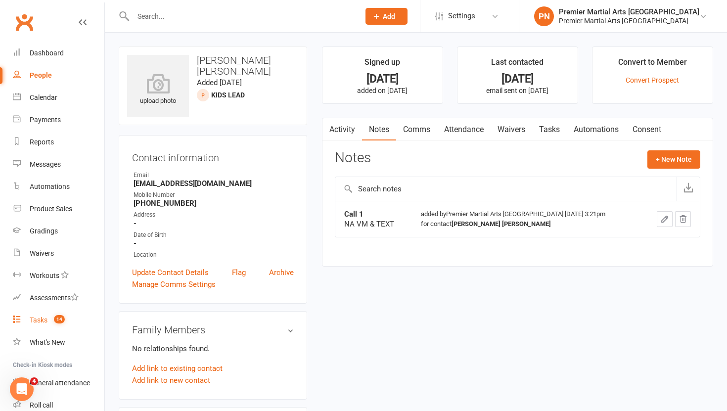
click at [32, 316] on div "Tasks" at bounding box center [39, 320] width 18 height 8
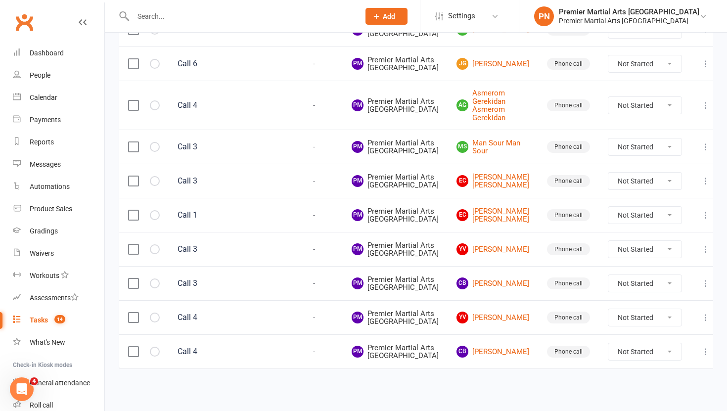
scroll to position [531, 0]
click at [499, 207] on link "Ec [PERSON_NAME] [PERSON_NAME]" at bounding box center [492, 215] width 73 height 16
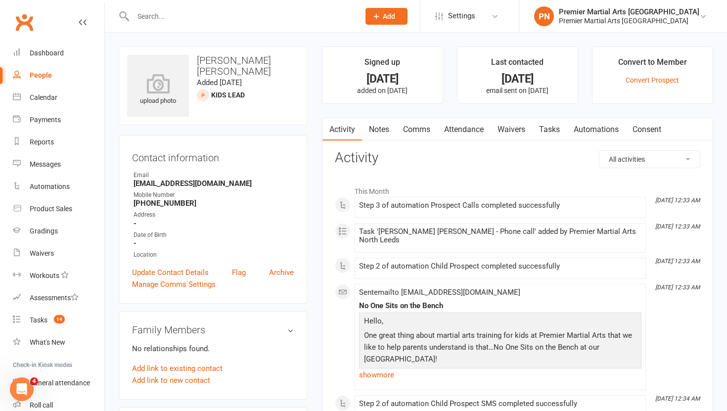
click at [552, 132] on link "Tasks" at bounding box center [549, 129] width 35 height 23
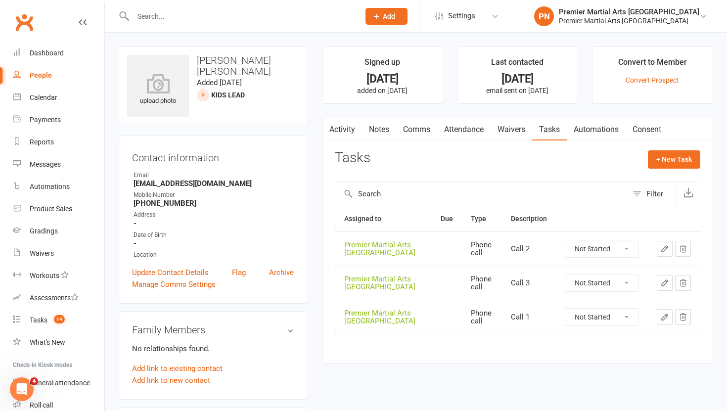
click at [628, 321] on select "Not Started In Progress Waiting Complete" at bounding box center [601, 316] width 73 height 17
click at [565, 308] on select "Not Started In Progress Waiting Complete" at bounding box center [601, 316] width 73 height 17
select select "unstarted"
click at [633, 280] on select "Not Started In Progress Waiting Complete" at bounding box center [601, 282] width 73 height 17
click at [629, 248] on select "Not Started In Progress Waiting Complete" at bounding box center [601, 248] width 73 height 17
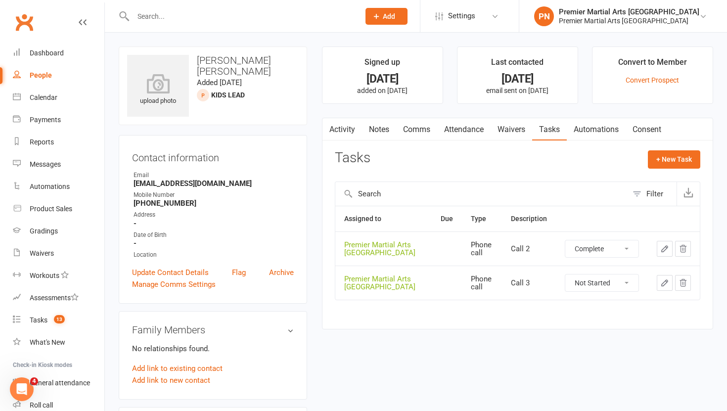
click at [565, 240] on select "Not Started In Progress Waiting Complete" at bounding box center [601, 248] width 73 height 17
select select "unstarted"
click at [626, 246] on select "Not Started In Progress Waiting Complete" at bounding box center [601, 248] width 73 height 17
click at [565, 240] on select "Not Started In Progress Waiting Complete" at bounding box center [601, 248] width 73 height 17
select select "unstarted"
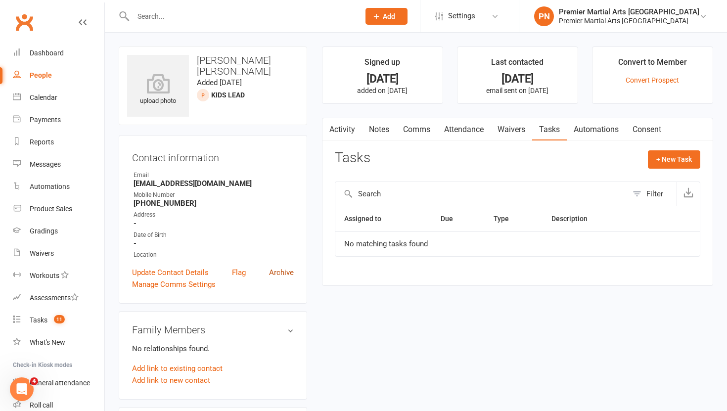
click at [282, 273] on link "Archive" at bounding box center [281, 272] width 25 height 12
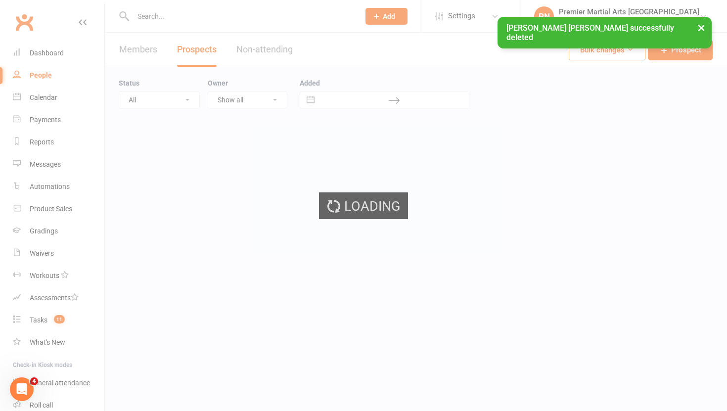
select select "100"
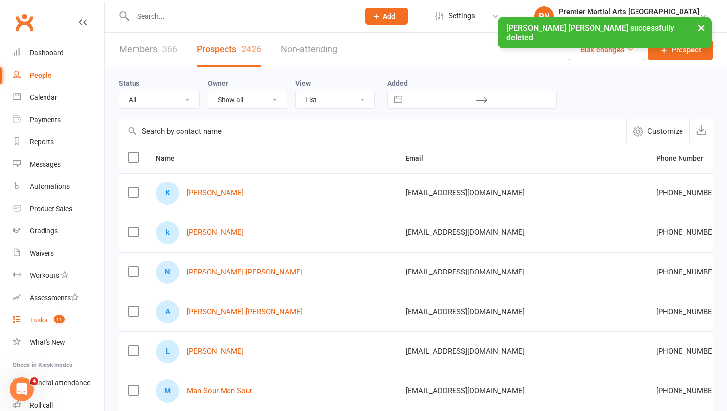
click at [35, 318] on div "Tasks" at bounding box center [39, 320] width 18 height 8
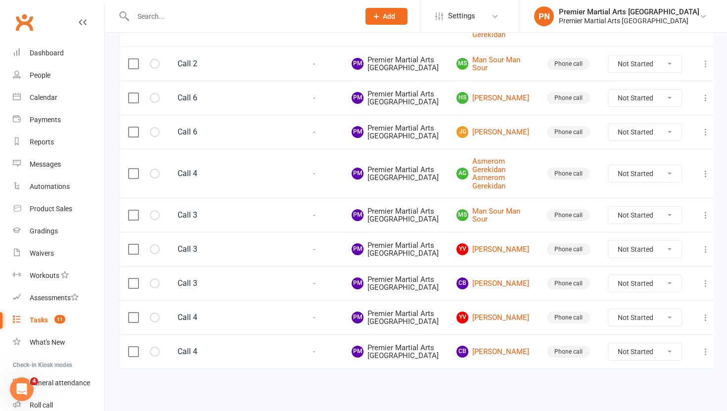
scroll to position [387, 0]
click at [494, 243] on link "YV [PERSON_NAME]" at bounding box center [492, 249] width 73 height 12
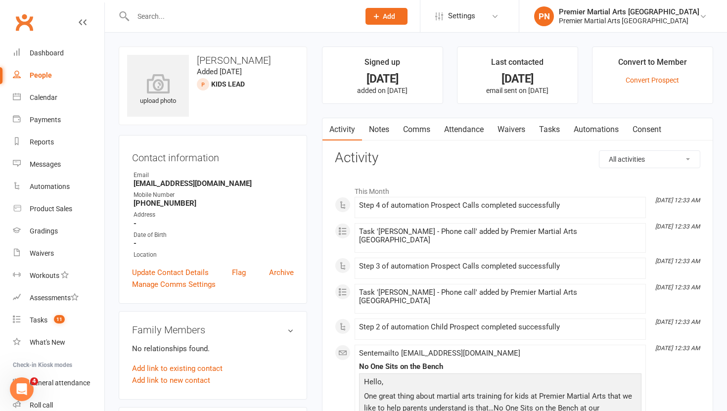
click at [550, 126] on link "Tasks" at bounding box center [549, 129] width 35 height 23
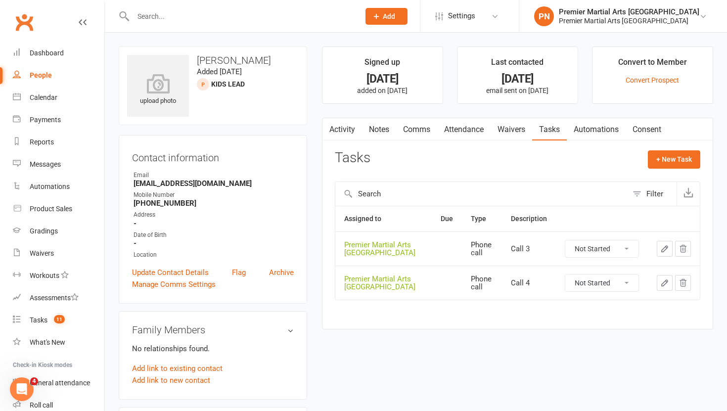
click at [630, 248] on select "Not Started In Progress Waiting Complete" at bounding box center [601, 248] width 73 height 17
click at [565, 240] on select "Not Started In Progress Waiting Complete" at bounding box center [601, 248] width 73 height 17
select select "unstarted"
click at [565, 240] on select "Not Started In Progress Waiting Complete" at bounding box center [601, 248] width 73 height 17
select select "unstarted"
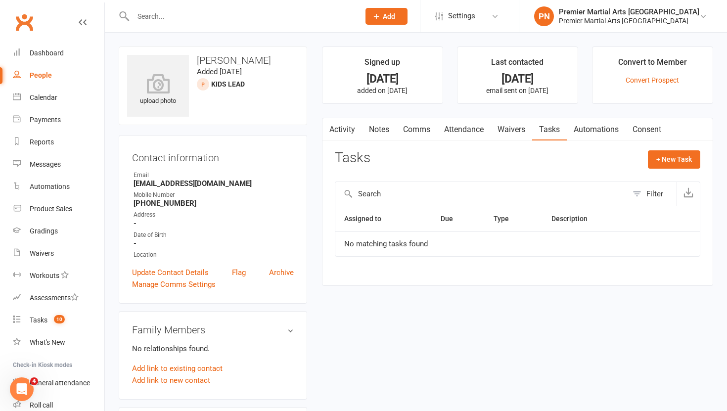
click at [376, 121] on link "Notes" at bounding box center [379, 129] width 34 height 23
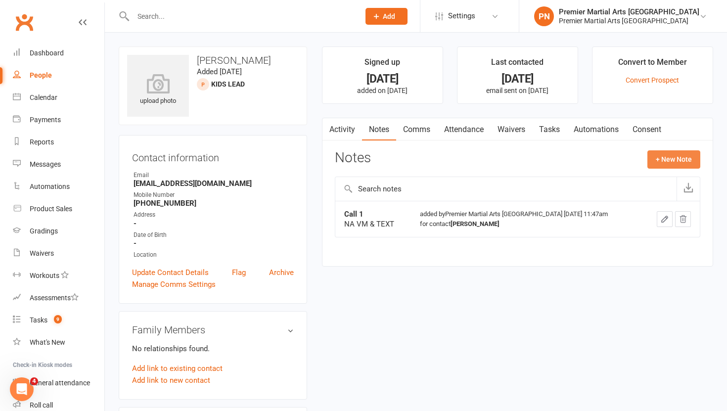
click at [672, 156] on button "+ New Note" at bounding box center [673, 159] width 53 height 18
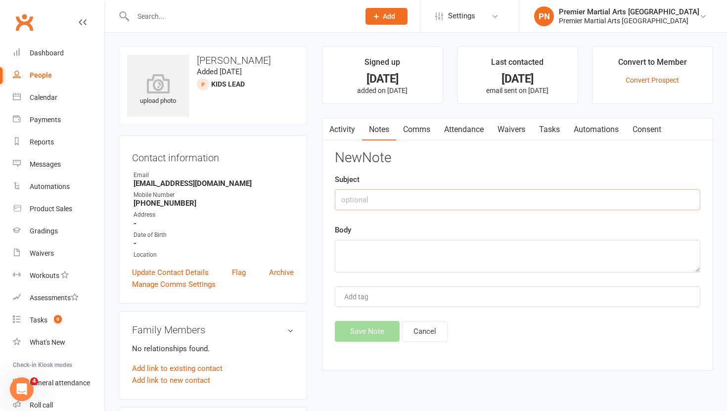
click at [390, 201] on input "text" at bounding box center [517, 199] width 365 height 21
click at [283, 270] on link "Archive" at bounding box center [281, 272] width 25 height 12
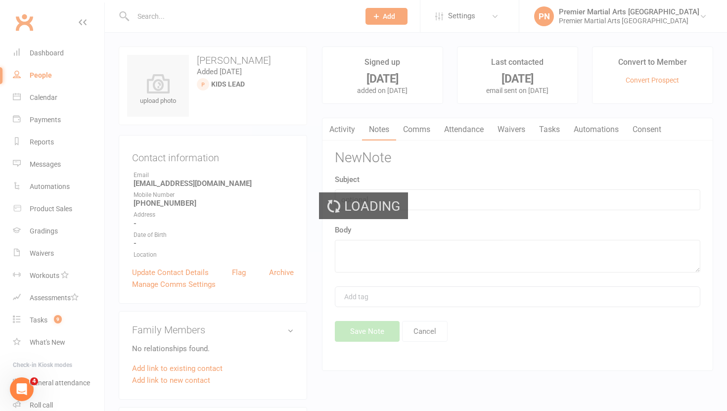
select select "100"
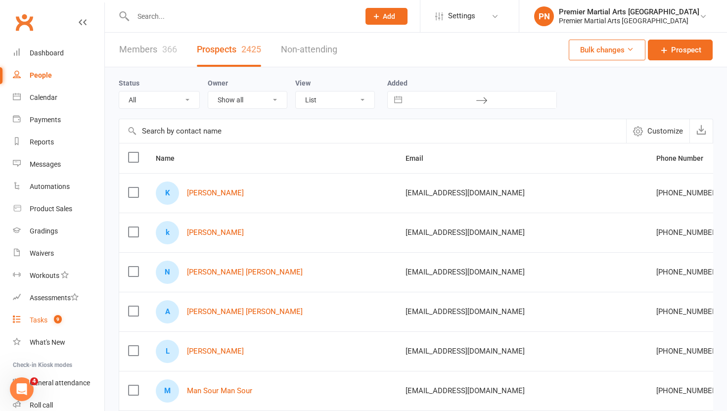
click at [37, 319] on div "Tasks" at bounding box center [39, 320] width 18 height 8
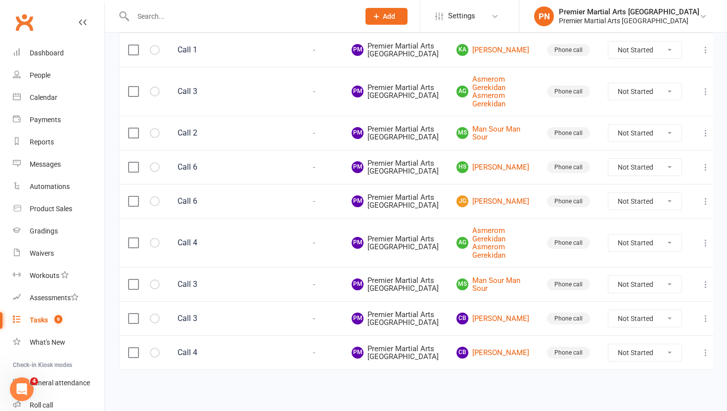
scroll to position [122, 0]
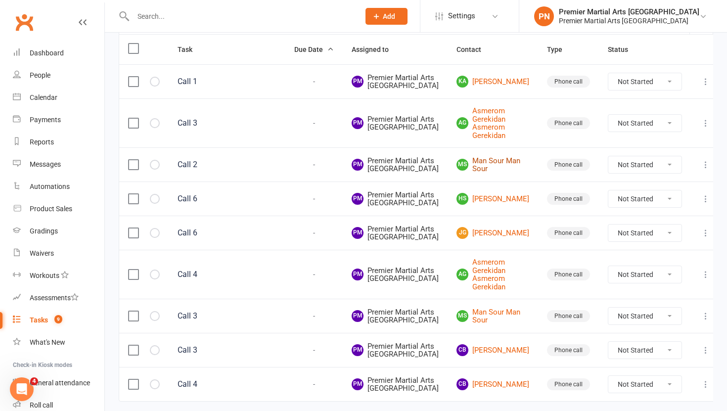
click at [501, 173] on link "MS Man Sour Man Sour" at bounding box center [492, 165] width 73 height 16
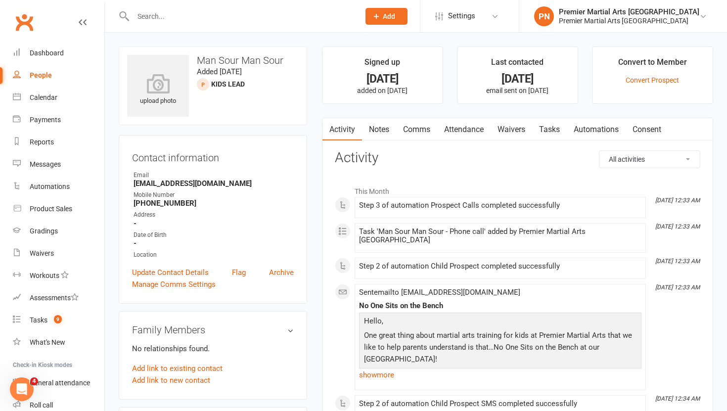
click at [551, 131] on link "Tasks" at bounding box center [549, 129] width 35 height 23
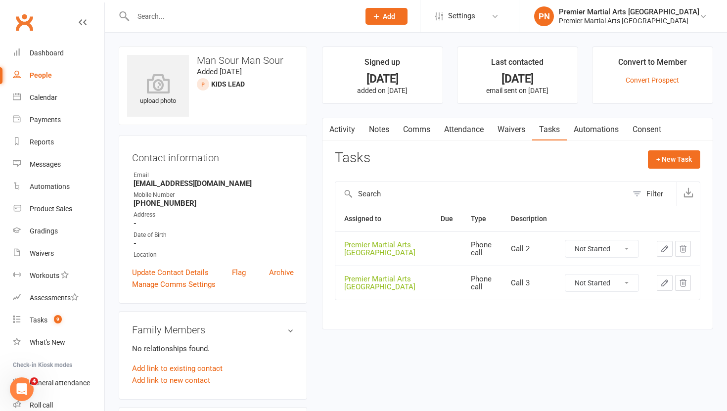
click at [629, 251] on select "Not Started In Progress Waiting Complete" at bounding box center [601, 248] width 73 height 17
click at [565, 240] on select "Not Started In Progress Waiting Complete" at bounding box center [601, 248] width 73 height 17
select select "unstarted"
click at [631, 249] on select "Not Started In Progress Waiting Complete" at bounding box center [601, 248] width 73 height 17
click at [565, 240] on select "Not Started In Progress Waiting Complete" at bounding box center [601, 248] width 73 height 17
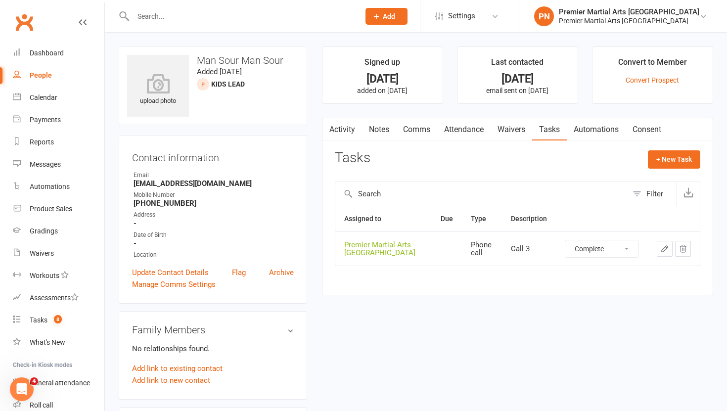
select select "unstarted"
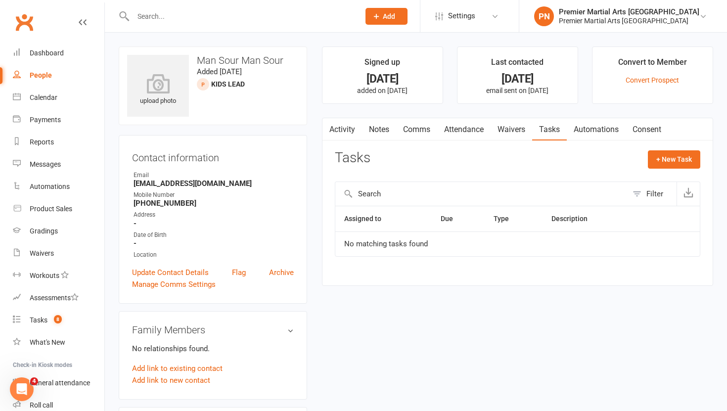
click at [377, 128] on link "Notes" at bounding box center [379, 129] width 34 height 23
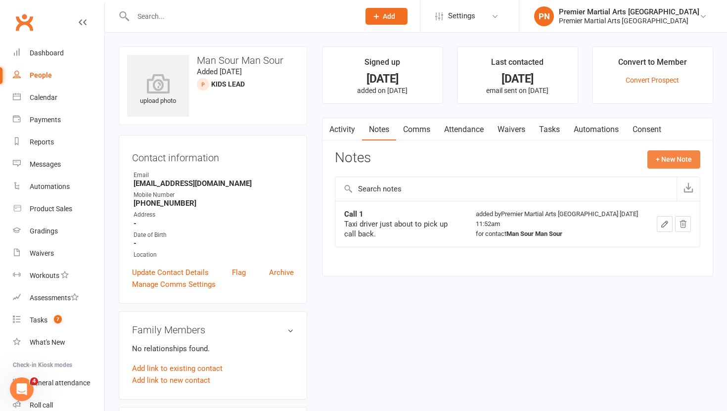
click at [670, 157] on button "+ New Note" at bounding box center [673, 159] width 53 height 18
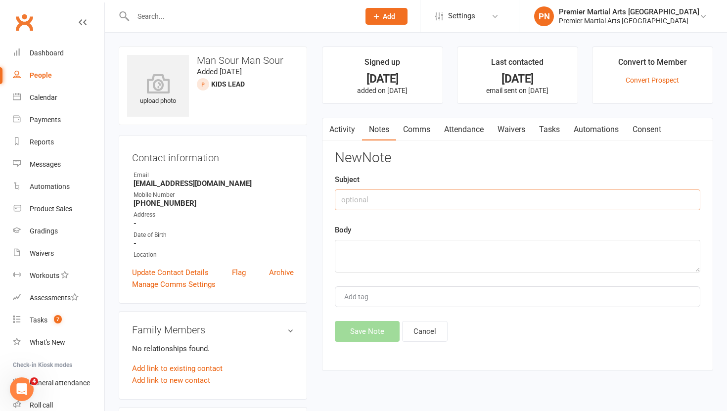
click at [371, 198] on input "text" at bounding box center [517, 199] width 365 height 21
type input "Call 2"
click at [358, 268] on textarea at bounding box center [517, 256] width 365 height 33
type textarea "NA VM & TEXT"
click at [368, 332] on button "Save Note" at bounding box center [367, 331] width 65 height 21
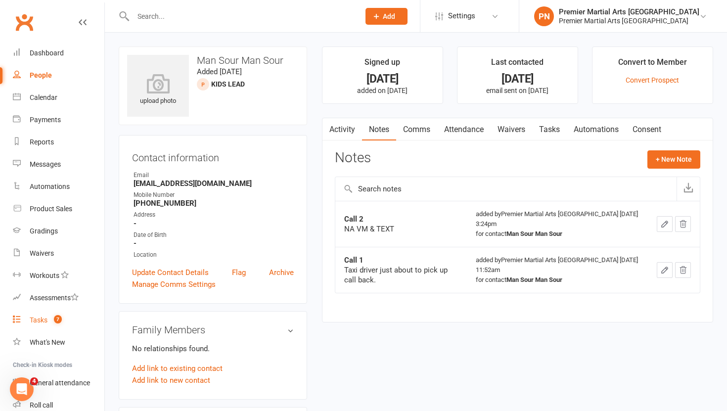
click at [41, 320] on div "Tasks" at bounding box center [39, 320] width 18 height 8
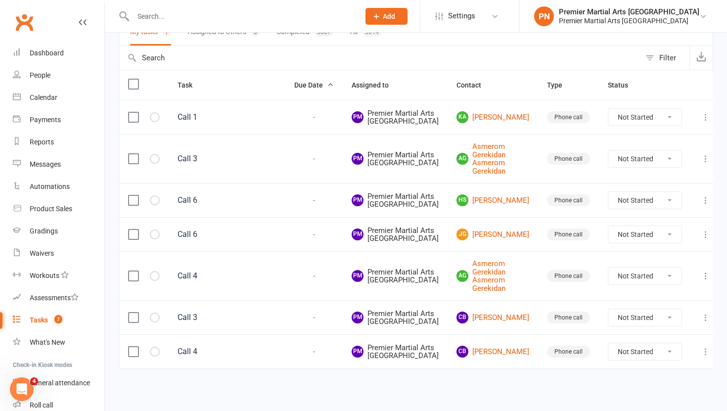
scroll to position [217, 0]
click at [493, 311] on link "CB [PERSON_NAME]" at bounding box center [492, 317] width 73 height 12
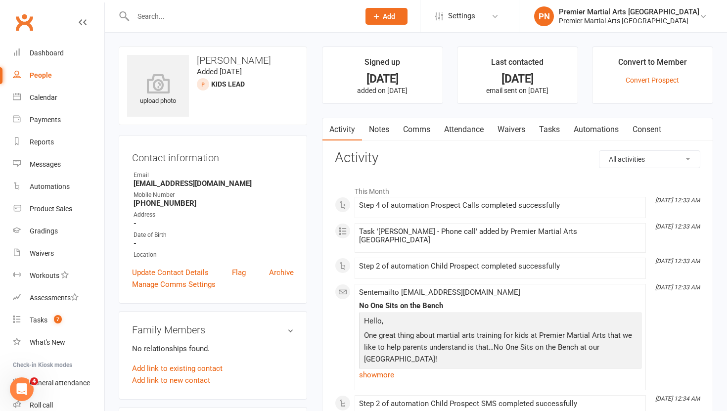
click at [552, 124] on link "Tasks" at bounding box center [549, 129] width 35 height 23
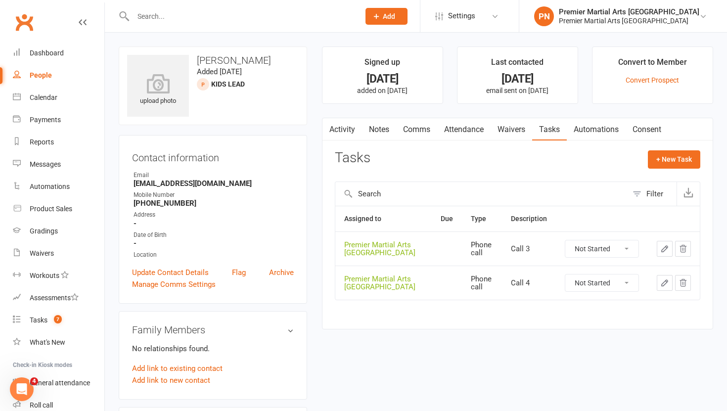
click at [628, 249] on select "Not Started In Progress Waiting Complete" at bounding box center [601, 248] width 73 height 17
click at [565, 240] on select "Not Started In Progress Waiting Complete" at bounding box center [601, 248] width 73 height 17
select select "unstarted"
click at [628, 244] on select "Not Started In Progress Waiting Complete" at bounding box center [601, 248] width 73 height 17
click at [625, 249] on select "Not Started In Progress Waiting Complete" at bounding box center [601, 248] width 73 height 17
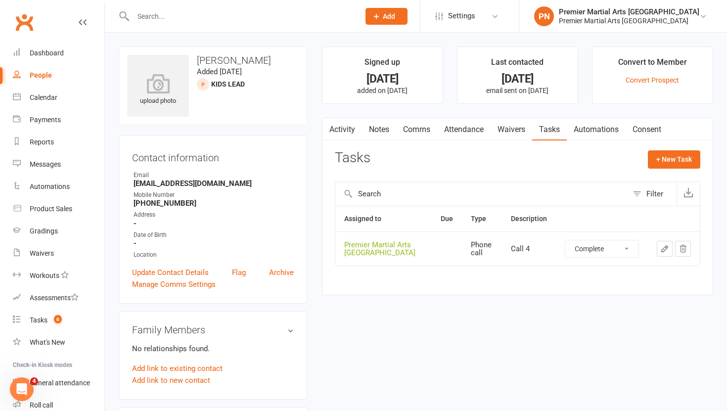
click at [565, 240] on select "Not Started In Progress Waiting Complete" at bounding box center [601, 248] width 73 height 17
select select "unstarted"
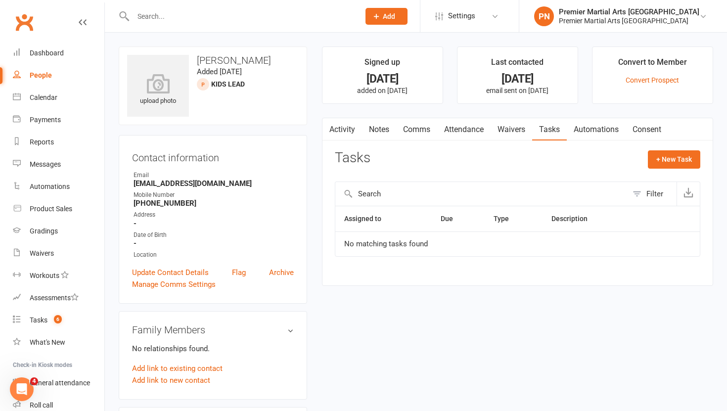
click at [380, 122] on link "Notes" at bounding box center [379, 129] width 34 height 23
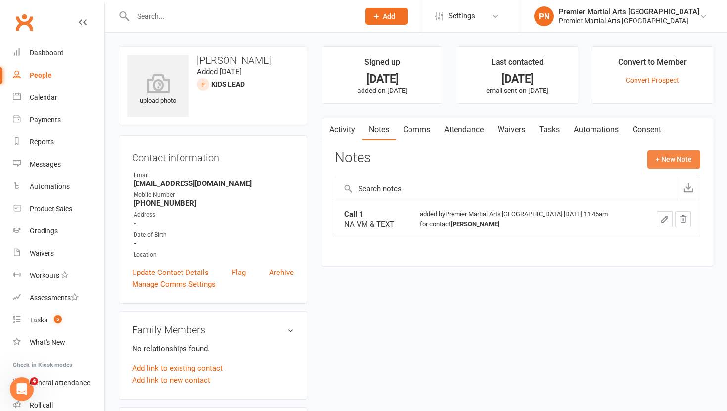
click at [675, 162] on button "+ New Note" at bounding box center [673, 159] width 53 height 18
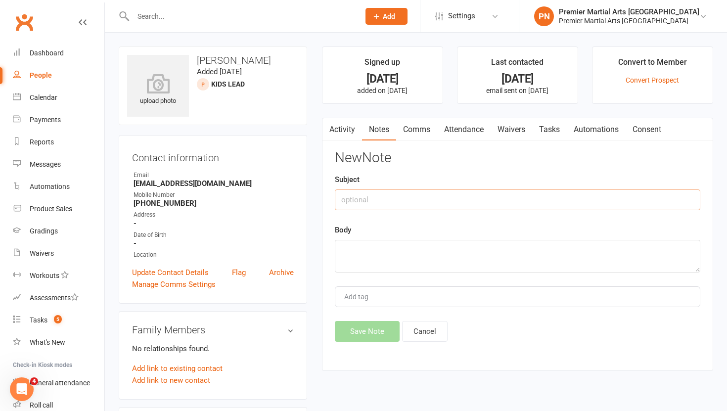
click at [359, 193] on input "text" at bounding box center [517, 199] width 365 height 21
type input "Call 2"
click at [346, 251] on textarea at bounding box center [517, 256] width 365 height 33
type textarea "NA VM & TEXT"
click at [366, 335] on button "Save Note" at bounding box center [367, 331] width 65 height 21
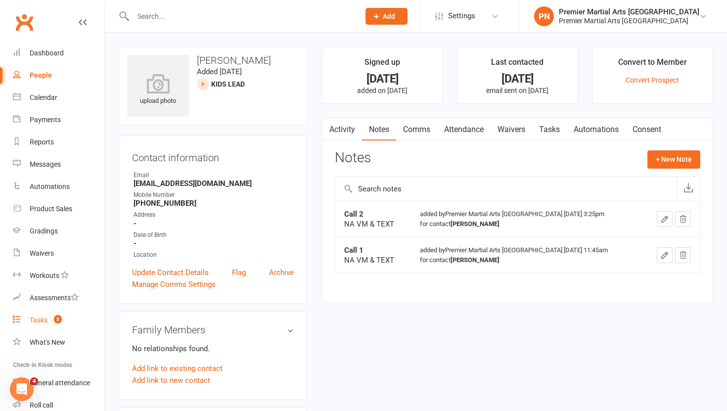
click at [47, 324] on link "Tasks 5" at bounding box center [58, 320] width 91 height 22
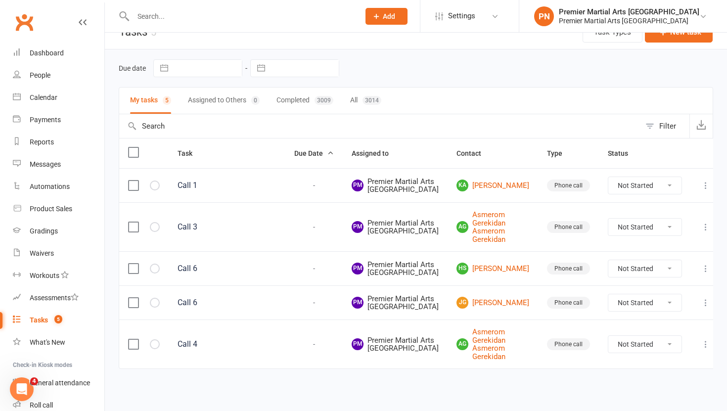
scroll to position [103, 0]
click at [501, 211] on link "[PERSON_NAME] Gerekidan Asmerom Gerekidan" at bounding box center [492, 227] width 73 height 33
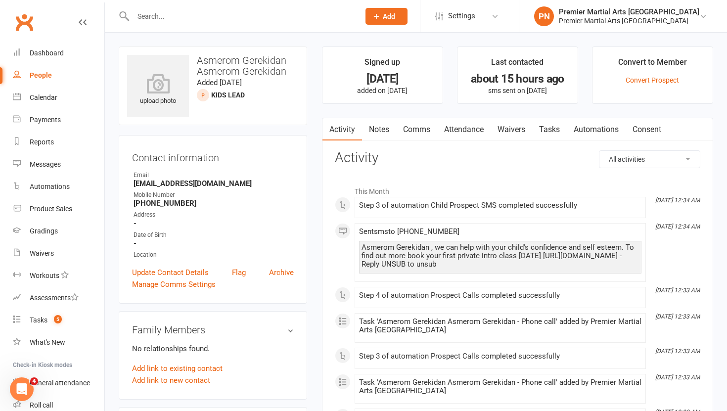
click at [551, 126] on link "Tasks" at bounding box center [549, 129] width 35 height 23
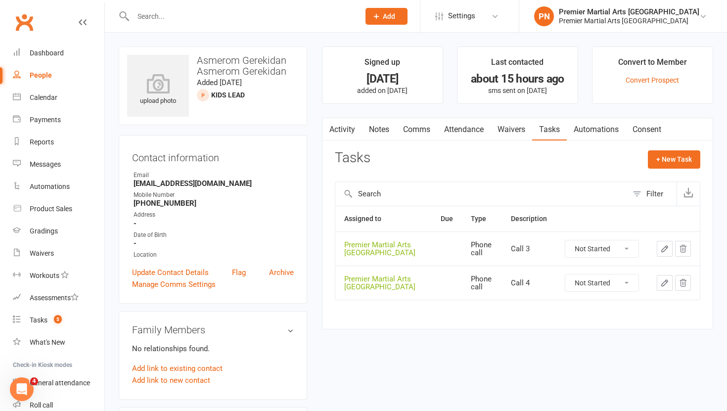
click at [625, 250] on select "Not Started In Progress Waiting Complete" at bounding box center [601, 248] width 73 height 17
click at [565, 240] on select "Not Started In Progress Waiting Complete" at bounding box center [601, 248] width 73 height 17
select select "unstarted"
click at [626, 246] on select "Not Started In Progress Waiting Complete" at bounding box center [601, 248] width 73 height 17
click at [565, 240] on select "Not Started In Progress Waiting Complete" at bounding box center [601, 248] width 73 height 17
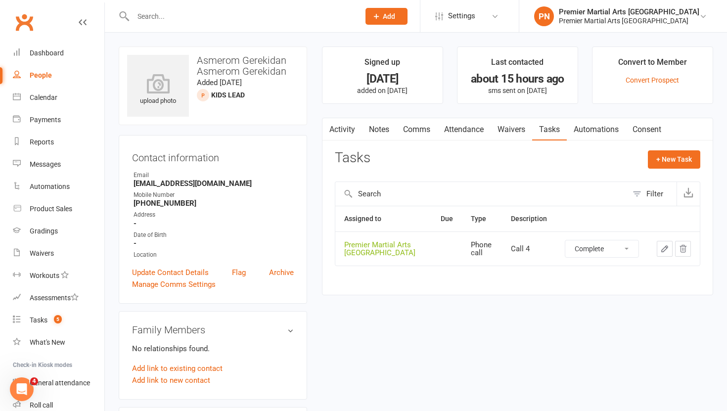
select select "unstarted"
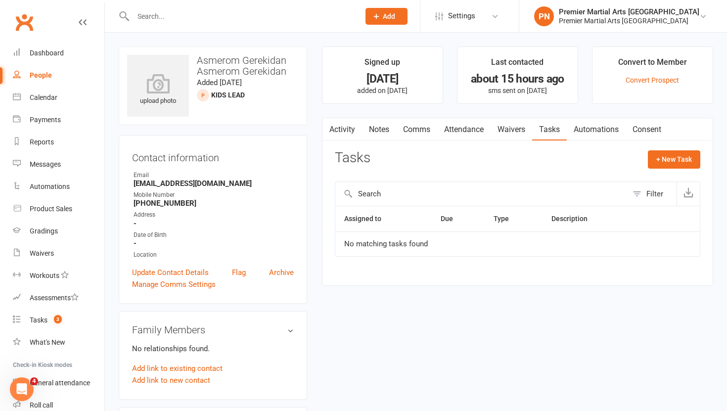
click at [381, 128] on link "Notes" at bounding box center [379, 129] width 34 height 23
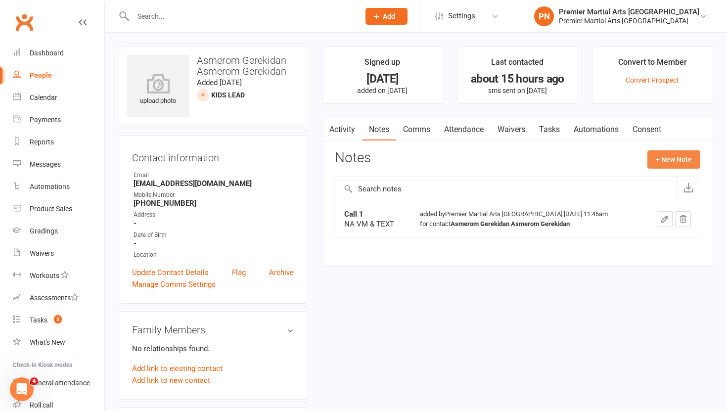
click at [680, 160] on button "+ New Note" at bounding box center [673, 159] width 53 height 18
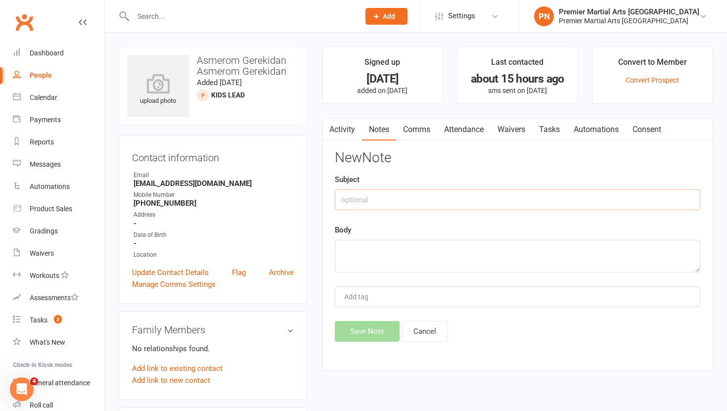
click at [371, 195] on input "text" at bounding box center [517, 199] width 365 height 21
type input "Call 2"
click at [365, 252] on textarea at bounding box center [517, 256] width 365 height 33
type textarea "NA VM & TEXT"
click at [374, 332] on button "Save Note" at bounding box center [367, 331] width 65 height 21
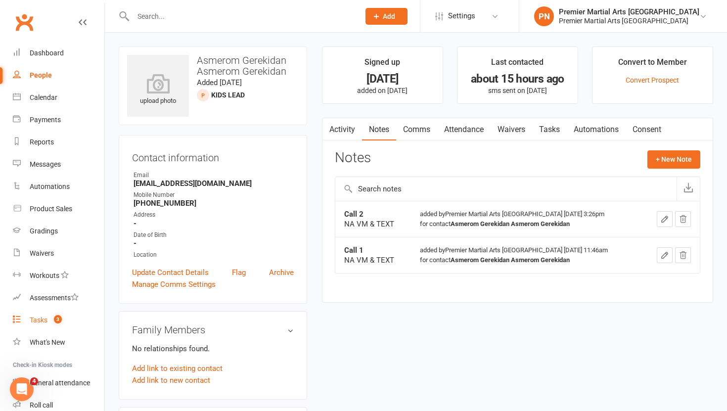
click at [33, 319] on div "Tasks" at bounding box center [39, 320] width 18 height 8
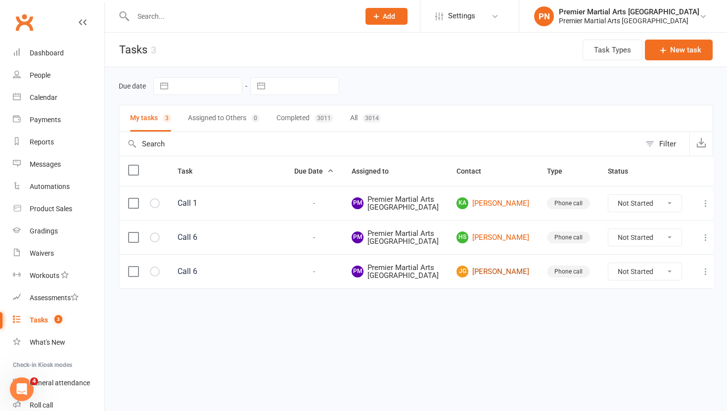
click at [497, 277] on link "[PERSON_NAME]" at bounding box center [492, 271] width 73 height 12
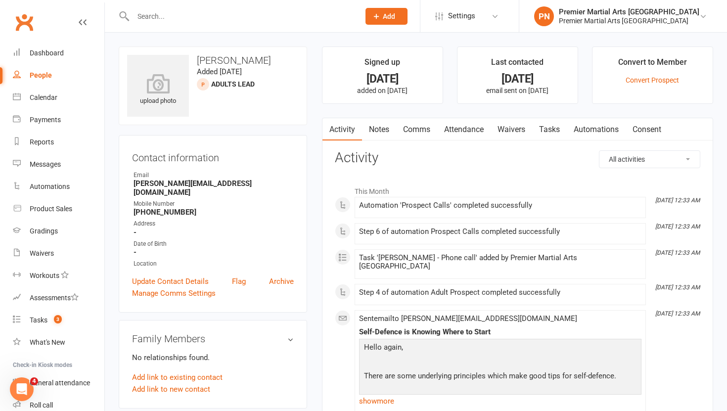
click at [552, 129] on link "Tasks" at bounding box center [549, 129] width 35 height 23
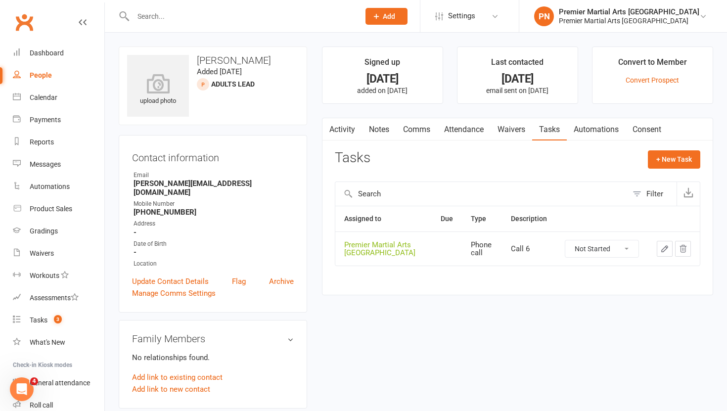
click at [628, 252] on select "Not Started In Progress Waiting Complete" at bounding box center [601, 248] width 73 height 17
click at [565, 240] on select "Not Started In Progress Waiting Complete" at bounding box center [601, 248] width 73 height 17
select select "unstarted"
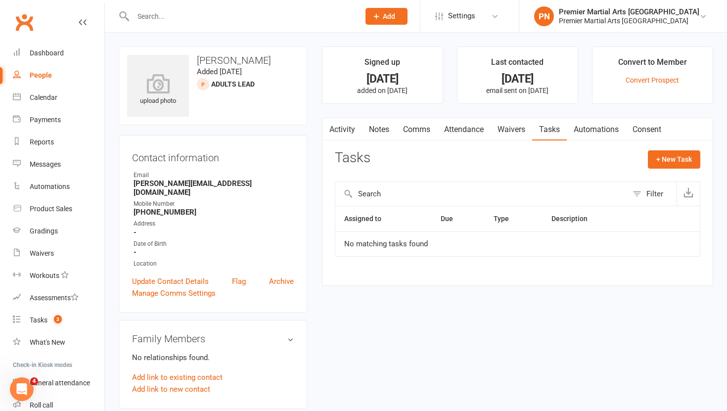
click at [382, 127] on link "Notes" at bounding box center [379, 129] width 34 height 23
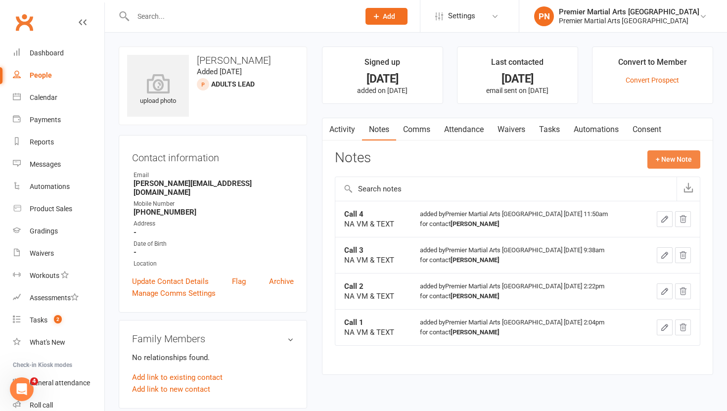
click at [667, 156] on button "+ New Note" at bounding box center [673, 159] width 53 height 18
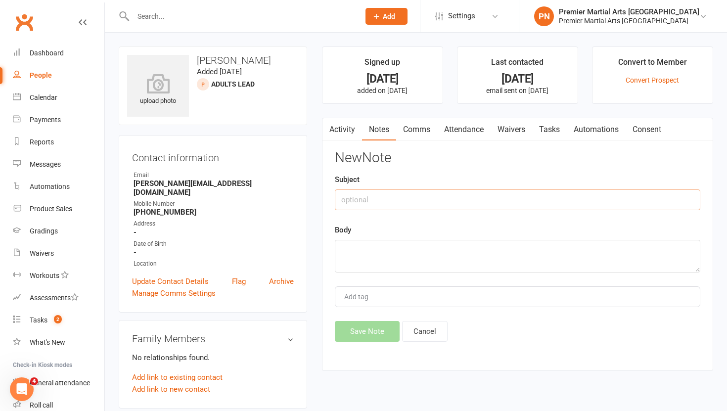
click at [447, 199] on input "text" at bounding box center [517, 199] width 365 height 21
type input "Call 5"
click at [423, 251] on textarea at bounding box center [517, 256] width 365 height 33
type textarea "NA VM & TEXT"
click at [379, 326] on button "Save Note" at bounding box center [367, 331] width 65 height 21
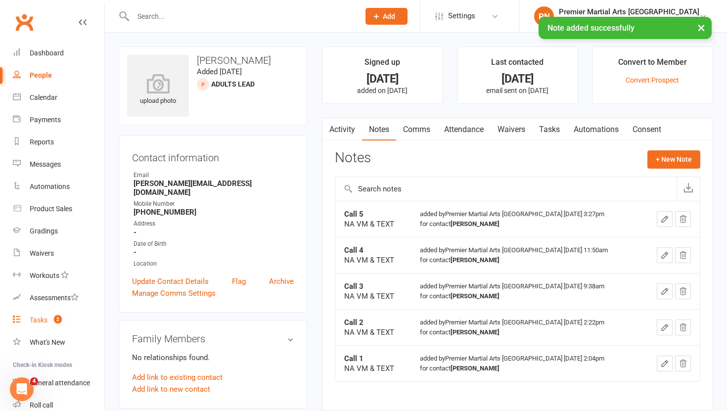
click at [43, 320] on div "Tasks" at bounding box center [39, 320] width 18 height 8
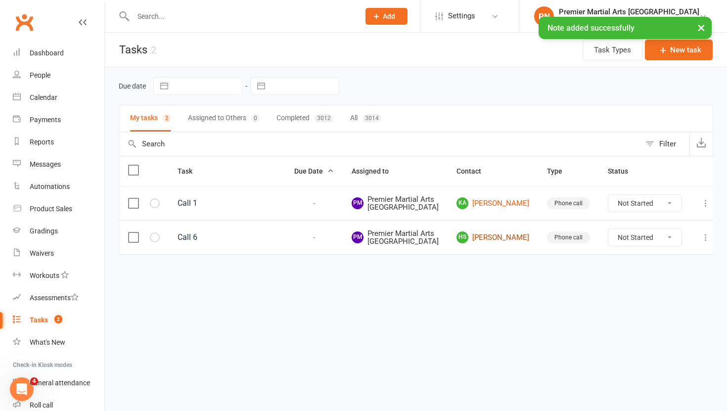
click at [494, 243] on link "HS [PERSON_NAME]" at bounding box center [492, 237] width 73 height 12
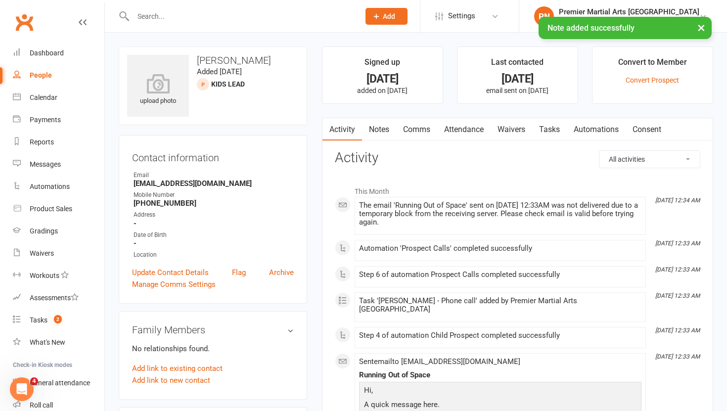
click at [554, 129] on link "Tasks" at bounding box center [549, 129] width 35 height 23
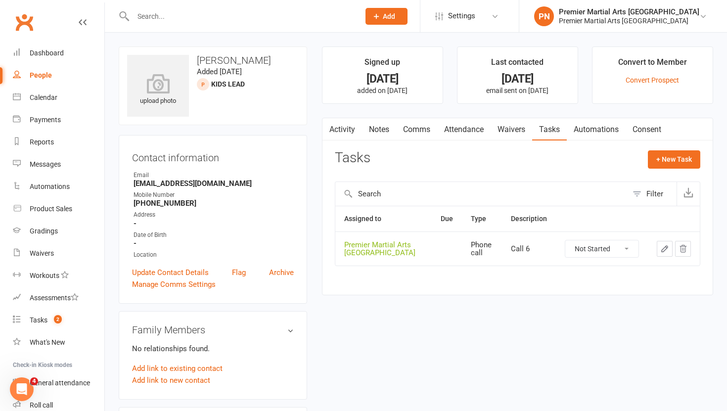
click at [623, 247] on select "Not Started In Progress Waiting Complete" at bounding box center [601, 248] width 73 height 17
click at [565, 240] on select "Not Started In Progress Waiting Complete" at bounding box center [601, 248] width 73 height 17
select select "unstarted"
click at [376, 132] on link "Notes" at bounding box center [379, 129] width 34 height 23
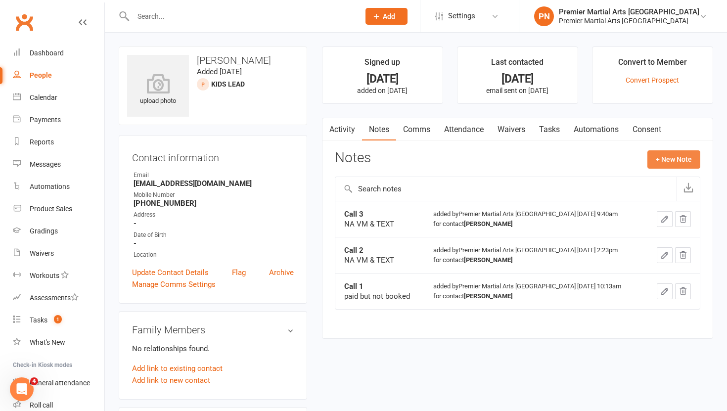
click at [692, 158] on button "+ New Note" at bounding box center [673, 159] width 53 height 18
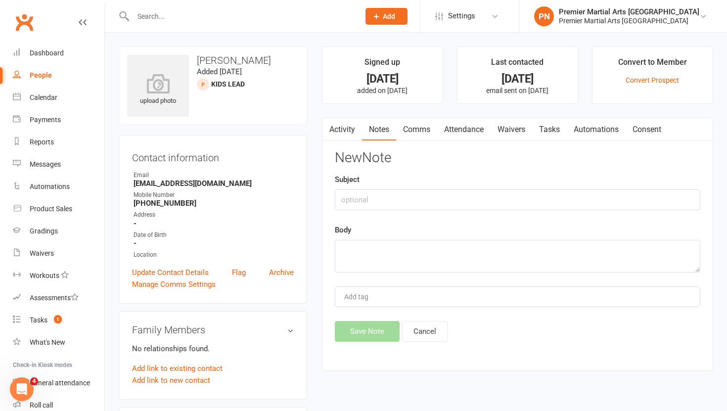
click at [419, 126] on link "Comms" at bounding box center [416, 129] width 41 height 23
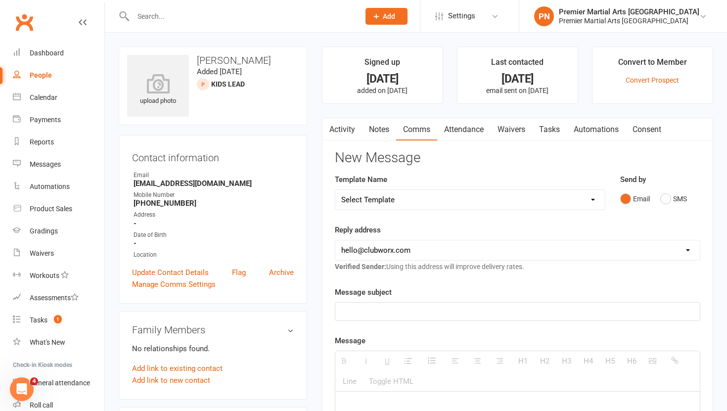
click at [369, 126] on link "Notes" at bounding box center [379, 129] width 34 height 23
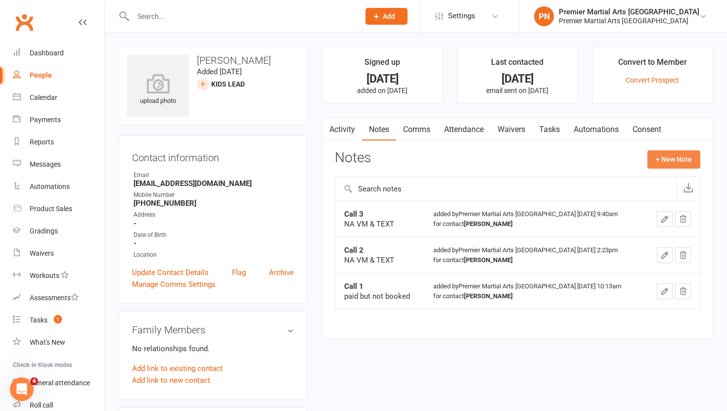
click at [664, 161] on button "+ New Note" at bounding box center [673, 159] width 53 height 18
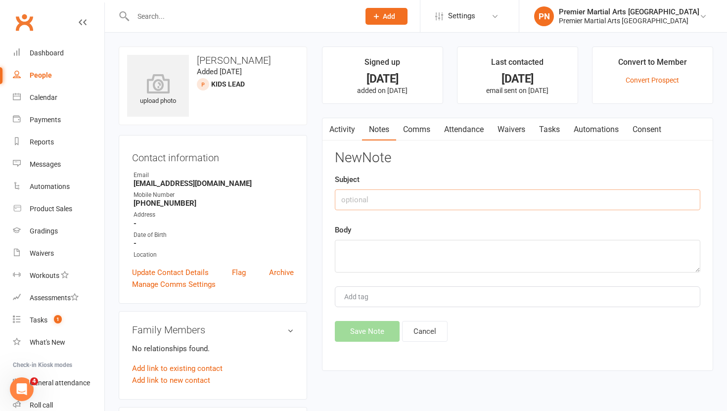
click at [408, 196] on input "text" at bounding box center [517, 199] width 365 height 21
type input "Call 4"
click at [385, 251] on textarea at bounding box center [517, 256] width 365 height 33
type textarea "NA VM & TEXT"
click at [359, 331] on button "Save Note" at bounding box center [367, 331] width 65 height 21
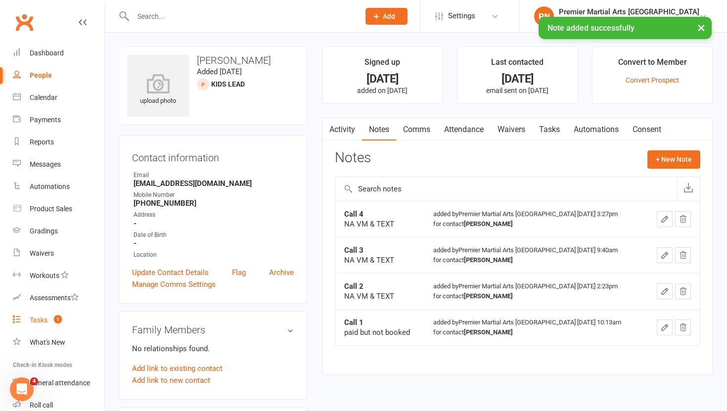
click at [34, 319] on div "Tasks" at bounding box center [39, 320] width 18 height 8
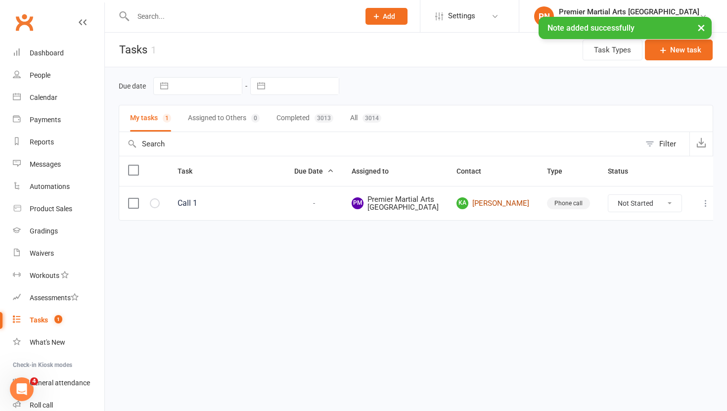
click at [508, 209] on link "KA [PERSON_NAME]" at bounding box center [492, 203] width 73 height 12
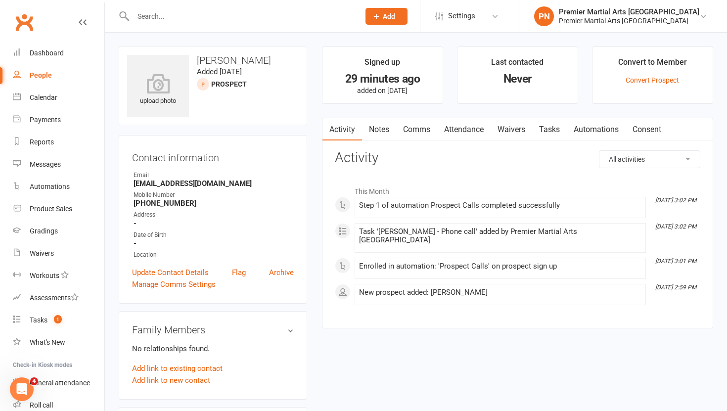
click at [552, 127] on link "Tasks" at bounding box center [549, 129] width 35 height 23
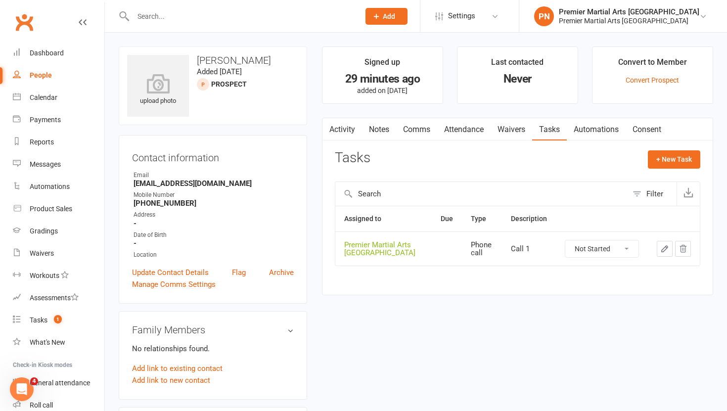
click at [625, 246] on select "Not Started In Progress Waiting Complete" at bounding box center [601, 248] width 73 height 17
click at [565, 240] on select "Not Started In Progress Waiting Complete" at bounding box center [601, 248] width 73 height 17
select select "unstarted"
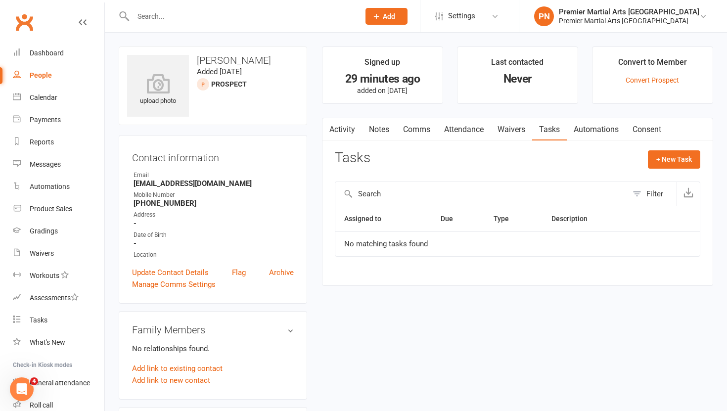
click at [380, 130] on link "Notes" at bounding box center [379, 129] width 34 height 23
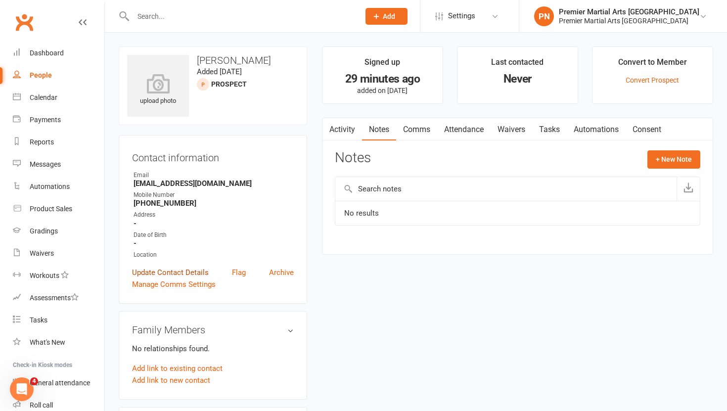
click at [182, 272] on link "Update Contact Details" at bounding box center [170, 272] width 77 height 12
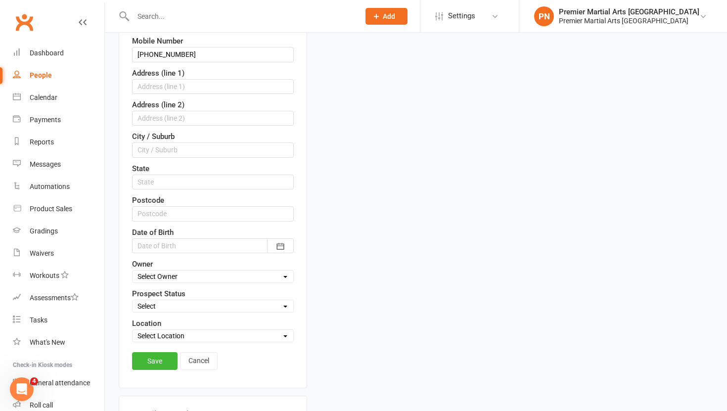
scroll to position [223, 0]
click at [167, 304] on select "Select Initial Call Made - L1 Booked Self Booked Via Calendly - L1 Booked Initi…" at bounding box center [212, 306] width 161 height 11
select select "Adults Lead"
click at [132, 301] on select "Select Initial Call Made - L1 Booked Self Booked Via Calendly - L1 Booked Initi…" at bounding box center [212, 306] width 161 height 11
click at [160, 366] on link "Save" at bounding box center [154, 361] width 45 height 18
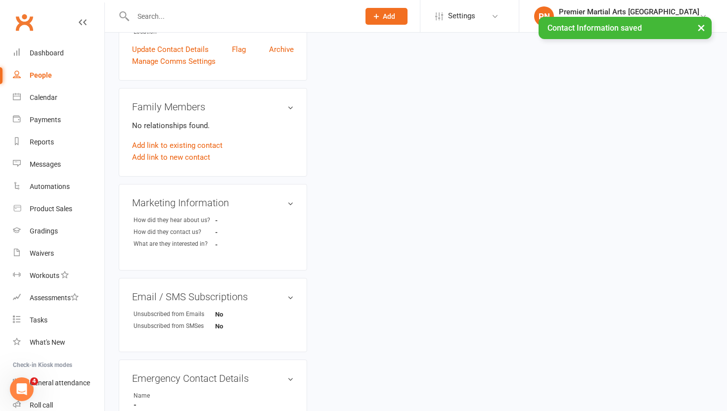
scroll to position [0, 0]
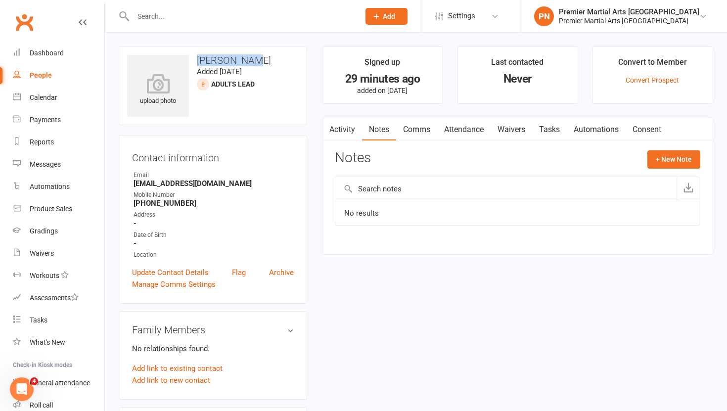
drag, startPoint x: 259, startPoint y: 62, endPoint x: 197, endPoint y: 58, distance: 62.4
click at [197, 58] on h3 "[PERSON_NAME]" at bounding box center [213, 60] width 172 height 11
copy h3 "[PERSON_NAME]"
drag, startPoint x: 213, startPoint y: 189, endPoint x: 129, endPoint y: 183, distance: 83.7
click at [129, 183] on div "Contact information Owner Email [EMAIL_ADDRESS][DOMAIN_NAME] Mobile Number [PHO…" at bounding box center [213, 219] width 188 height 169
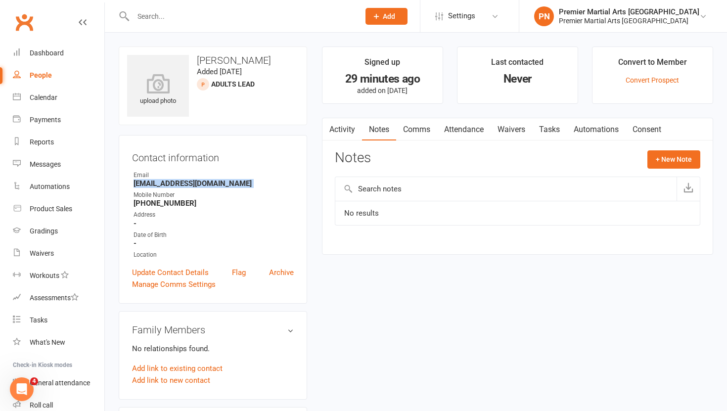
copy render-form-field "[EMAIL_ADDRESS][DOMAIN_NAME]"
drag, startPoint x: 257, startPoint y: 65, endPoint x: 196, endPoint y: 61, distance: 61.4
click at [196, 61] on h3 "[PERSON_NAME]" at bounding box center [213, 60] width 172 height 11
copy h3 "[PERSON_NAME]"
drag, startPoint x: 191, startPoint y: 205, endPoint x: 147, endPoint y: 204, distance: 43.5
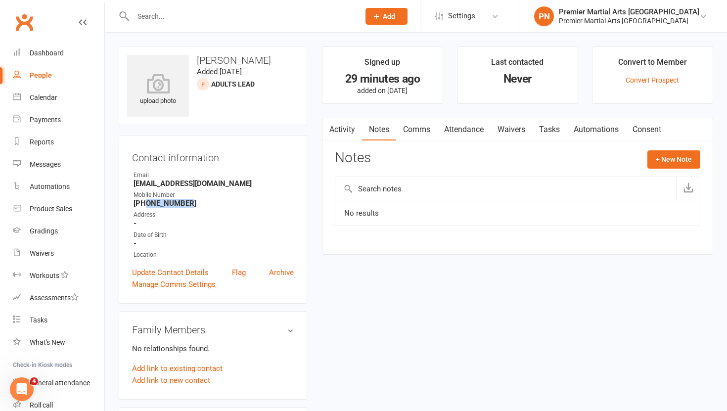
click at [147, 204] on strong "[PHONE_NUMBER]" at bounding box center [213, 203] width 160 height 9
copy strong "7597381335"
click at [43, 50] on div "Dashboard" at bounding box center [47, 53] width 34 height 8
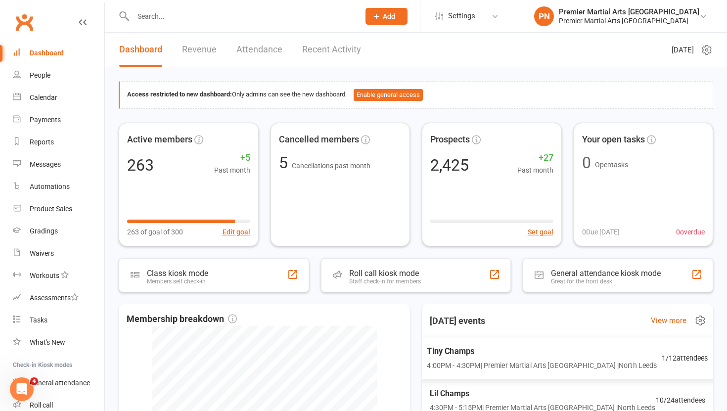
click at [560, 353] on span "Tiny Champs" at bounding box center [542, 351] width 230 height 13
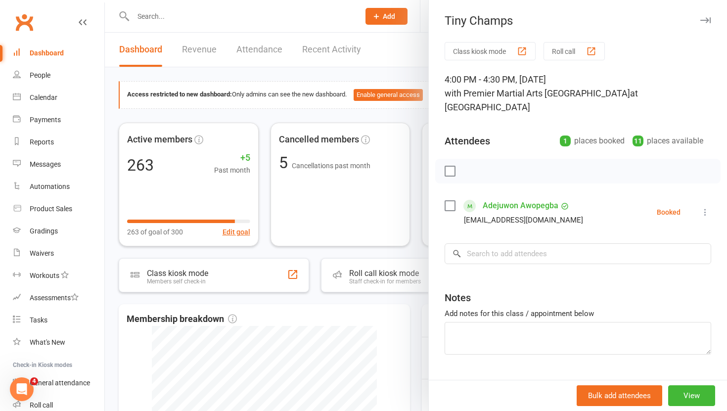
click at [417, 248] on div at bounding box center [416, 205] width 622 height 411
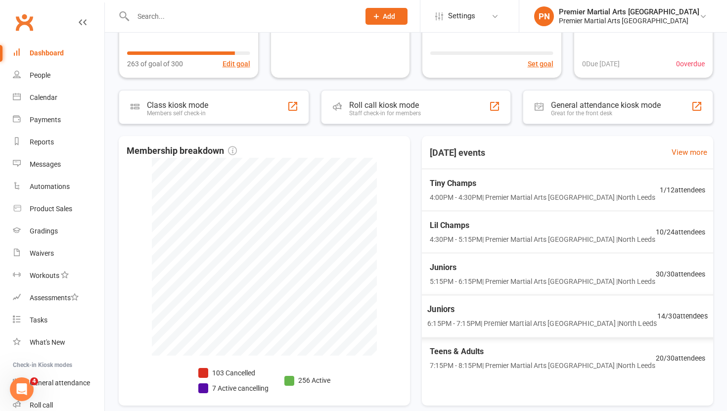
scroll to position [215, 0]
